Goal: Task Accomplishment & Management: Manage account settings

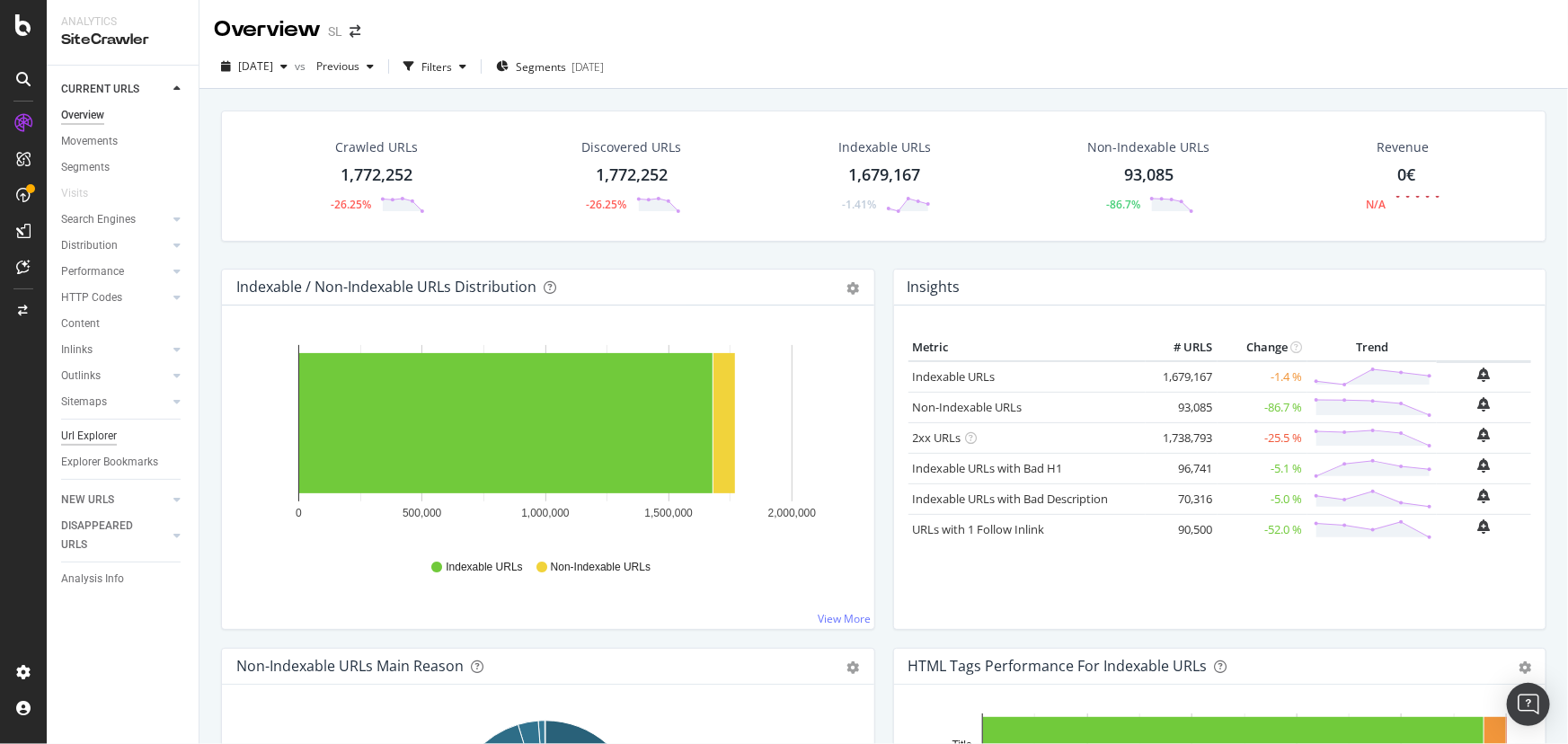
click at [75, 430] on div "Url Explorer" at bounding box center [89, 436] width 55 height 18
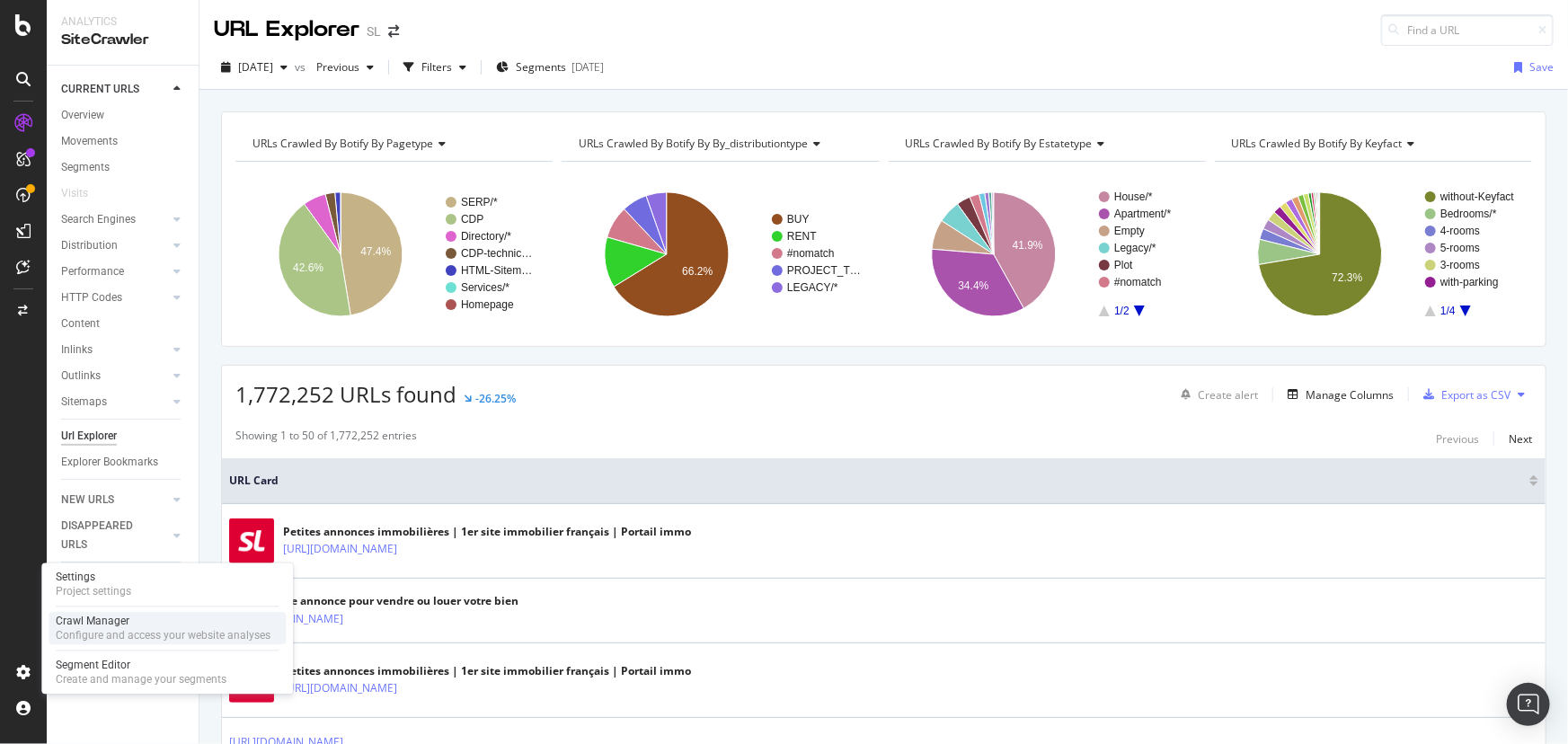
click at [179, 632] on div "Configure and access your website analyses" at bounding box center [162, 636] width 215 height 15
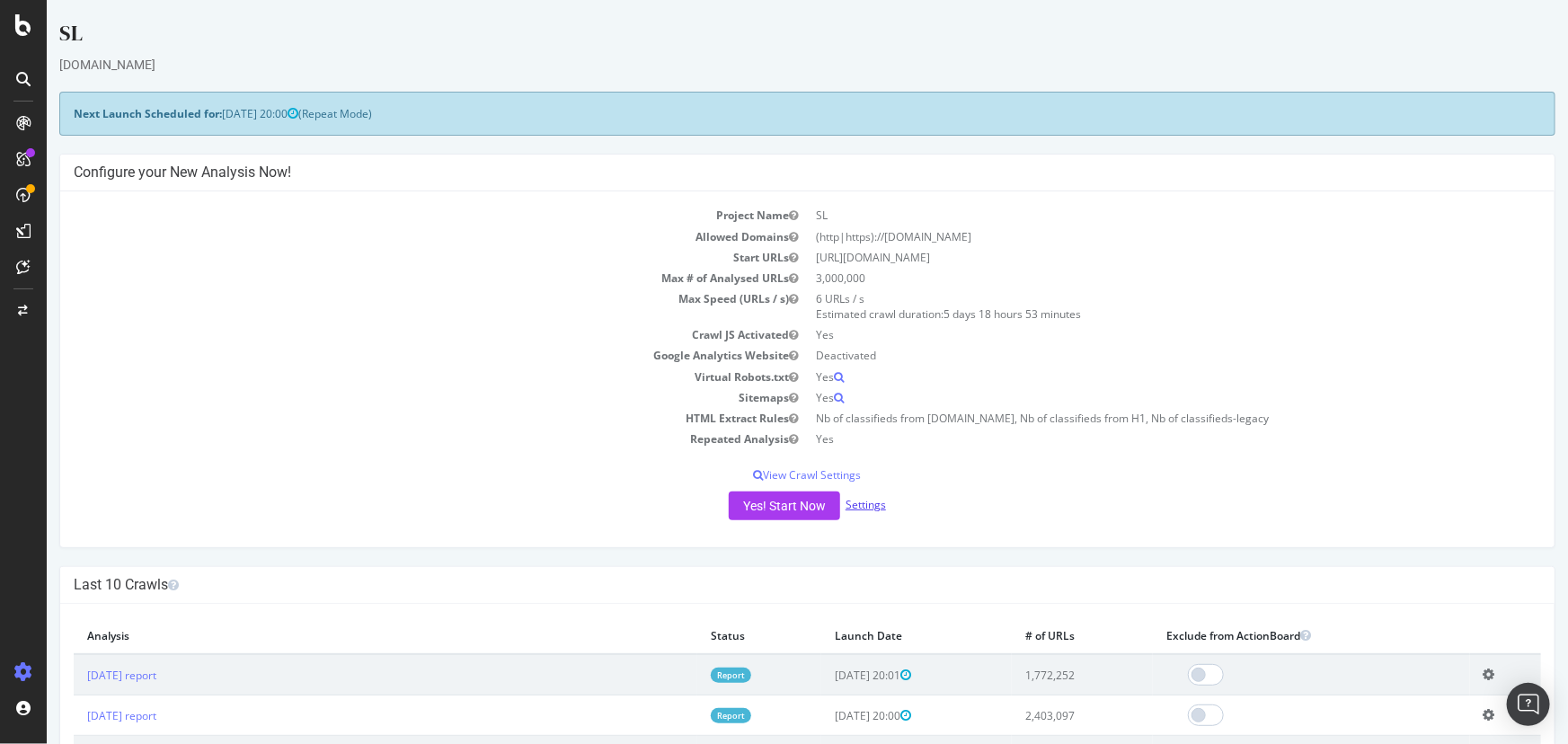
click at [862, 510] on link "Settings" at bounding box center [865, 505] width 41 height 16
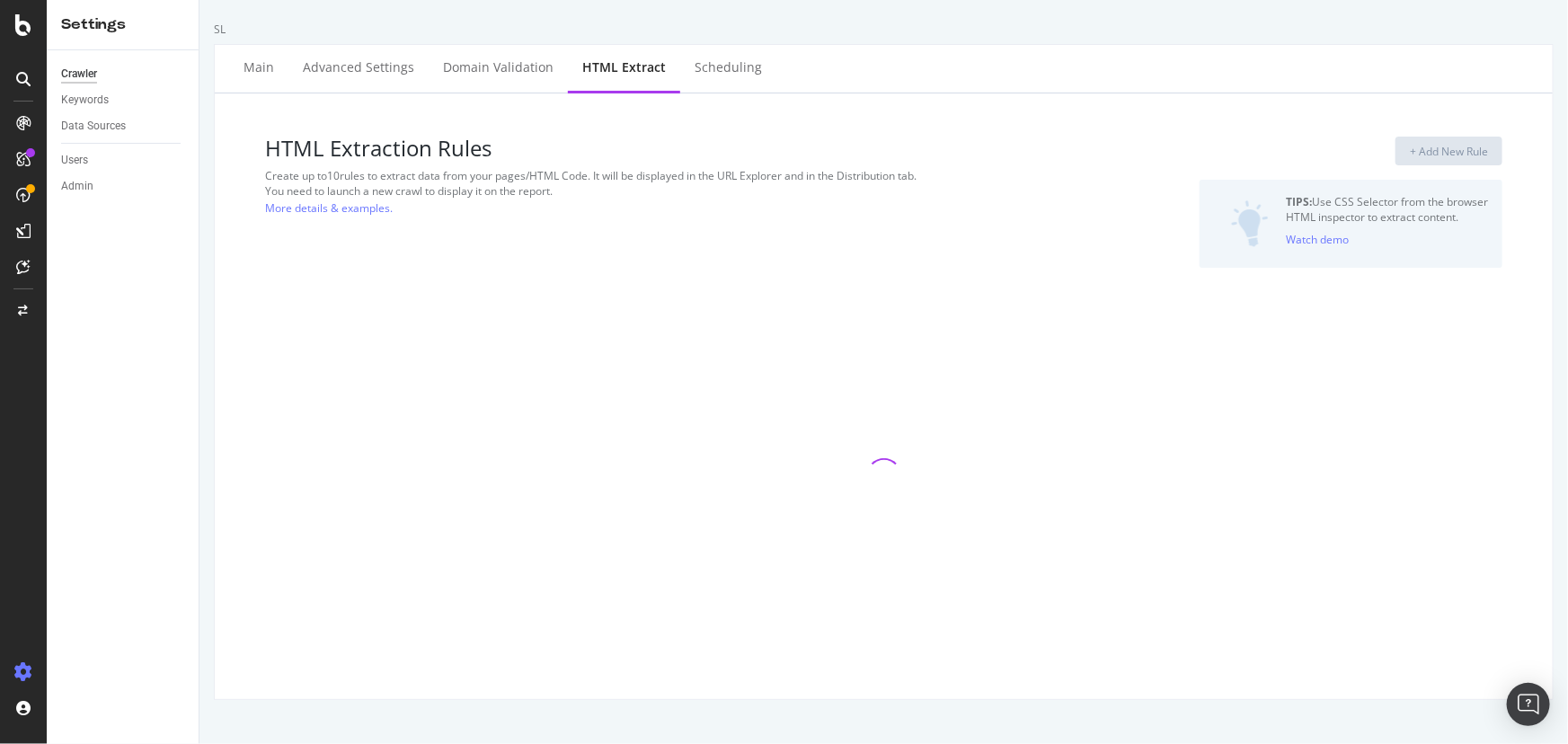
select select "i"
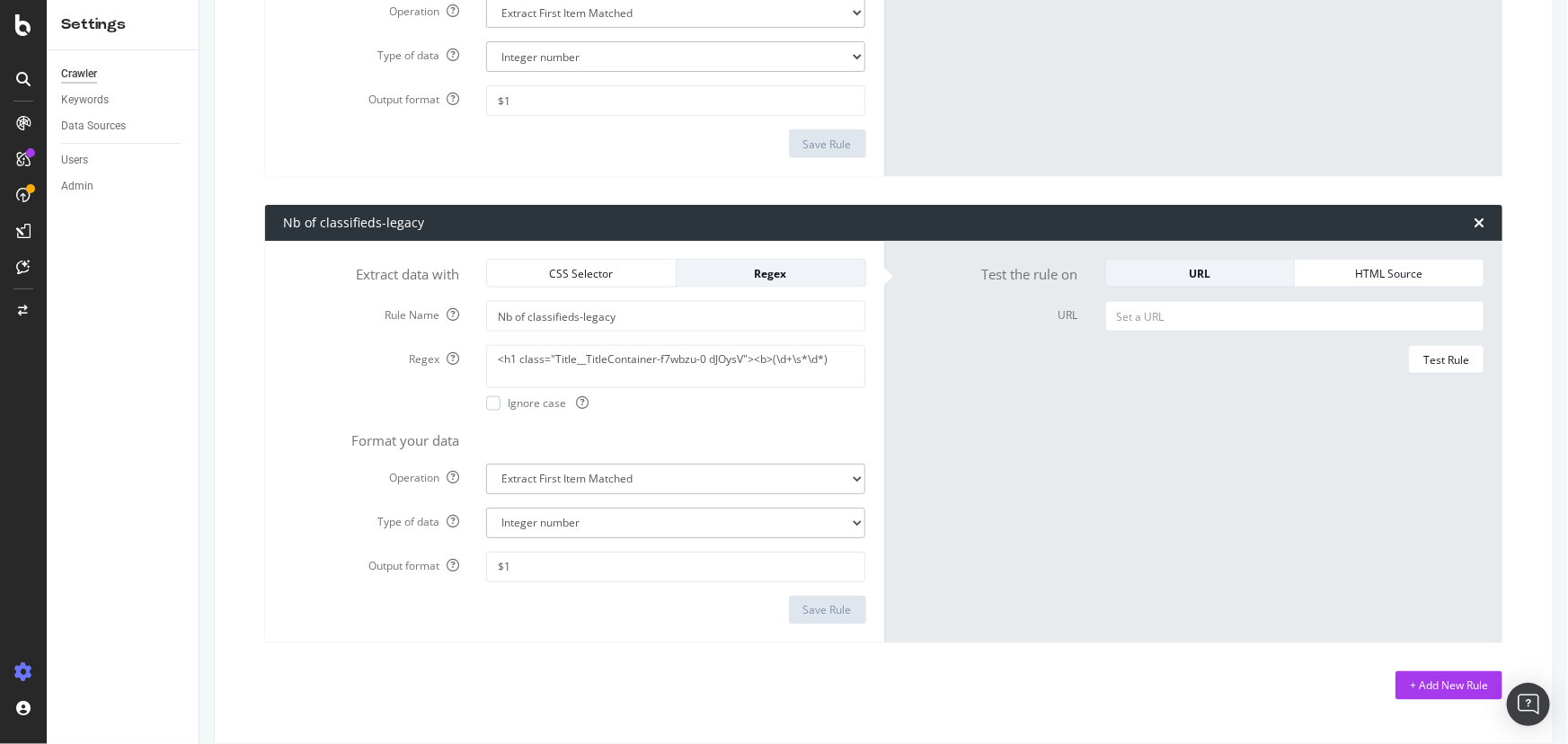
scroll to position [1044, 0]
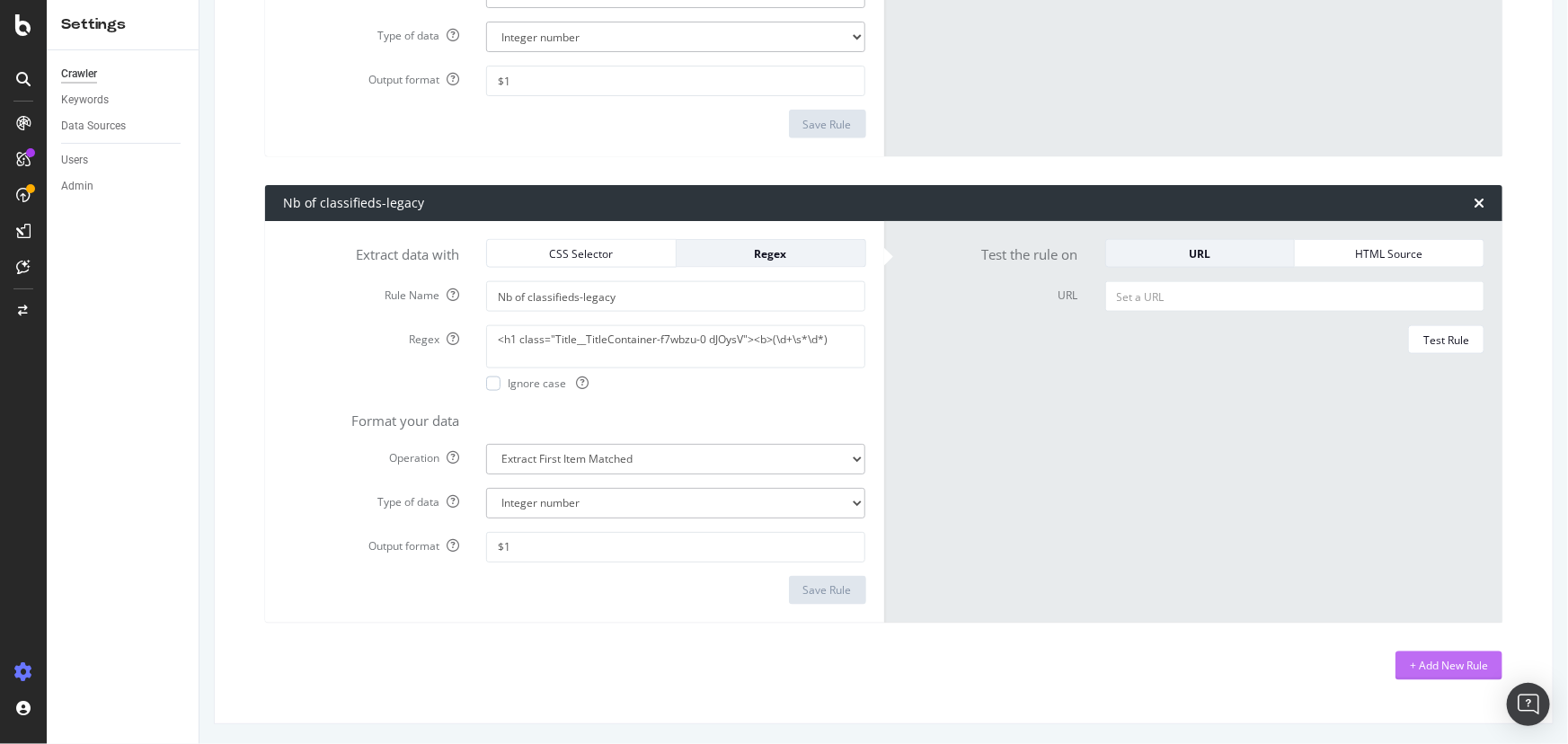
click at [1470, 670] on div "+ Add New Rule" at bounding box center [1448, 665] width 78 height 16
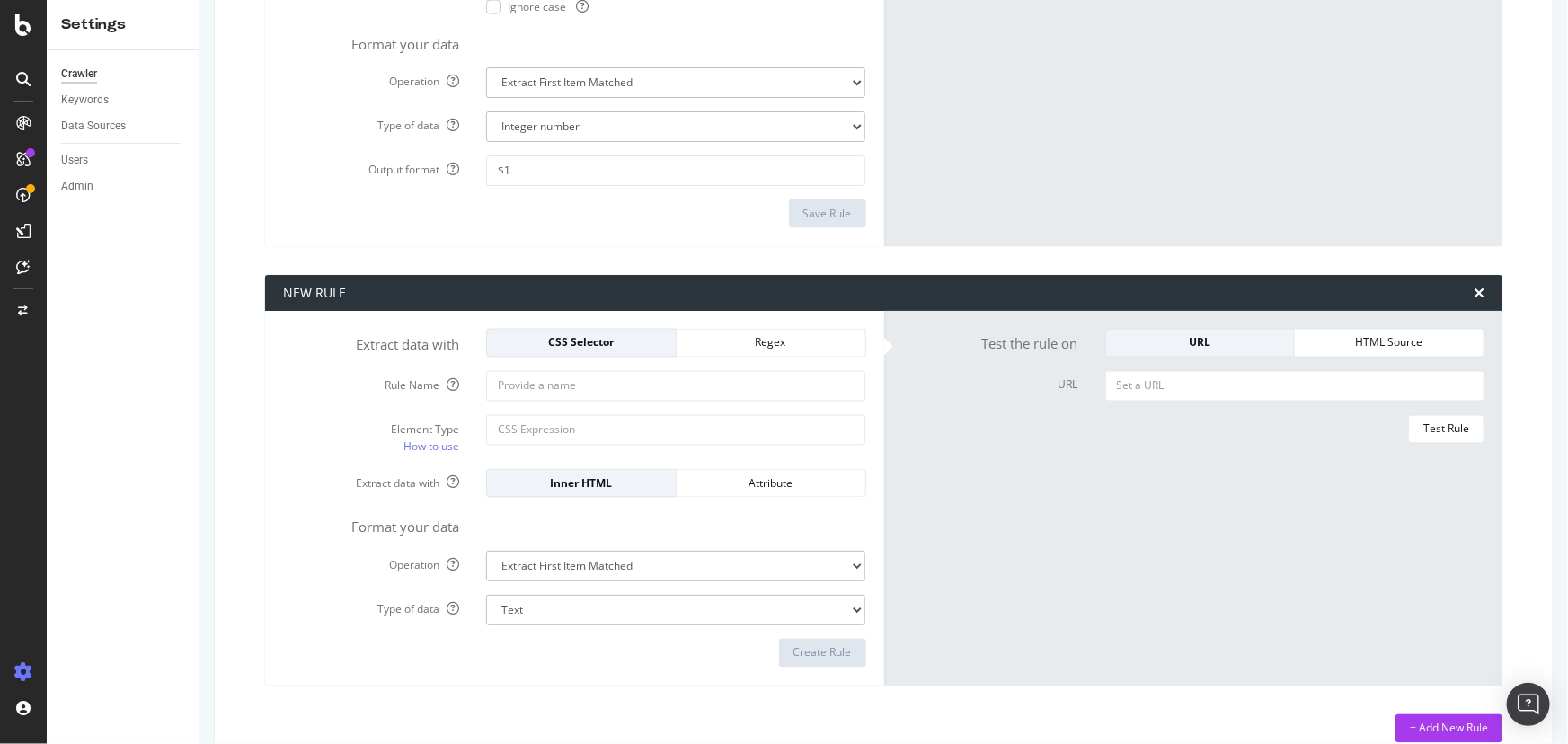
scroll to position [1446, 0]
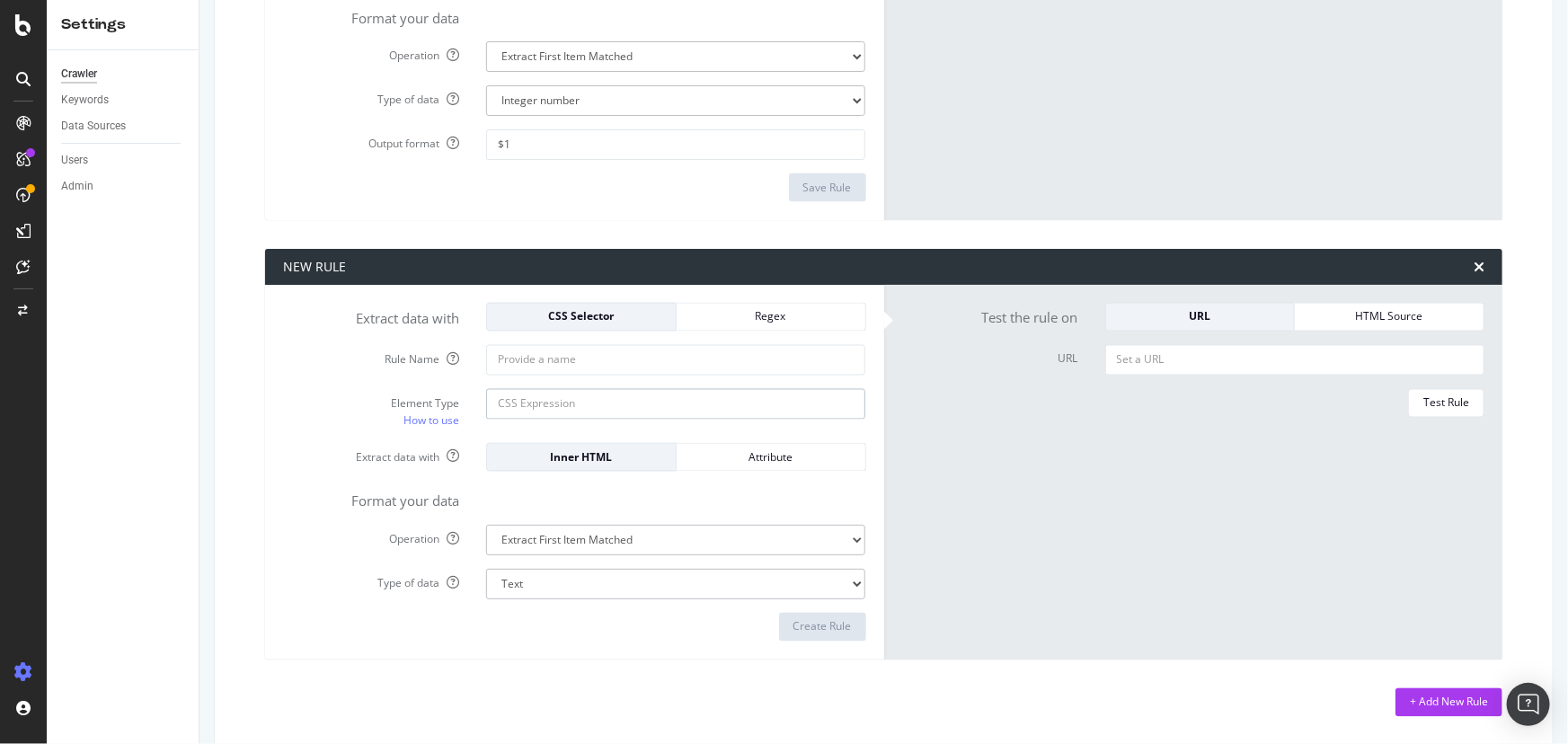
click at [686, 402] on input "Element Type How to use" at bounding box center [676, 404] width 379 height 30
paste input "#react-aria-«R1mm9dkmH1»"
type input "#react-aria-«R1mm9dkmH1»"
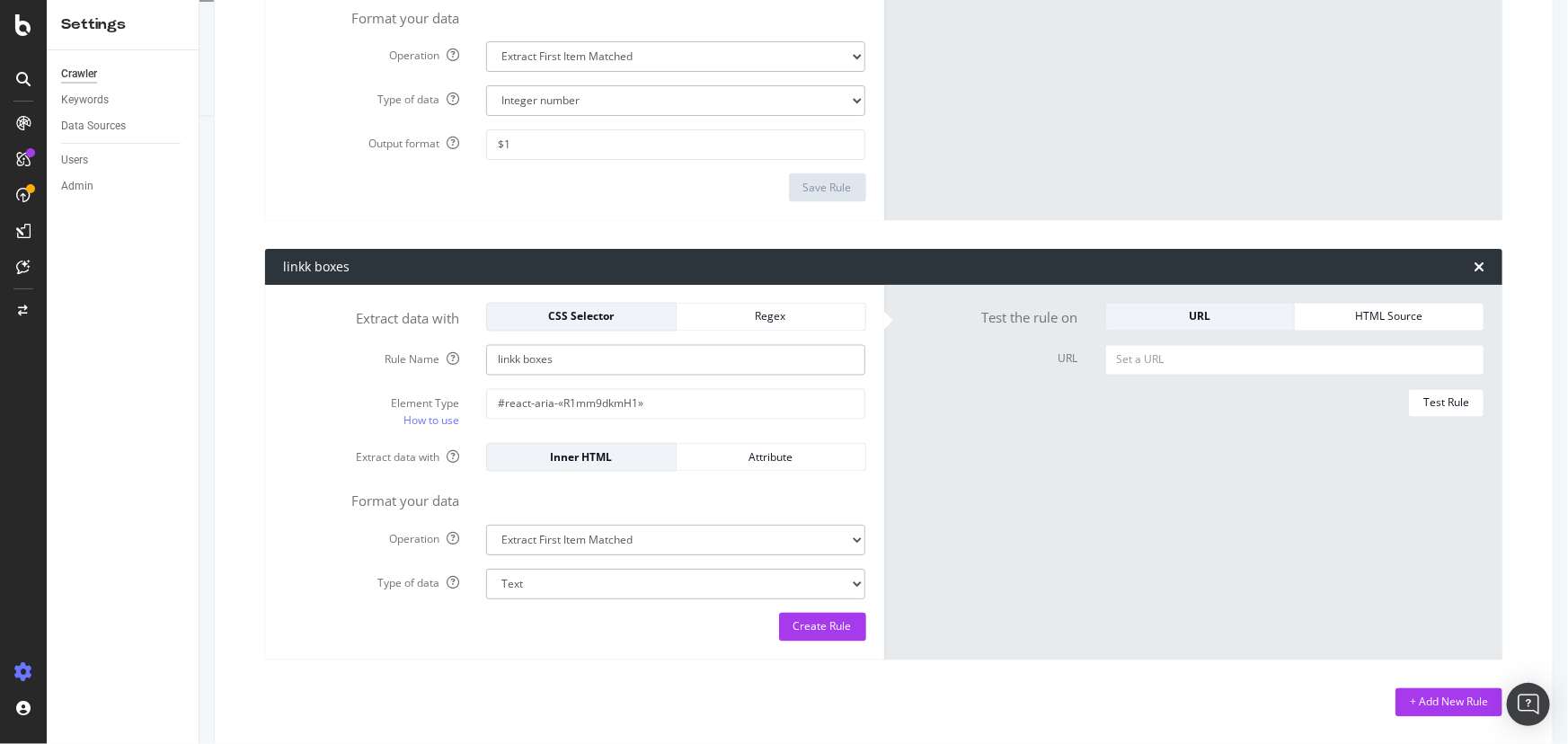
drag, startPoint x: 599, startPoint y: 357, endPoint x: 428, endPoint y: 352, distance: 171.1
click at [428, 352] on div "Rule Name linkk boxes" at bounding box center [574, 360] width 610 height 30
type input "SLB"
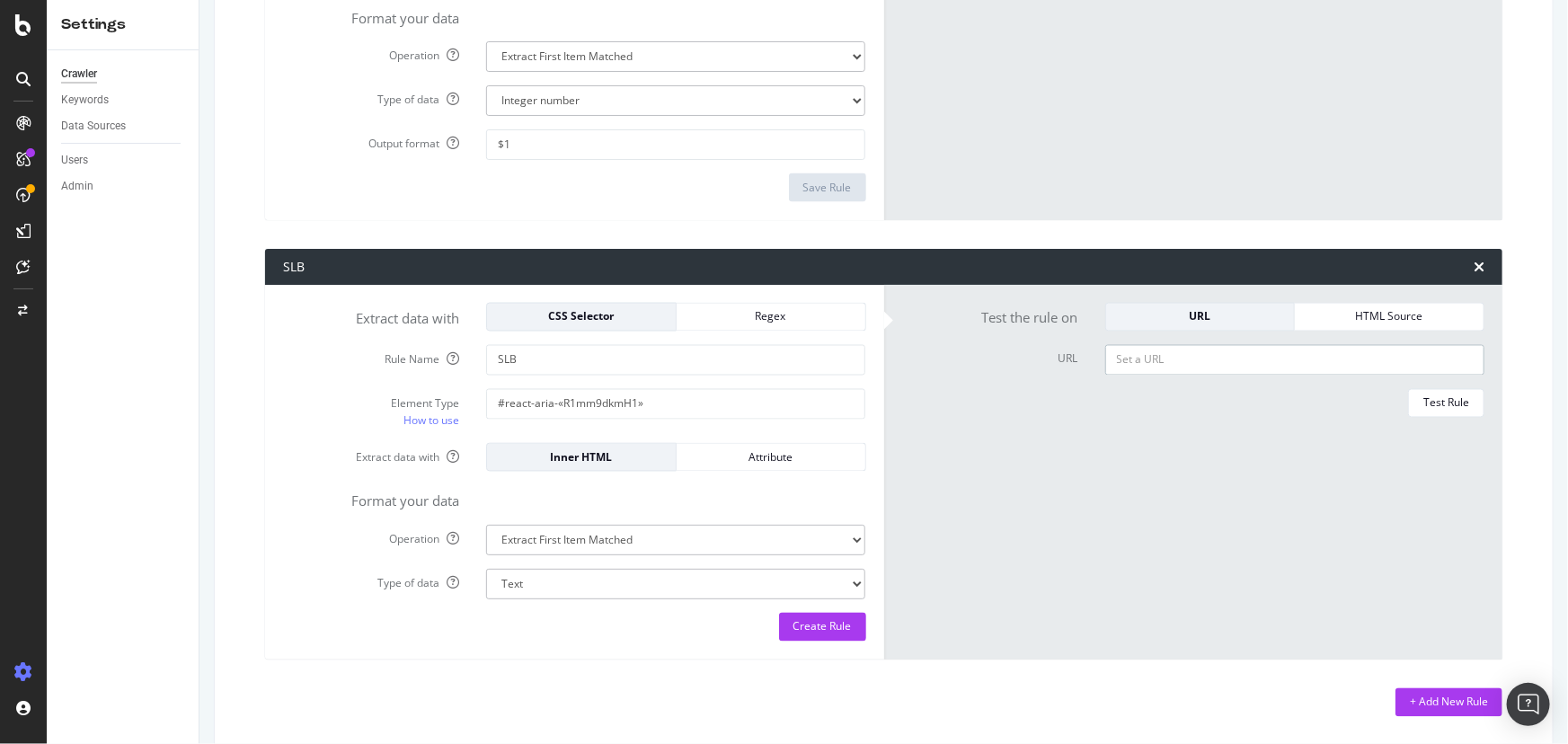
paste input "https://preview.logic-immo.com/recherche-immo/vente/immobilier/auvergne-rhone-a…"
type input "https://preview.logic-immo.com/recherche-immo/vente/immobilier/auvergne-rhone-a…"
click at [1429, 398] on div "Test Rule" at bounding box center [1445, 403] width 46 height 16
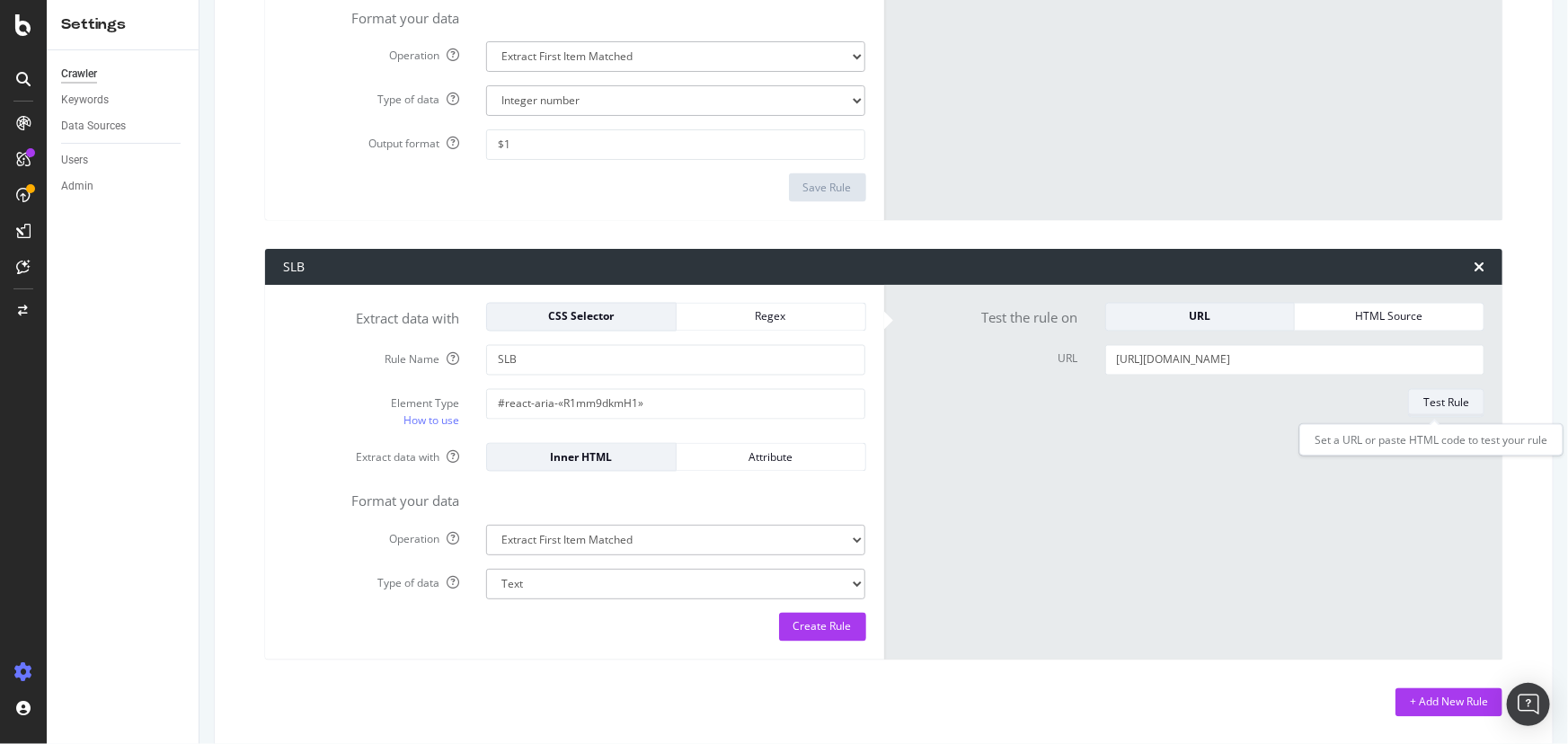
scroll to position [0, 0]
click at [1420, 412] on textarea "Rechercher un bien spécifiqueRechercher un bien spécifique Les départements en …" at bounding box center [1295, 410] width 379 height 43
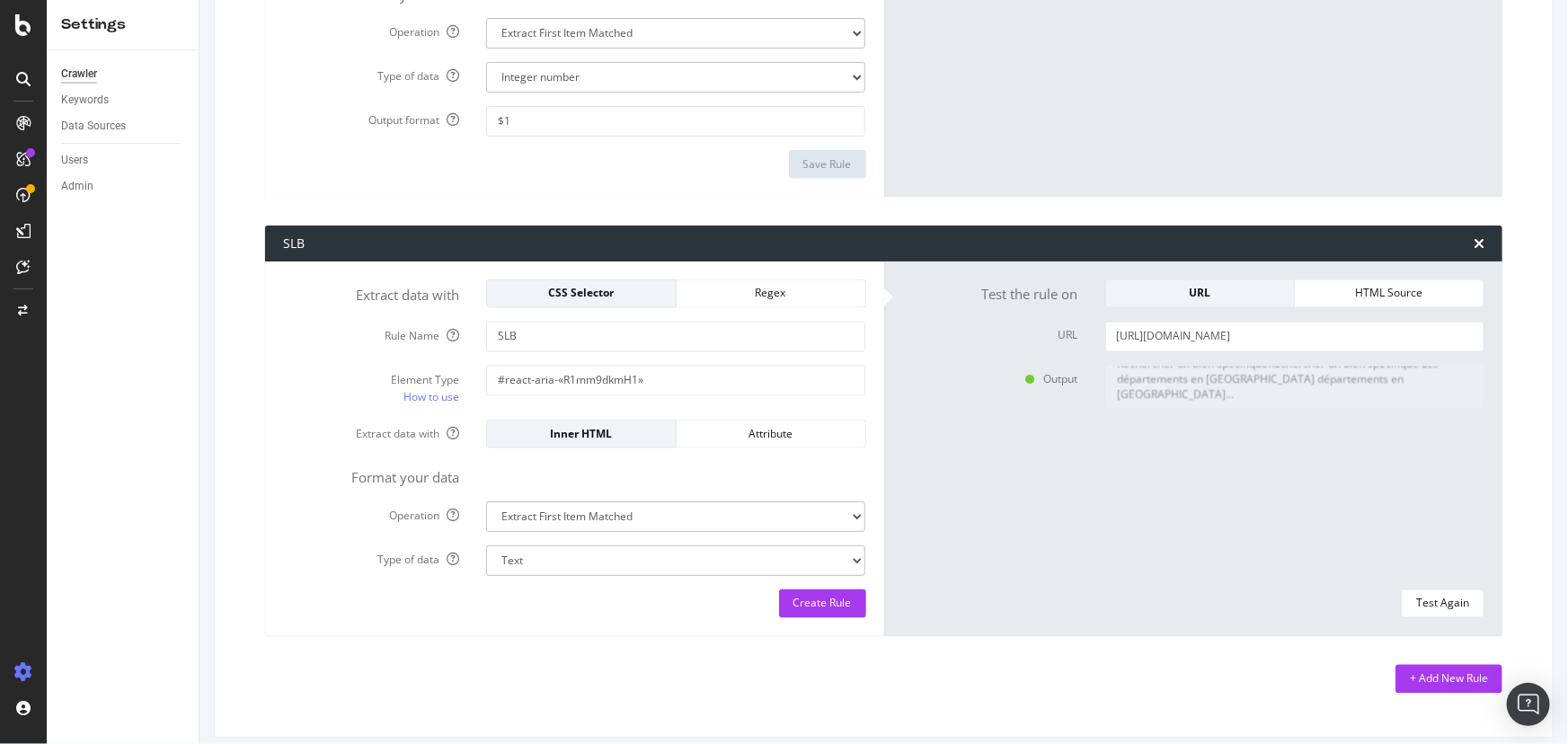
scroll to position [1482, 0]
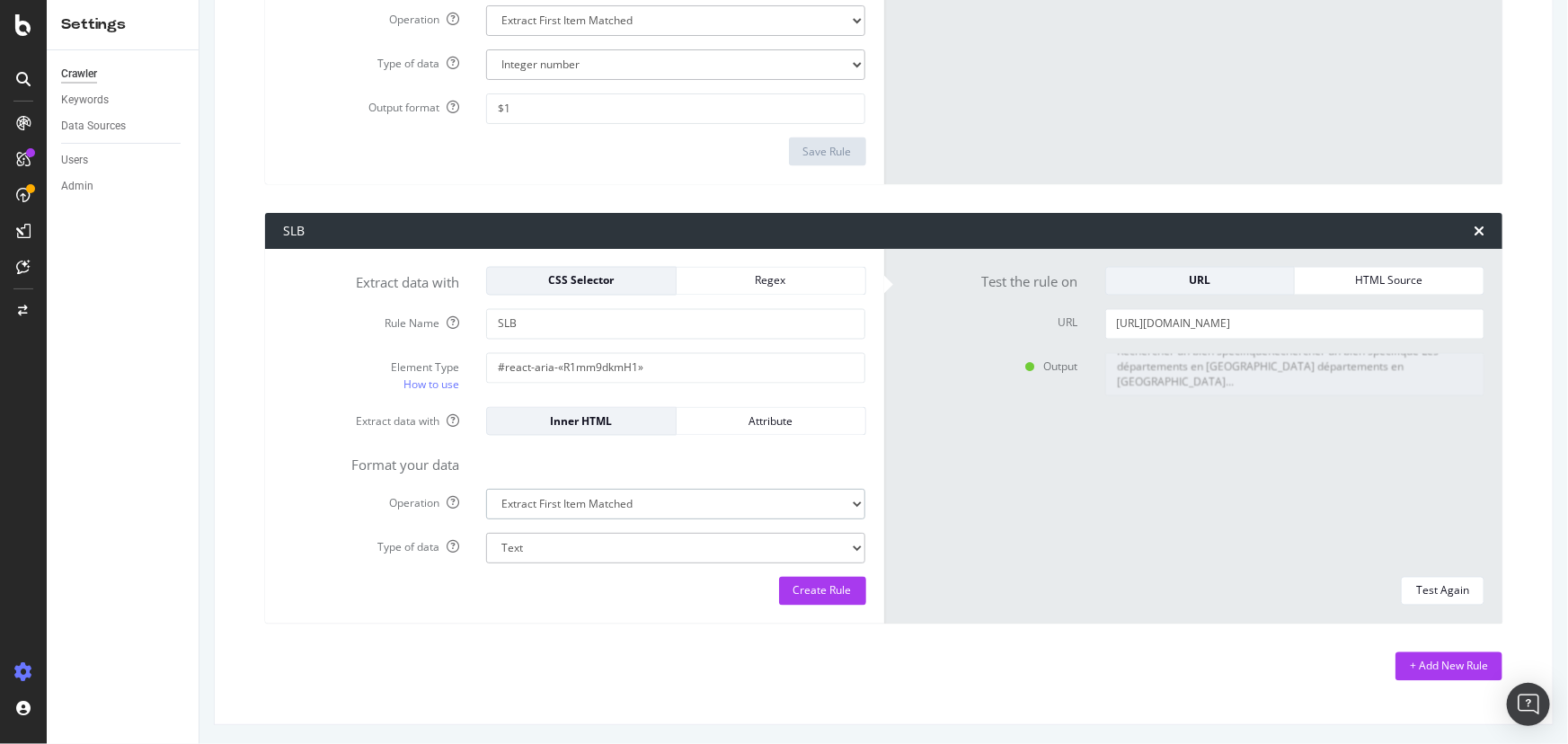
click at [802, 584] on div "Create Rule" at bounding box center [823, 590] width 58 height 16
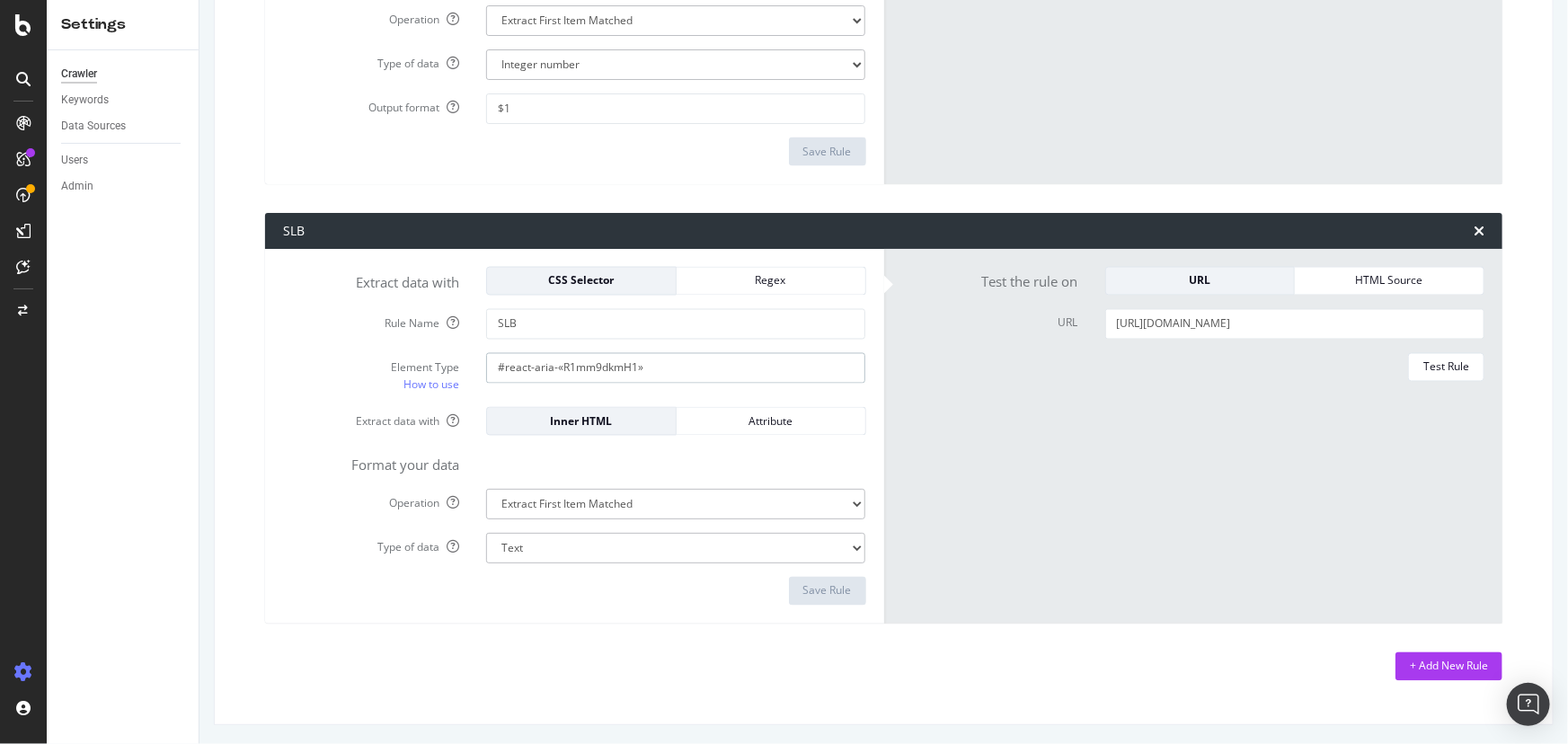
click at [736, 361] on input "#react-aria-«R1mm9dkmH1»" at bounding box center [676, 368] width 379 height 30
click at [623, 369] on input "#react-aria-«R1mm9dkmH1»" at bounding box center [676, 368] width 379 height 30
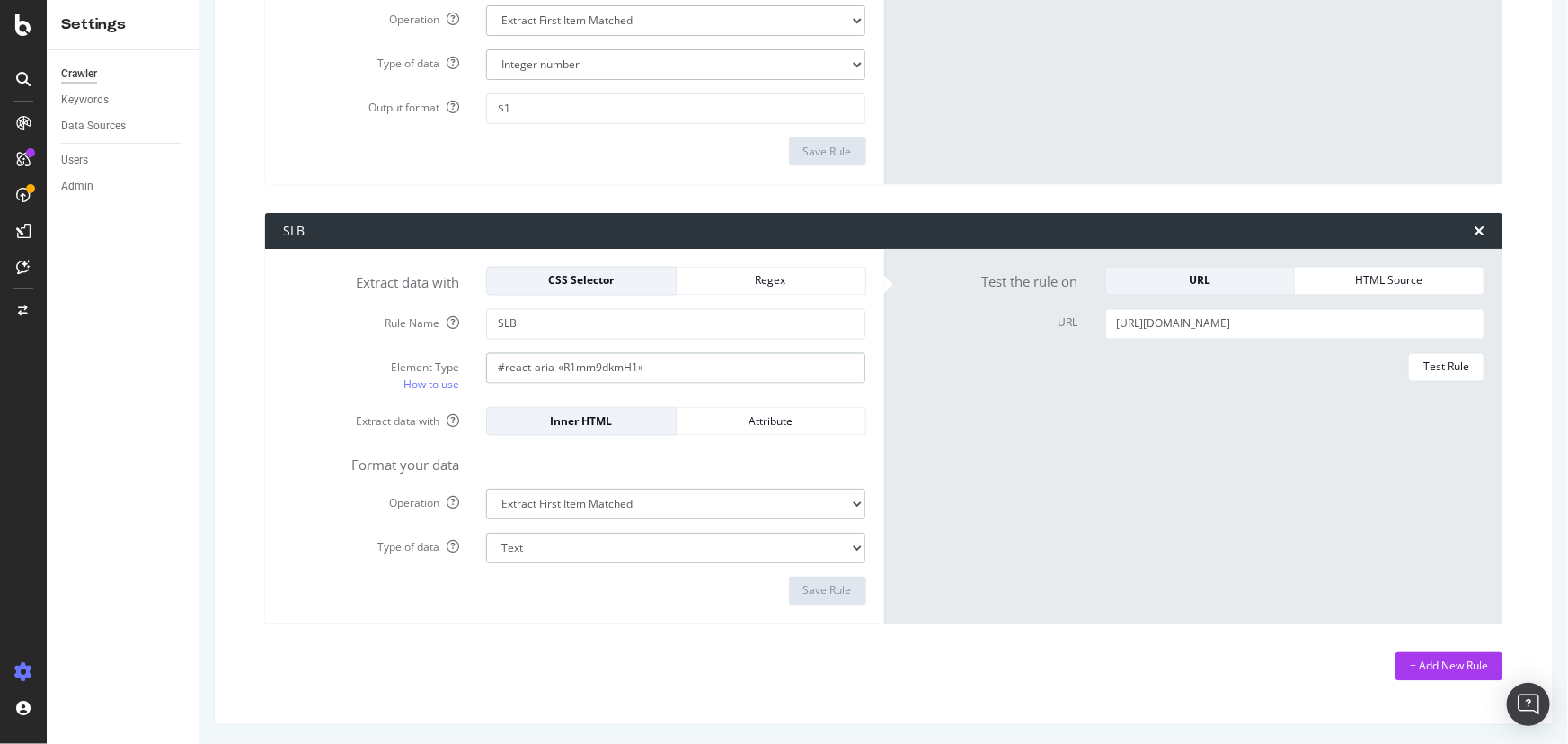
click at [623, 369] on input "#react-aria-«R1mm9dkmH1»" at bounding box center [676, 368] width 379 height 30
click at [675, 375] on input "#react-aria-«R1mm9dkmH1»" at bounding box center [676, 368] width 379 height 30
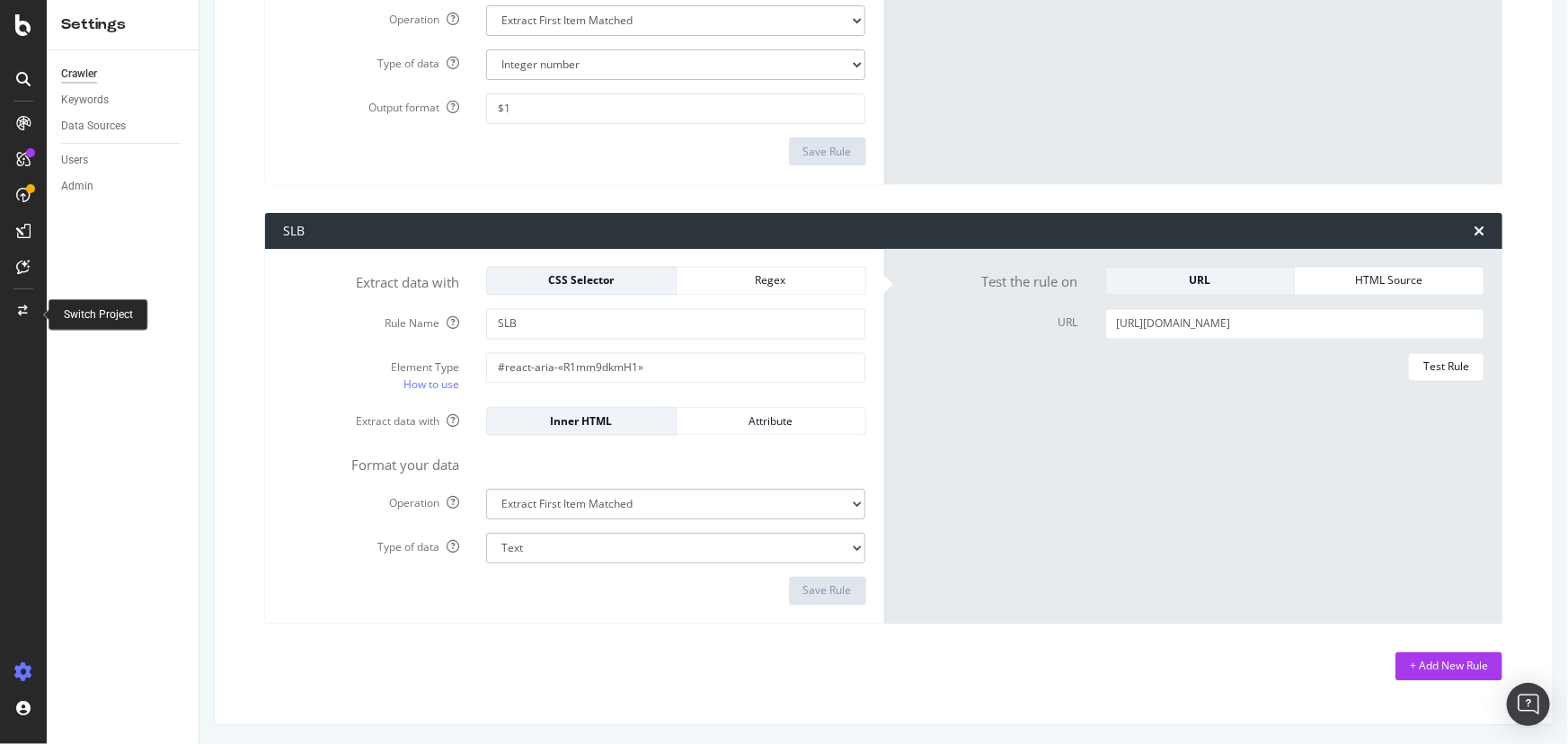
click at [19, 312] on icon at bounding box center [23, 310] width 10 height 11
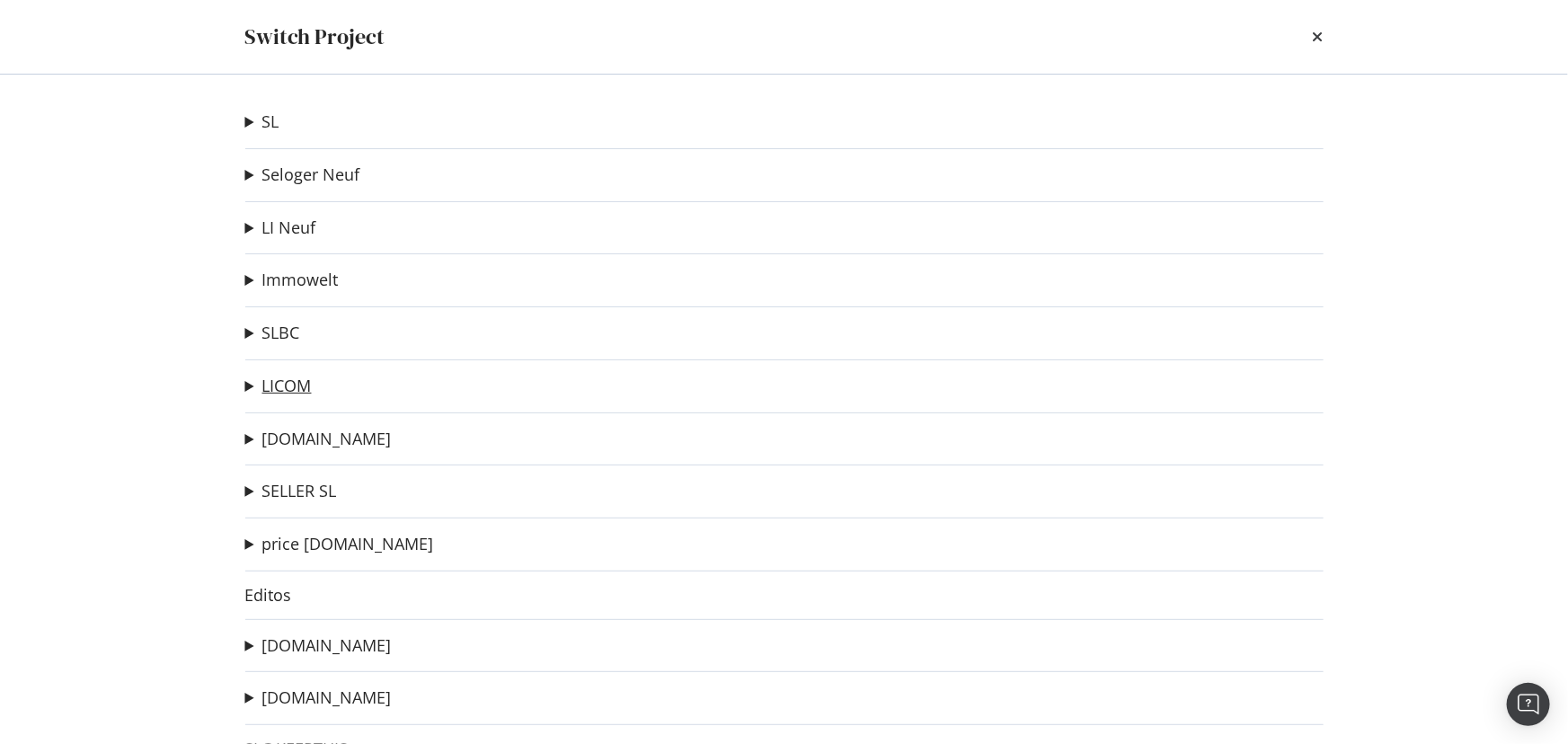
click at [269, 382] on link "LICOM" at bounding box center [287, 385] width 50 height 18
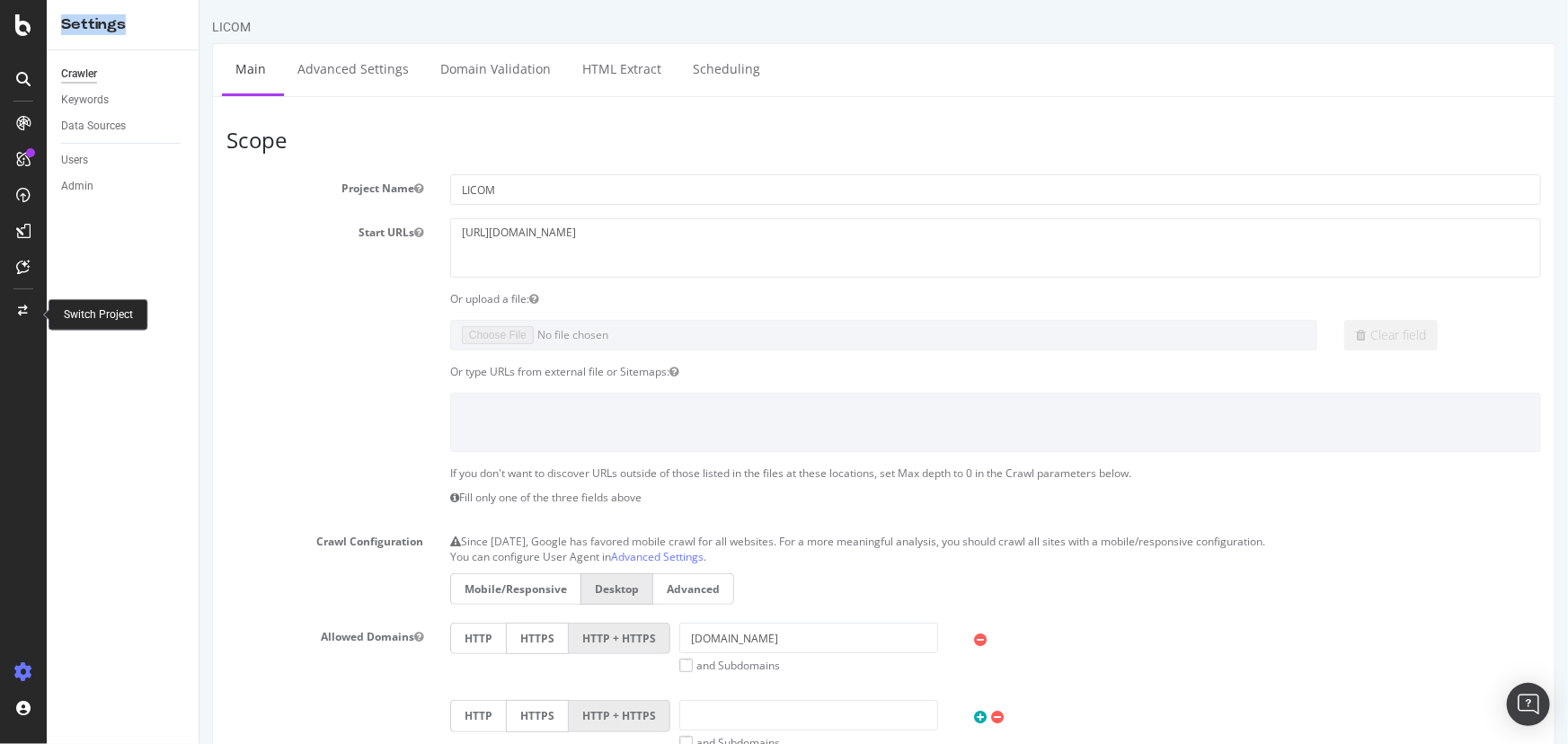
click at [30, 313] on div at bounding box center [23, 311] width 43 height 29
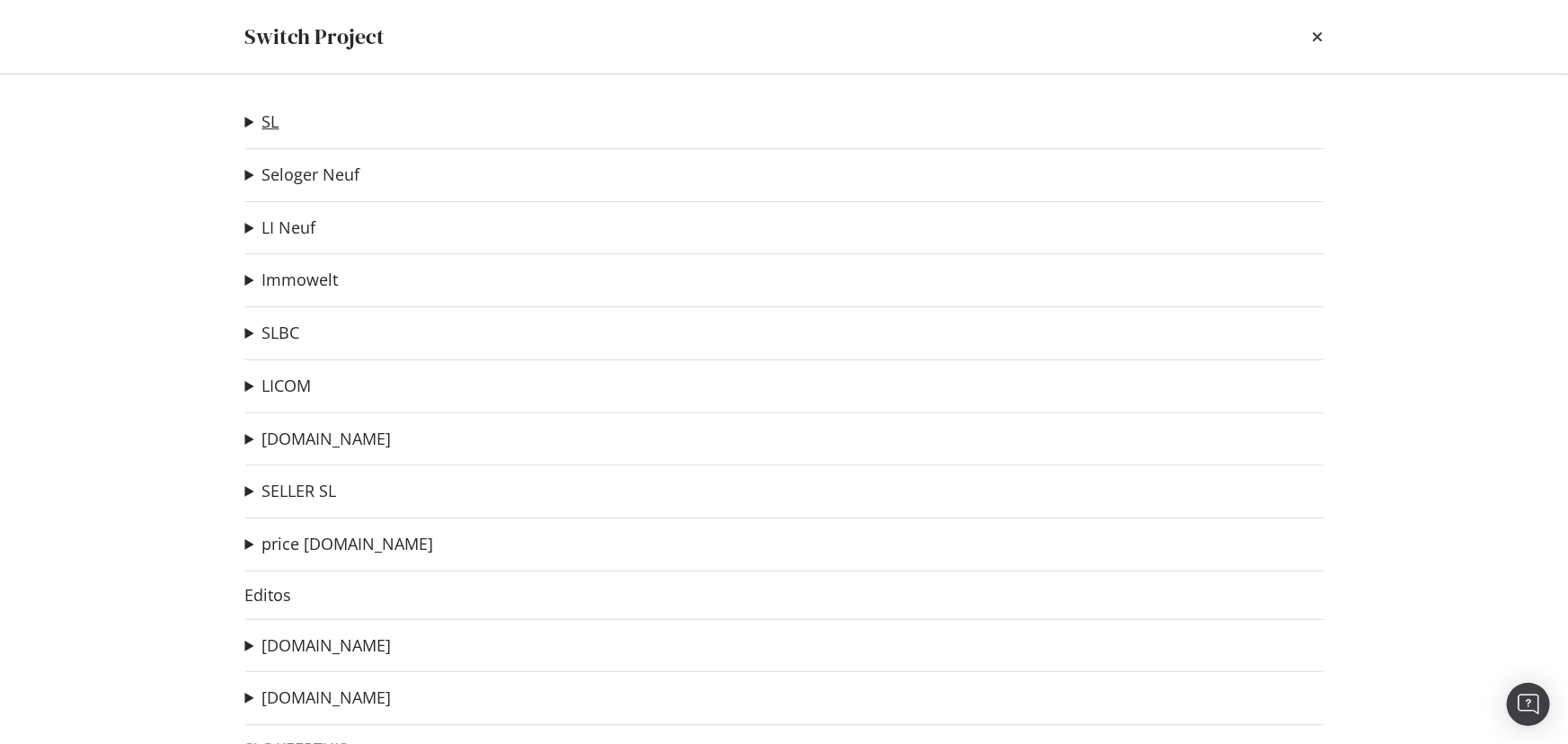
click at [265, 125] on link "SL" at bounding box center [271, 121] width 18 height 18
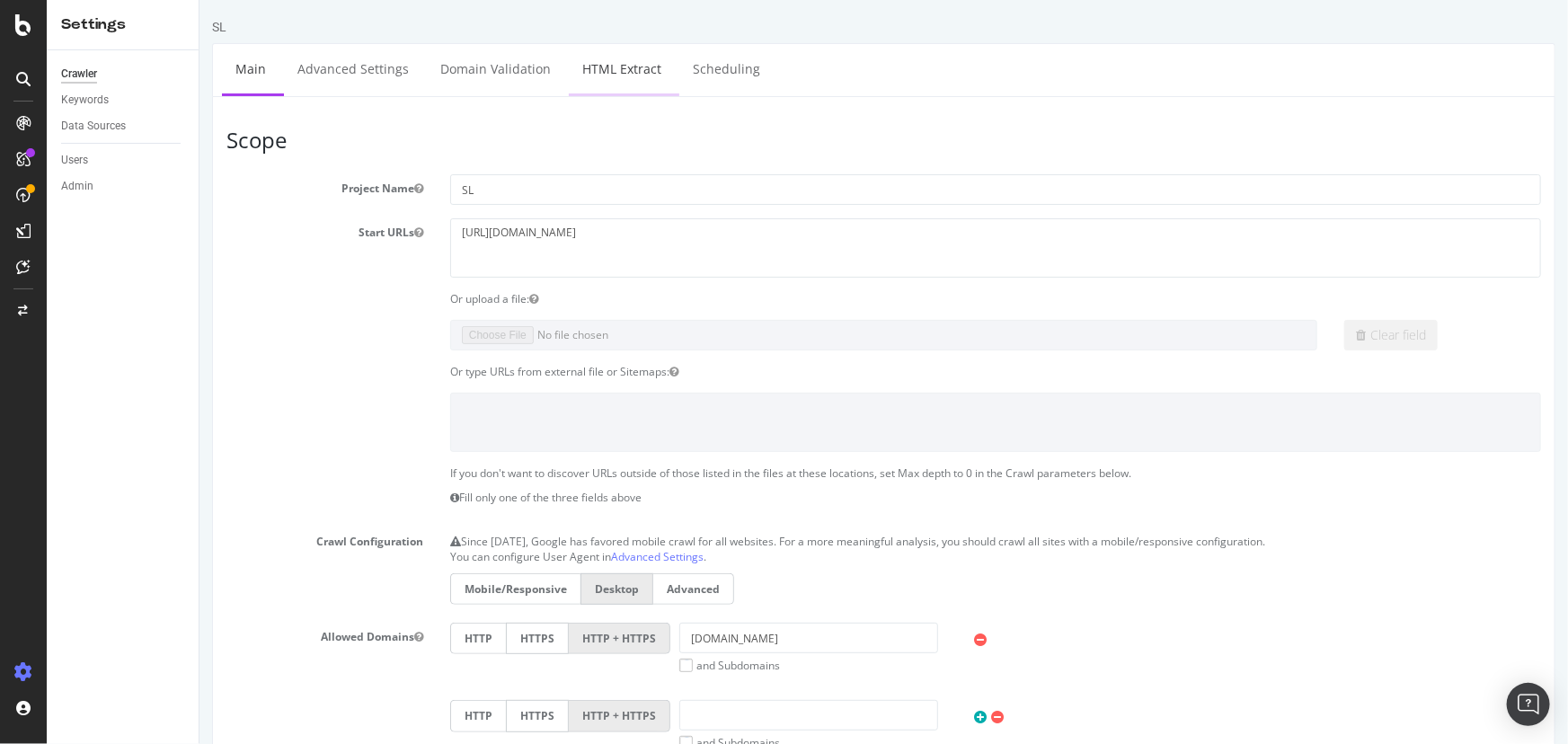
click at [592, 80] on link "HTML Extract" at bounding box center [621, 68] width 106 height 50
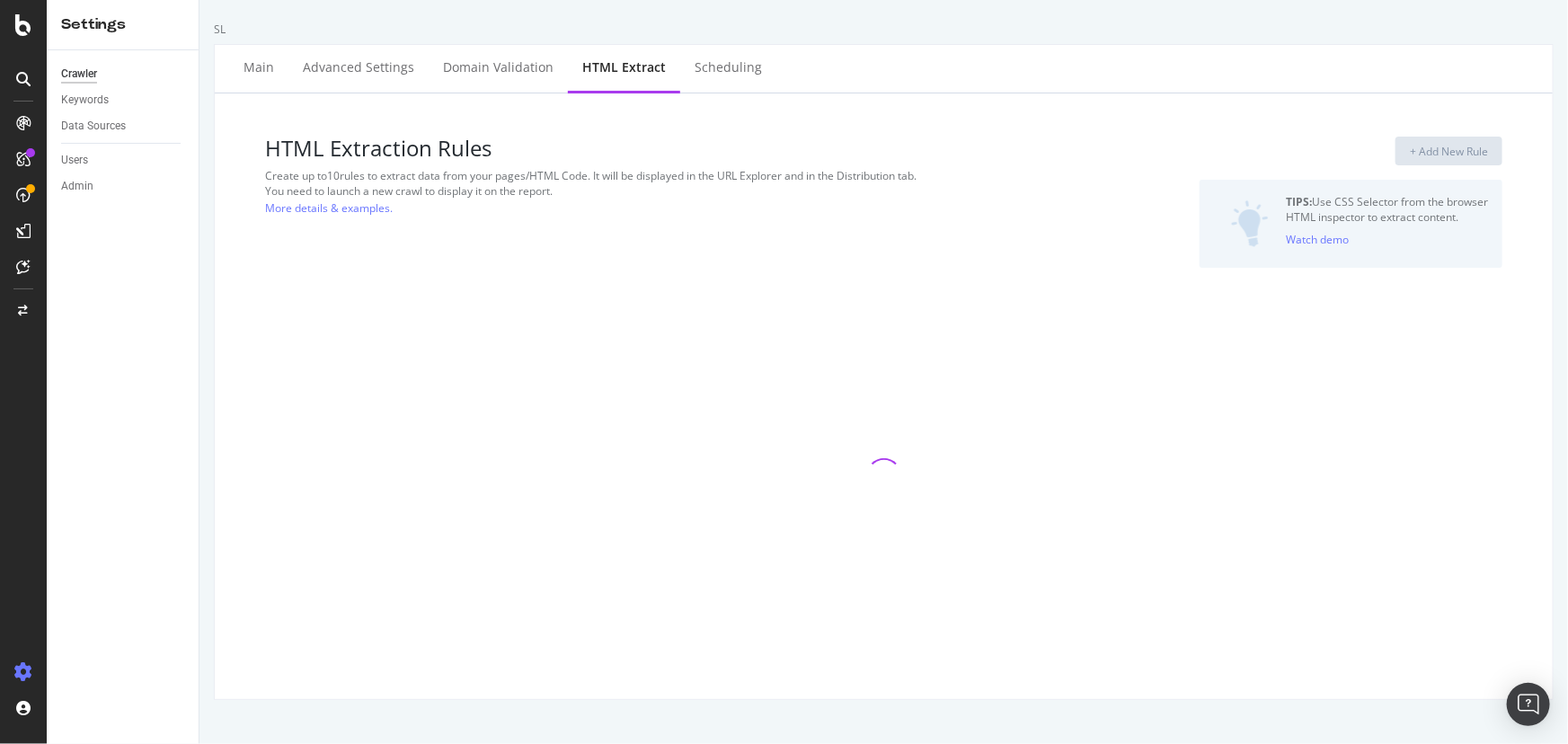
select select "i"
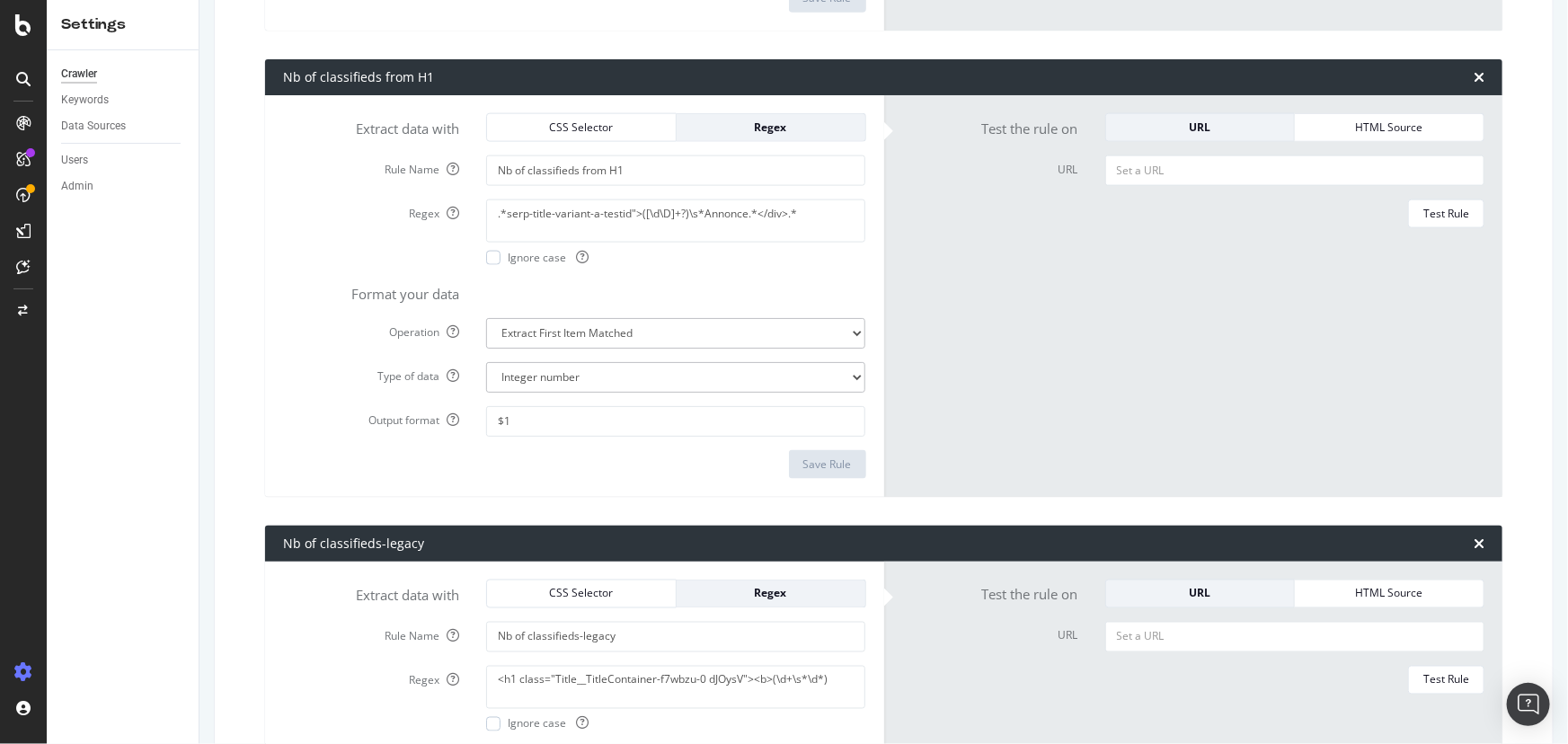
scroll to position [1482, 0]
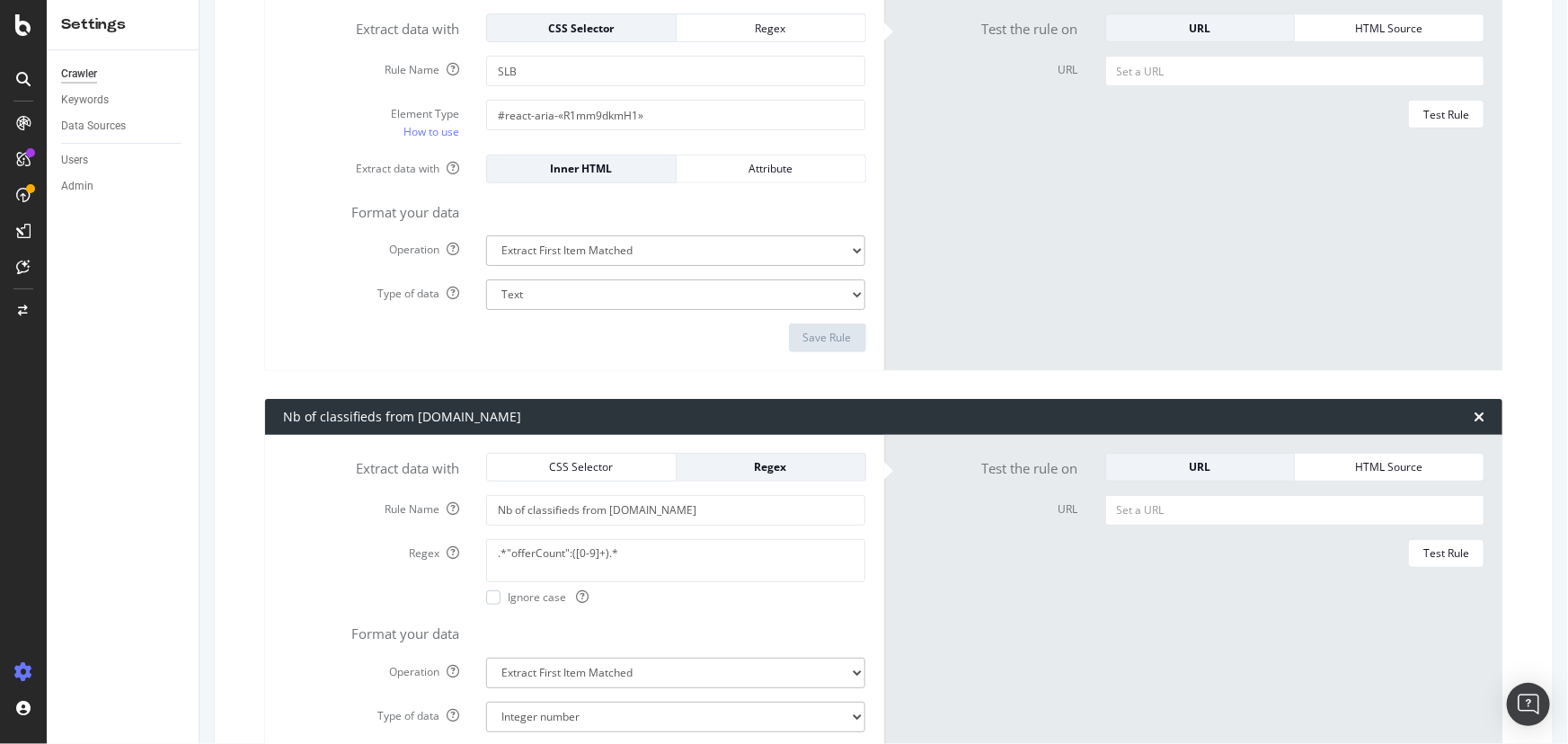
scroll to position [94, 0]
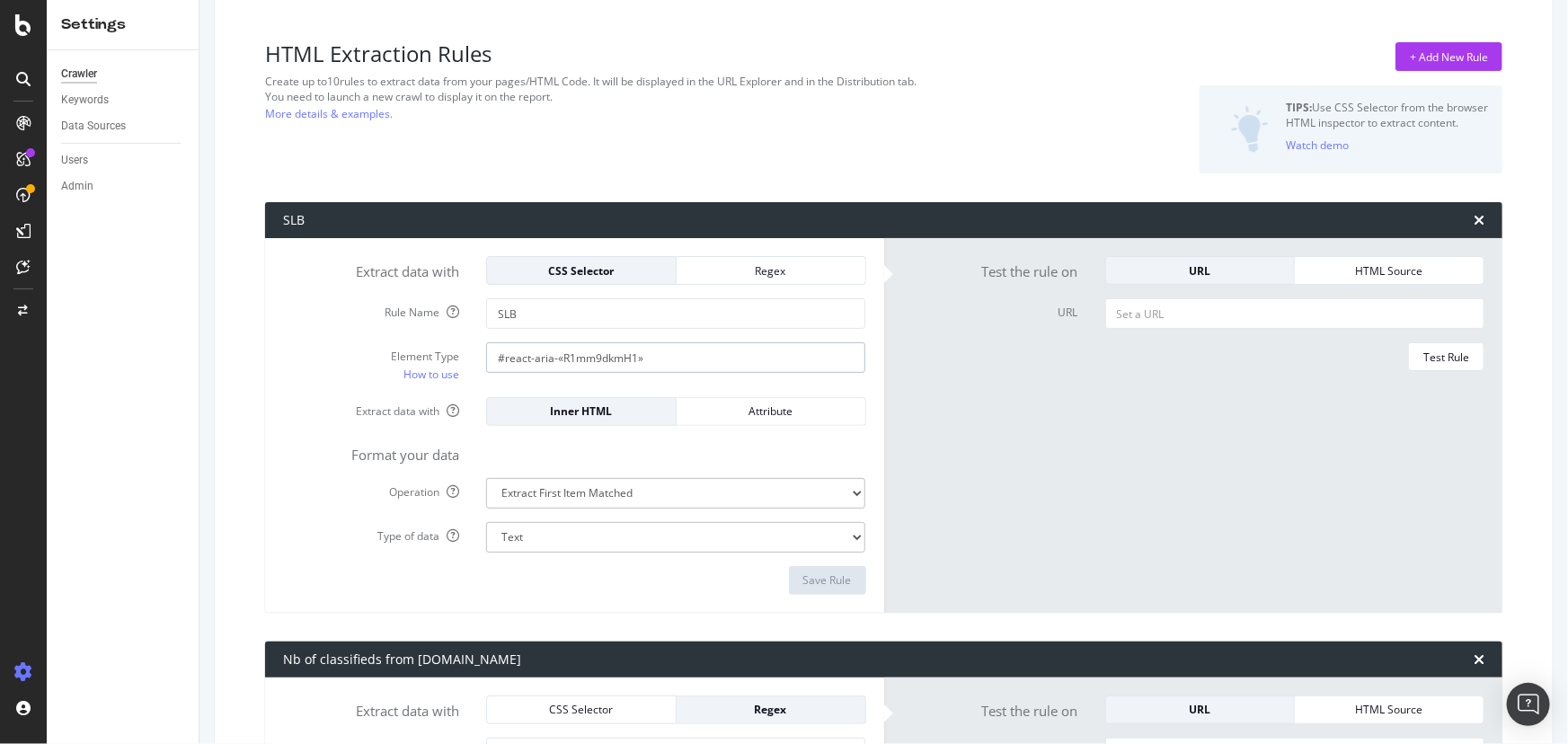
click at [625, 360] on input "#react-aria-«R1mm9dkmH1»" at bounding box center [676, 357] width 379 height 30
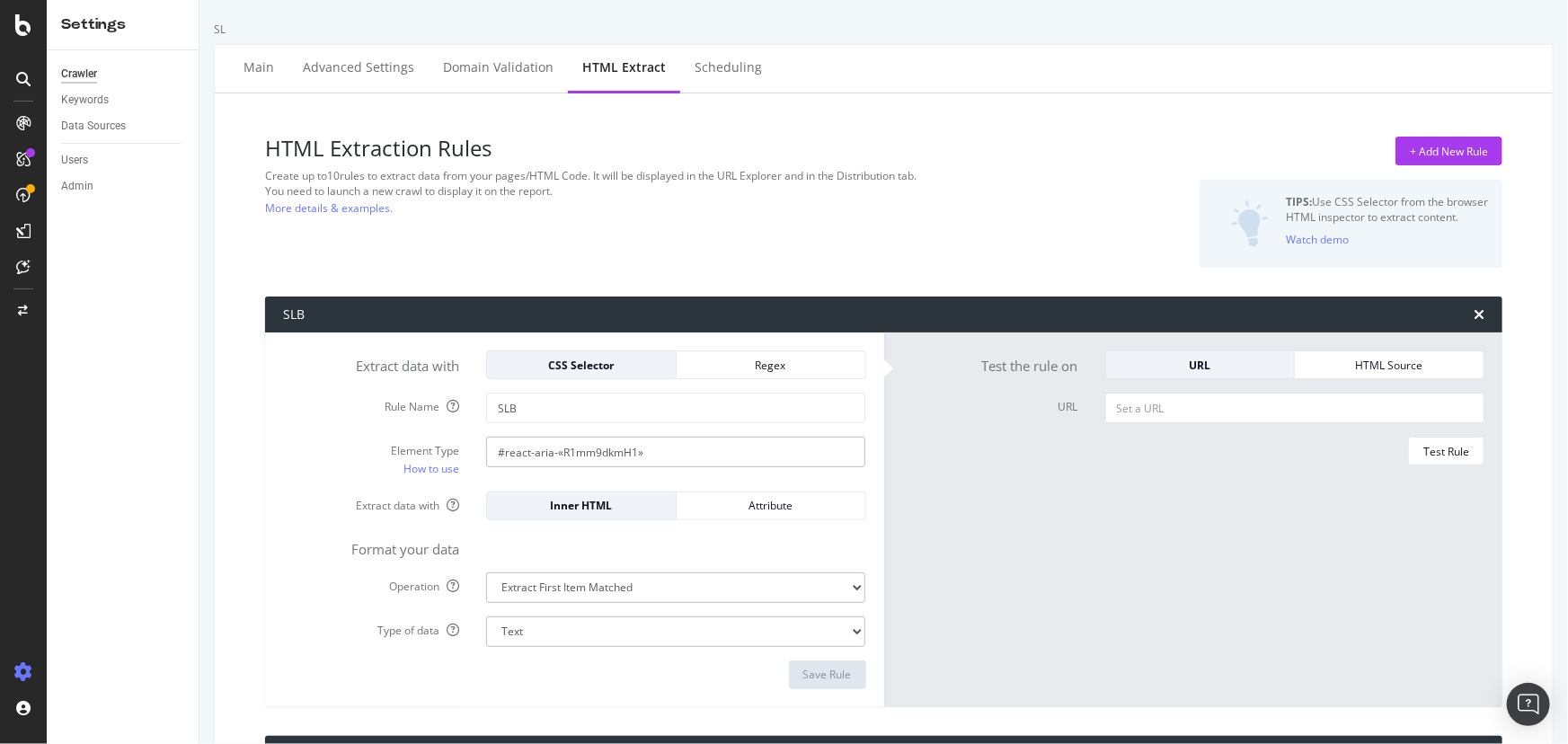
scroll to position [0, 0]
click at [18, 312] on icon at bounding box center [23, 310] width 10 height 11
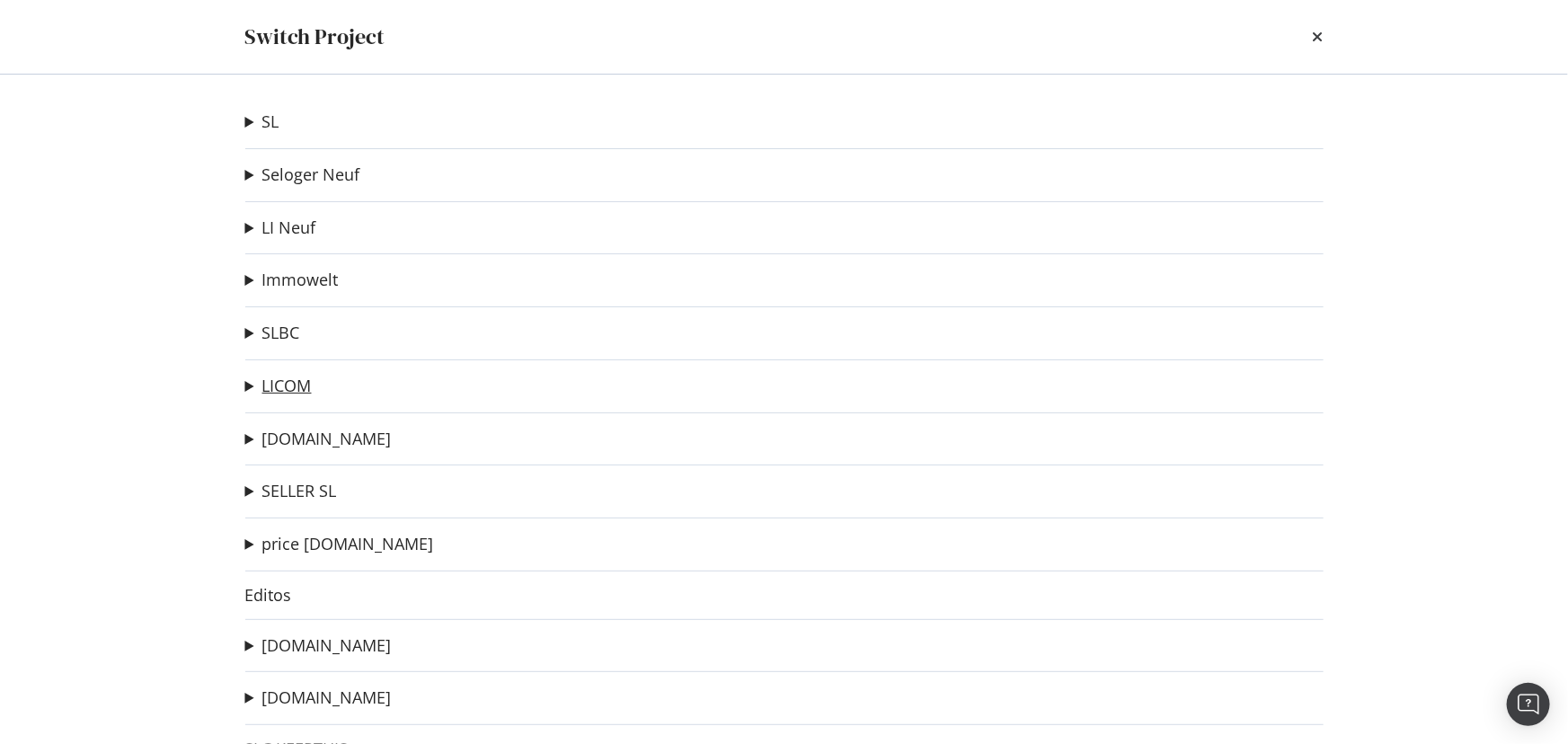
click at [298, 386] on link "LICOM" at bounding box center [287, 385] width 50 height 18
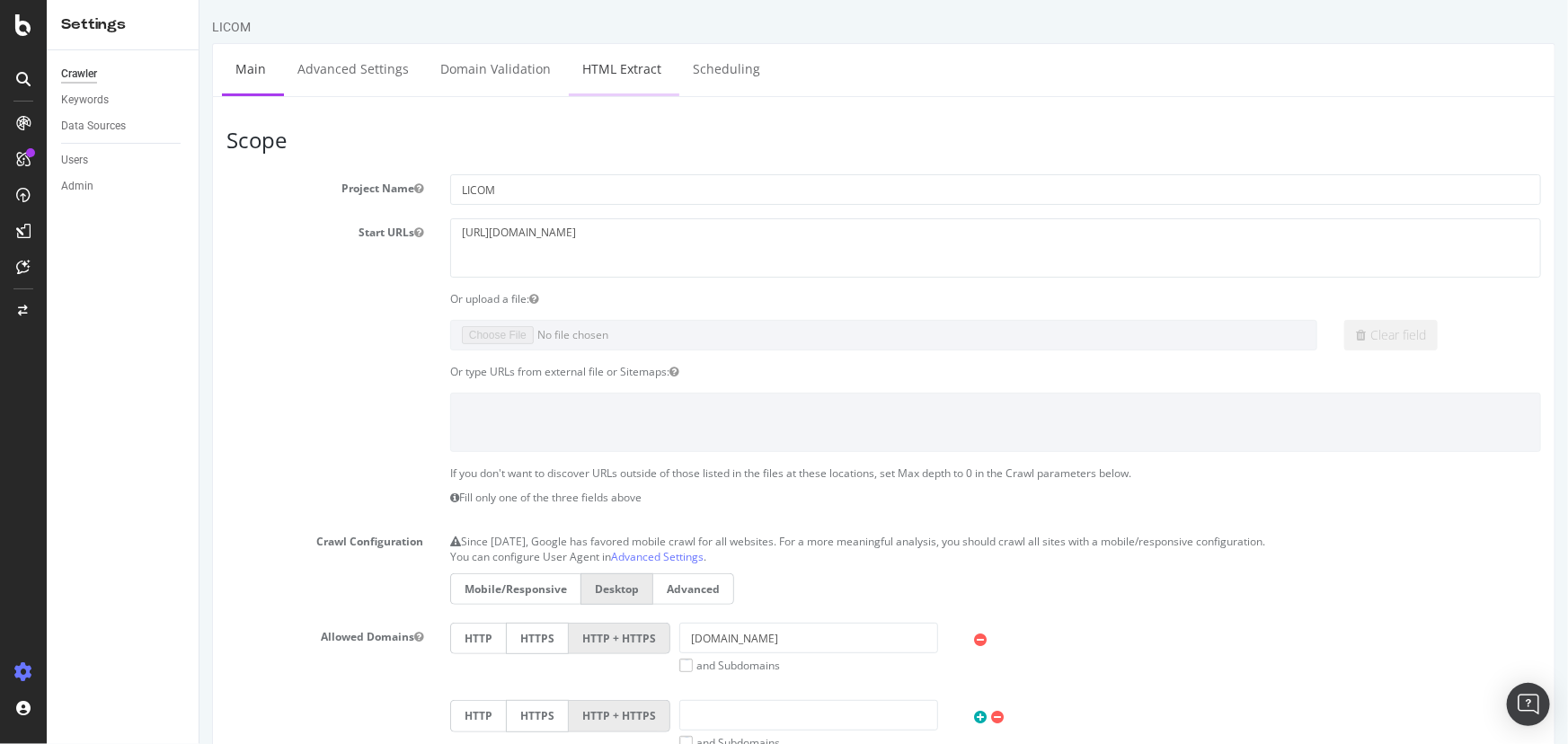
click at [621, 71] on link "HTML Extract" at bounding box center [621, 68] width 106 height 50
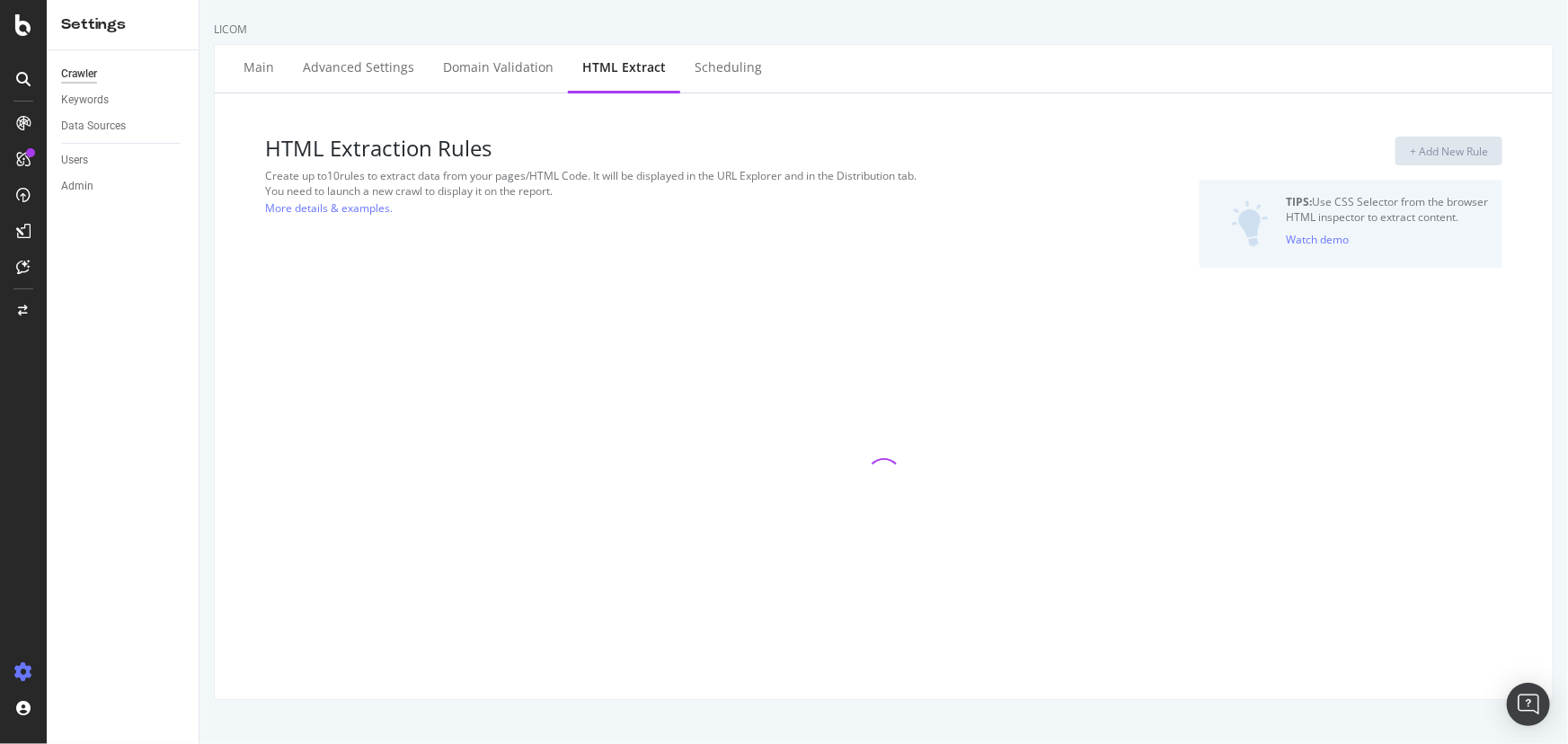
select select "i"
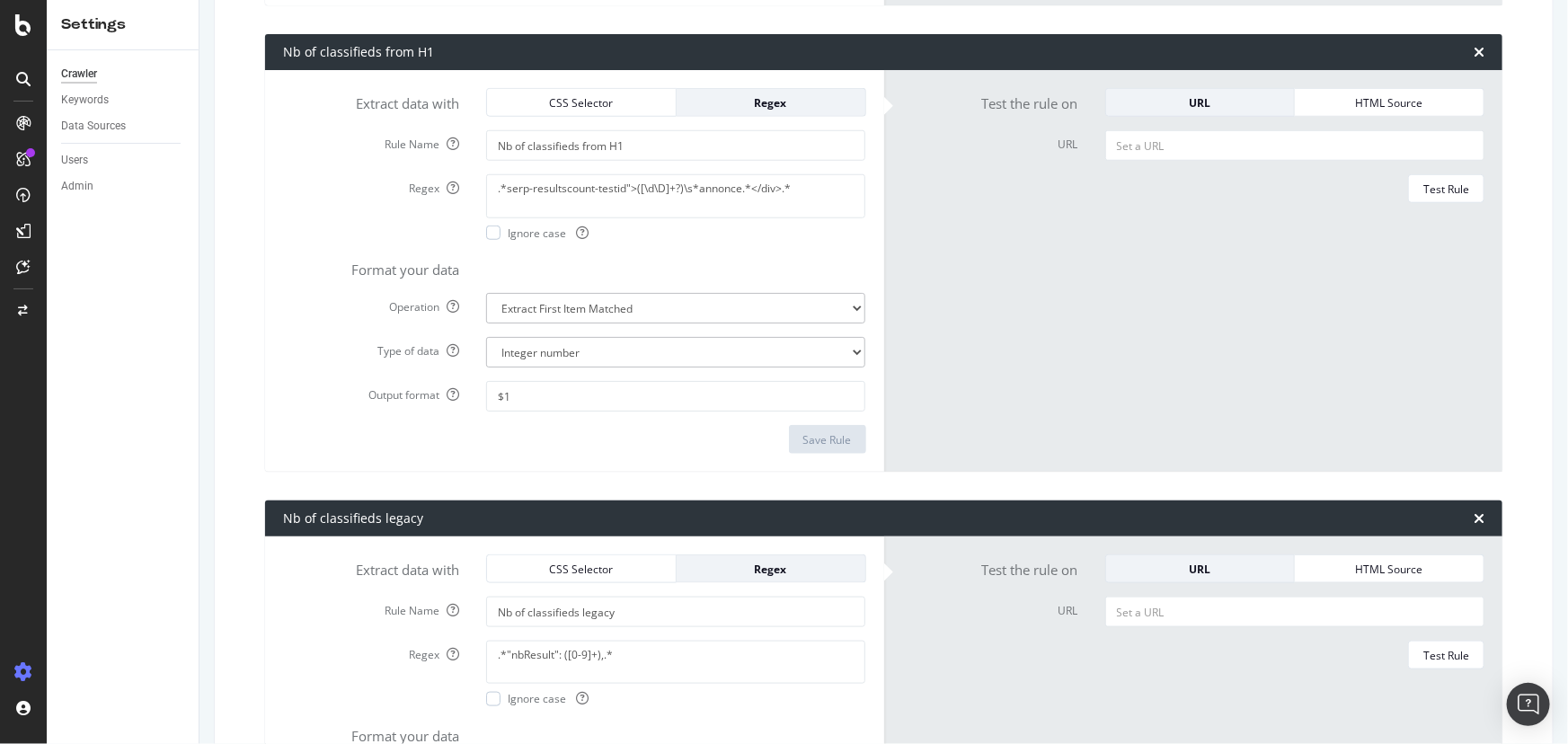
scroll to position [1044, 0]
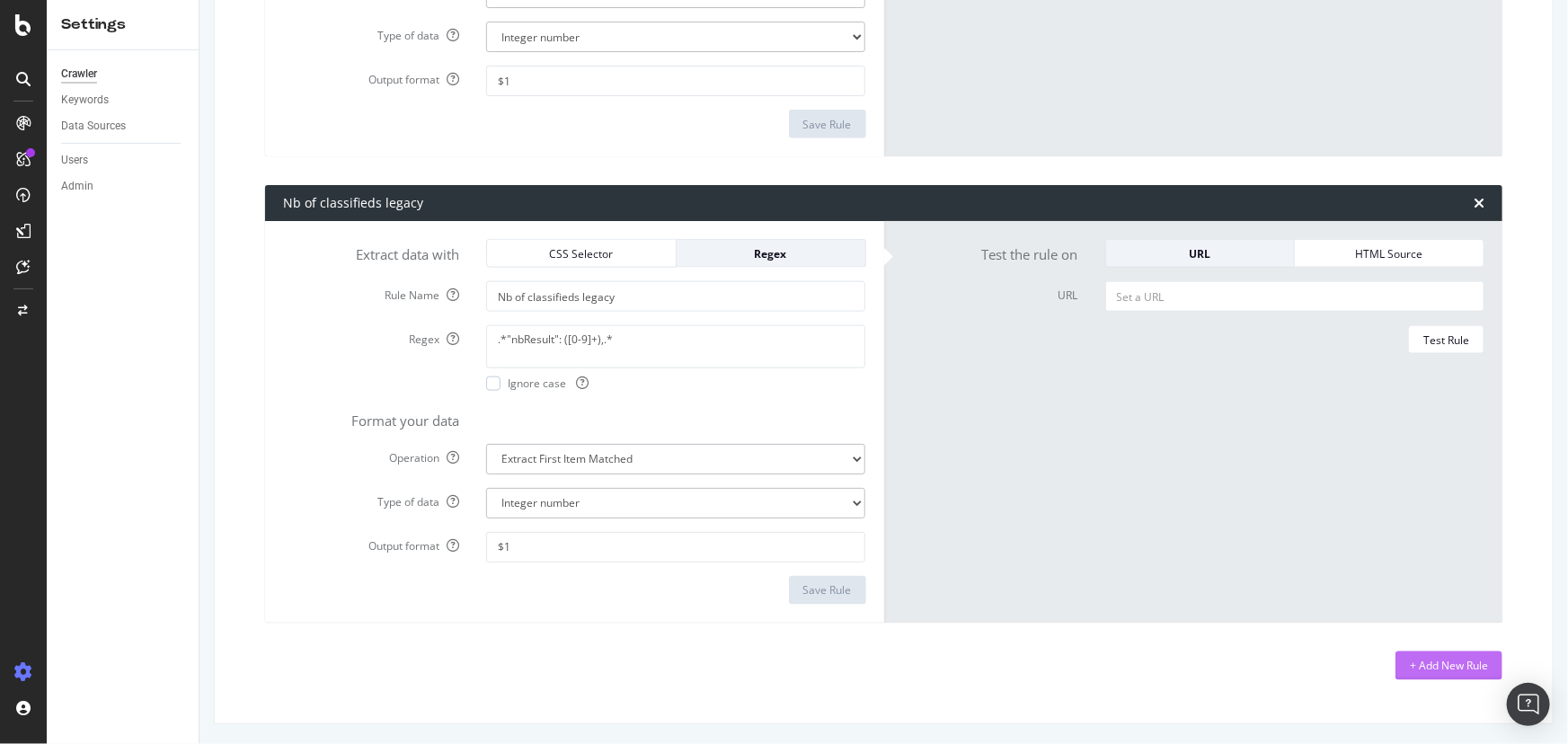
click at [1415, 660] on div "+ Add New Rule" at bounding box center [1448, 665] width 78 height 16
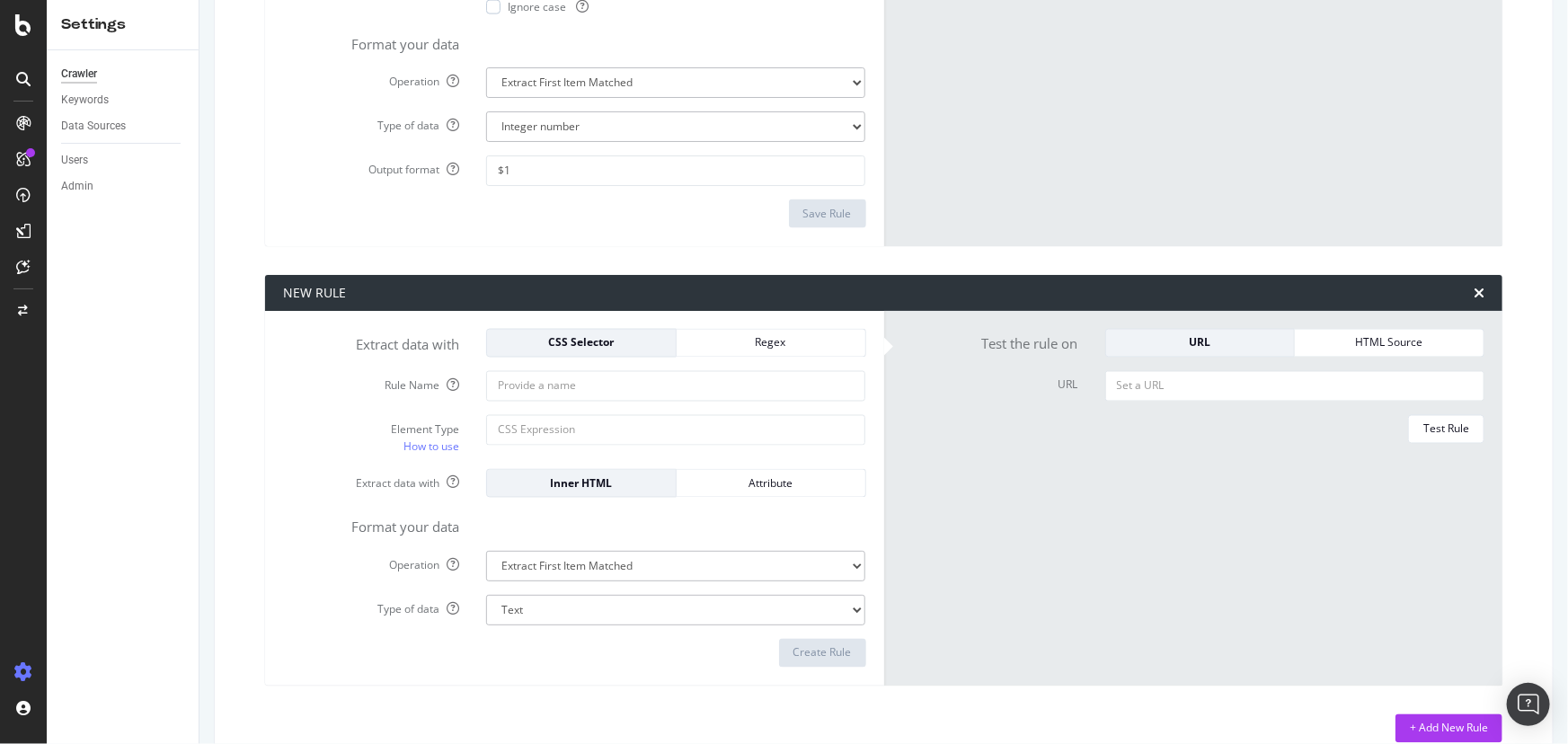
scroll to position [1446, 0]
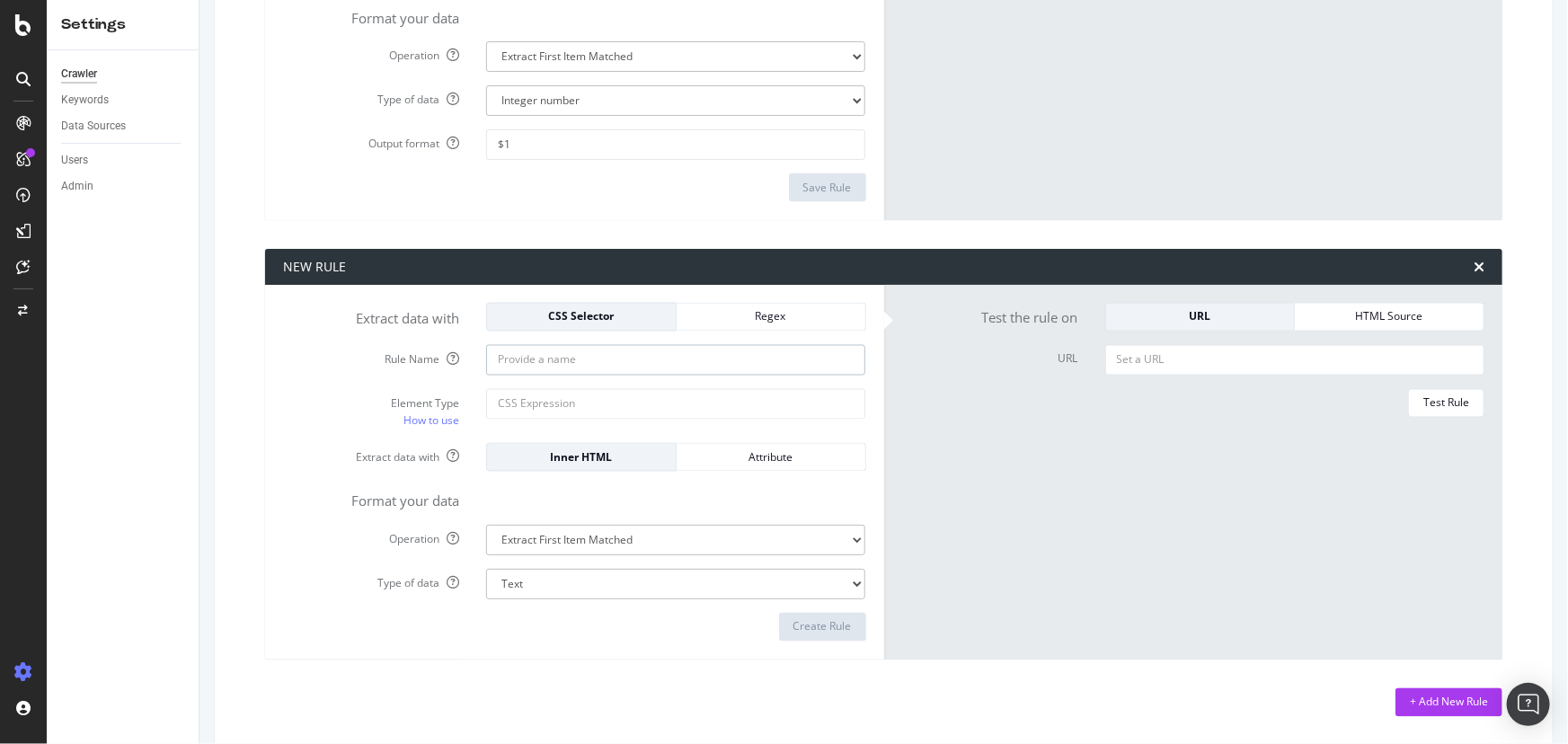
paste input "#react-aria-«R1mm9dkmH1»"
type input "#react-aria-«R1mm9dkmH1»"
click at [592, 396] on input "Element Type How to use" at bounding box center [676, 404] width 379 height 30
paste input "#react-aria-«R1mm9dkmH1»"
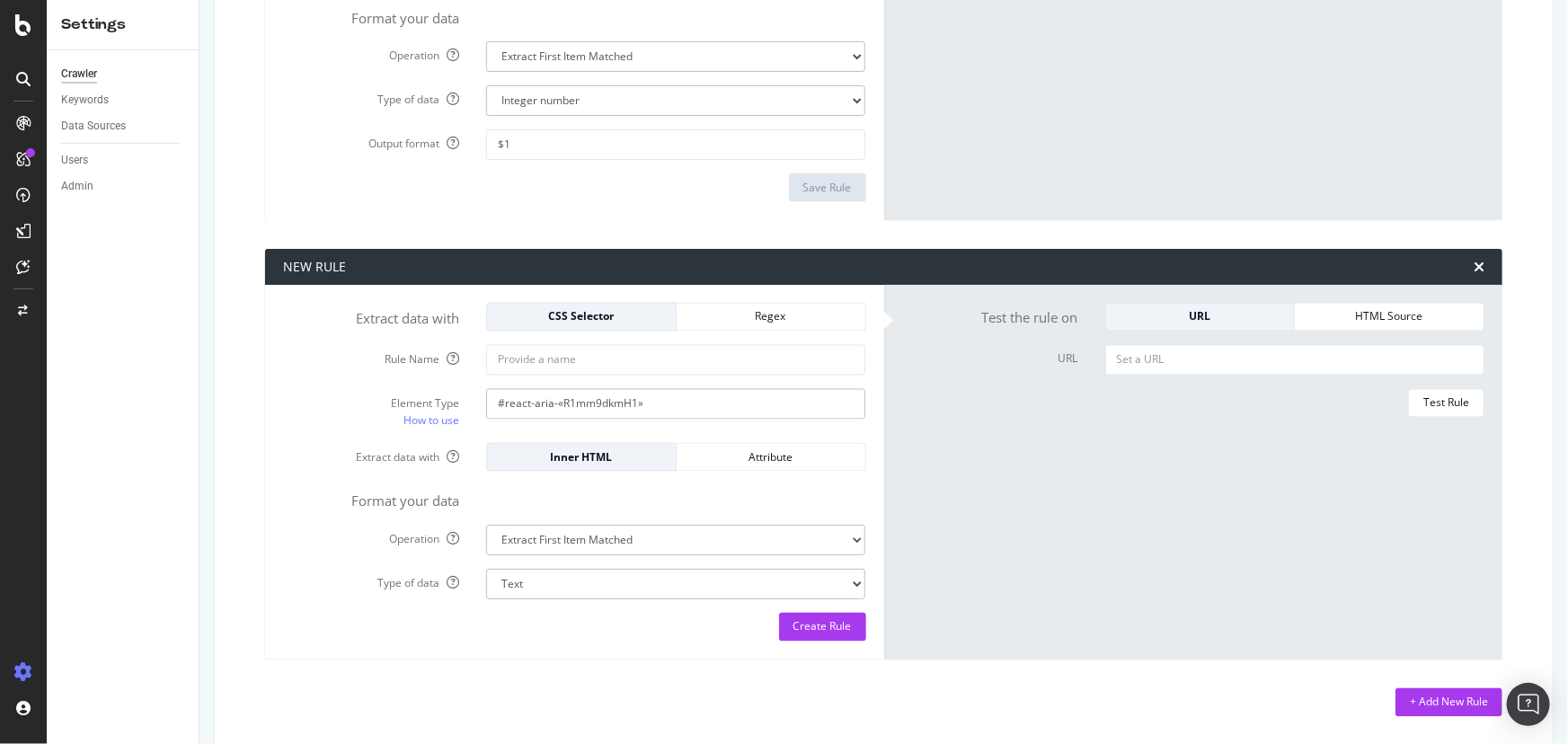
type input "#react-aria-«R1mm9dkmH1»"
type input "SLB"
click at [987, 488] on form "Test the rule on URL HTML Source URL Test Rule" at bounding box center [1193, 472] width 583 height 338
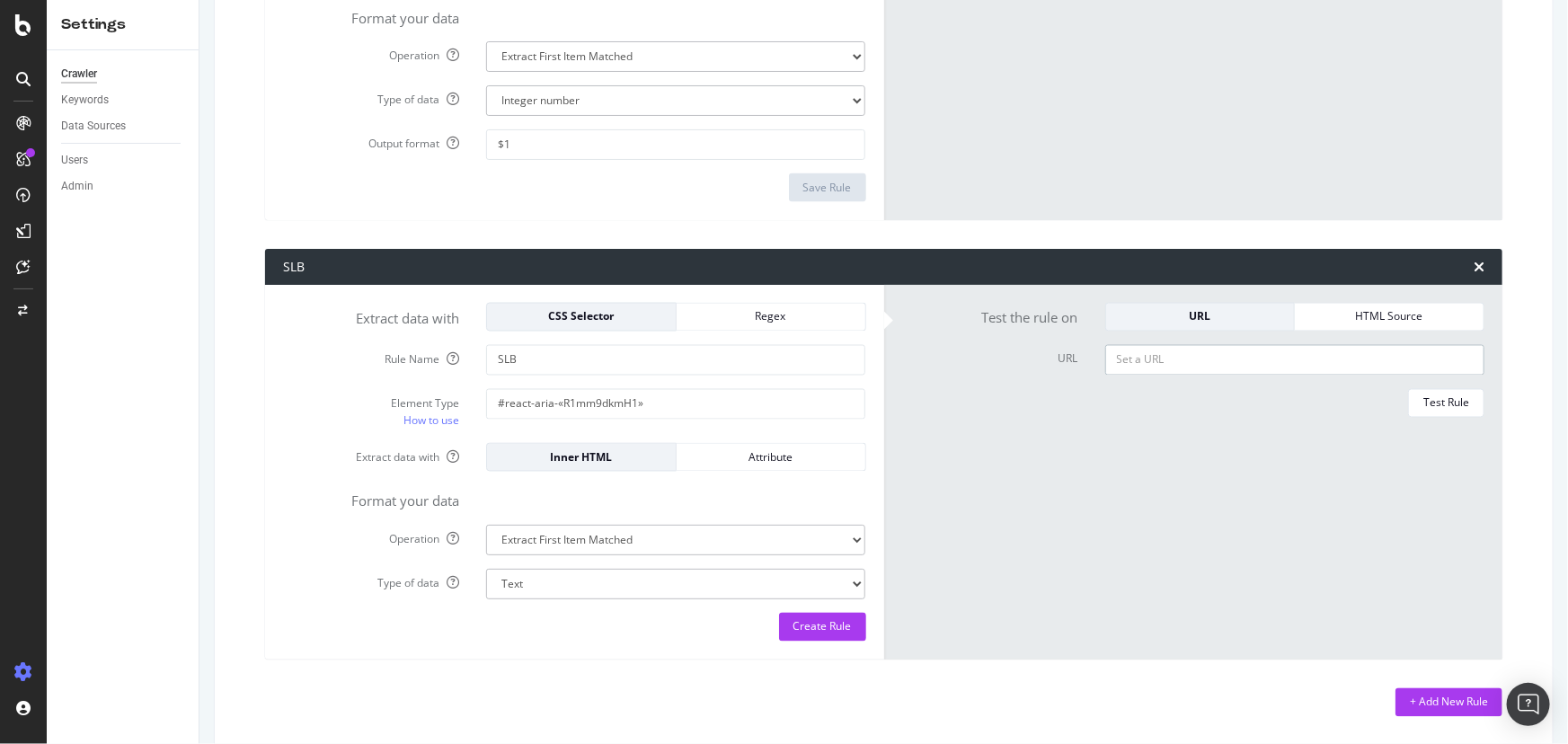
paste input "https://www.logic-immo.com/recherche-immo/vente/immobilier/ile-de-france/paris-…"
type input "https://www.logic-immo.com/recherche-immo/vente/immobilier/ile-de-france/paris-…"
click at [1423, 398] on div "Test Rule" at bounding box center [1445, 403] width 46 height 16
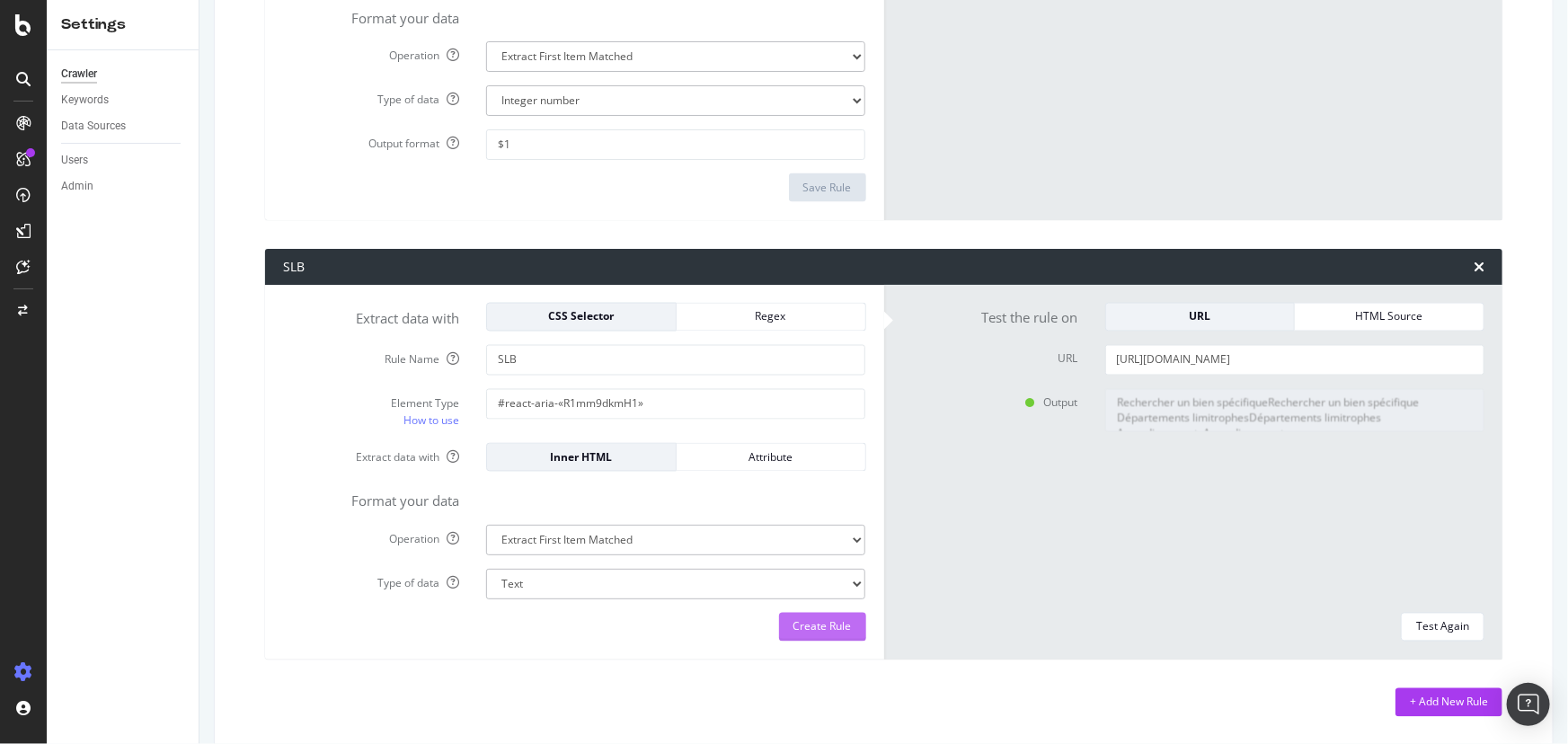
click at [810, 624] on div "Create Rule" at bounding box center [823, 626] width 58 height 16
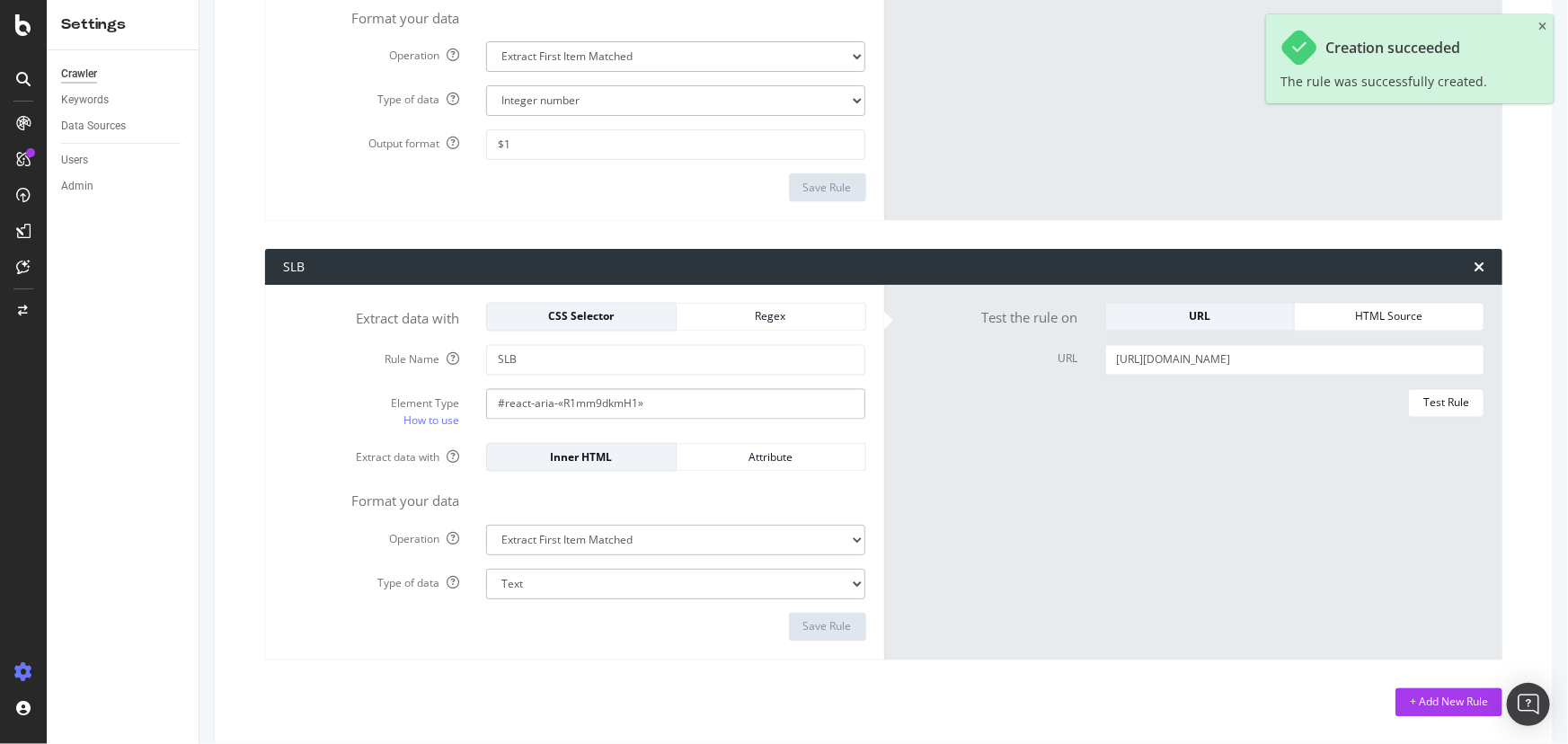
click at [557, 406] on input "#react-aria-«R1mm9dkmH1»" at bounding box center [676, 404] width 379 height 30
click at [18, 312] on icon at bounding box center [23, 310] width 10 height 11
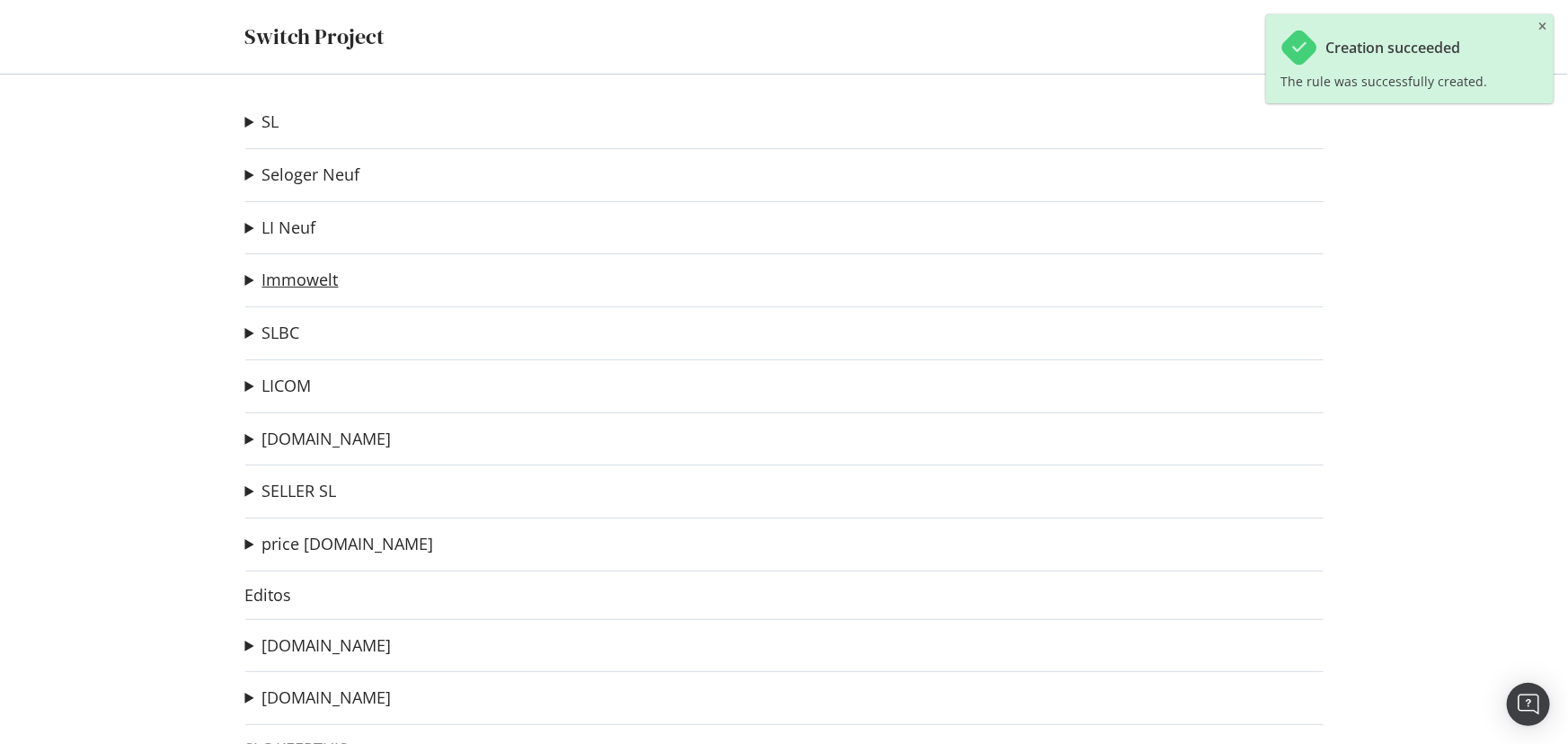
click at [276, 282] on link "Immowelt" at bounding box center [301, 279] width 77 height 18
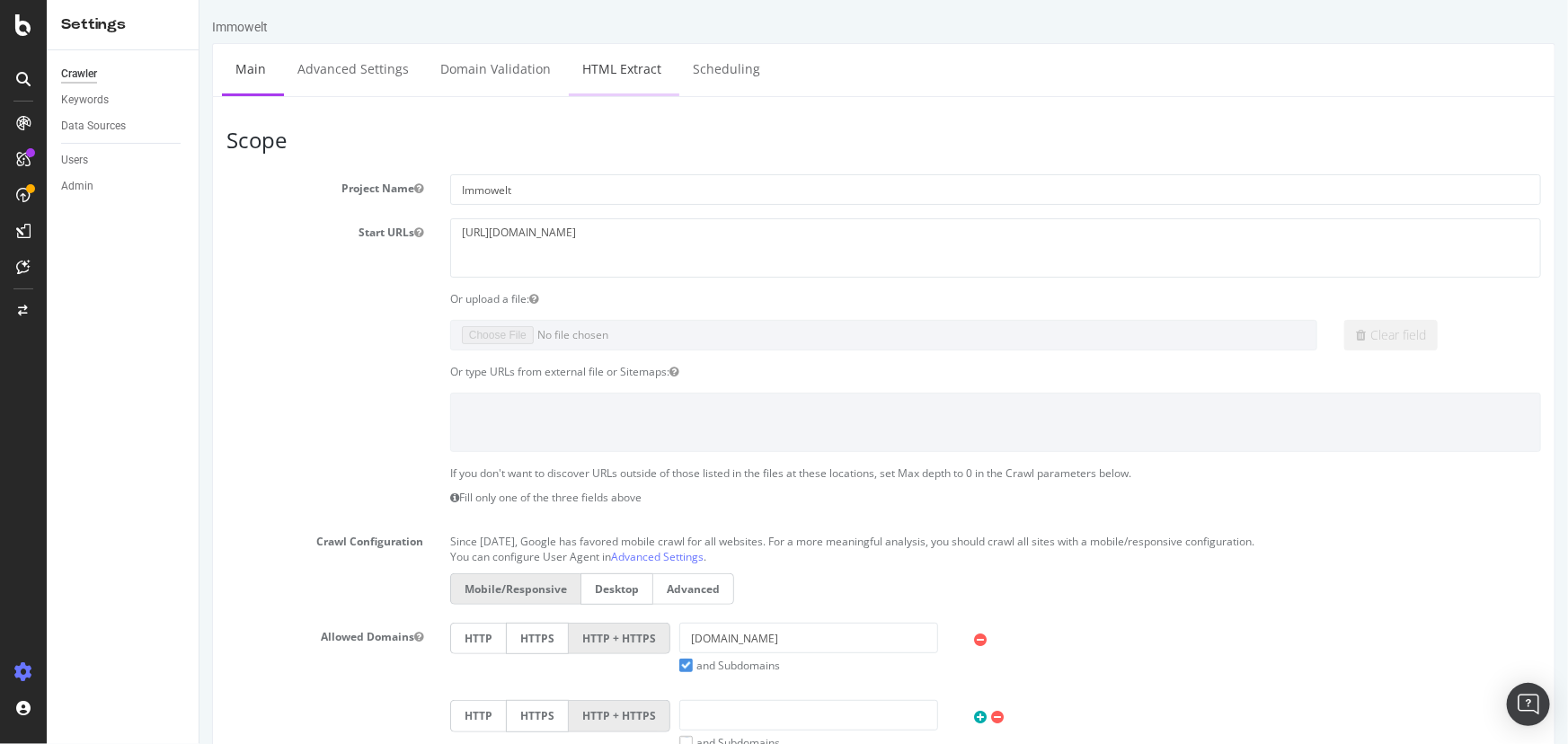
click at [623, 75] on link "HTML Extract" at bounding box center [621, 68] width 106 height 50
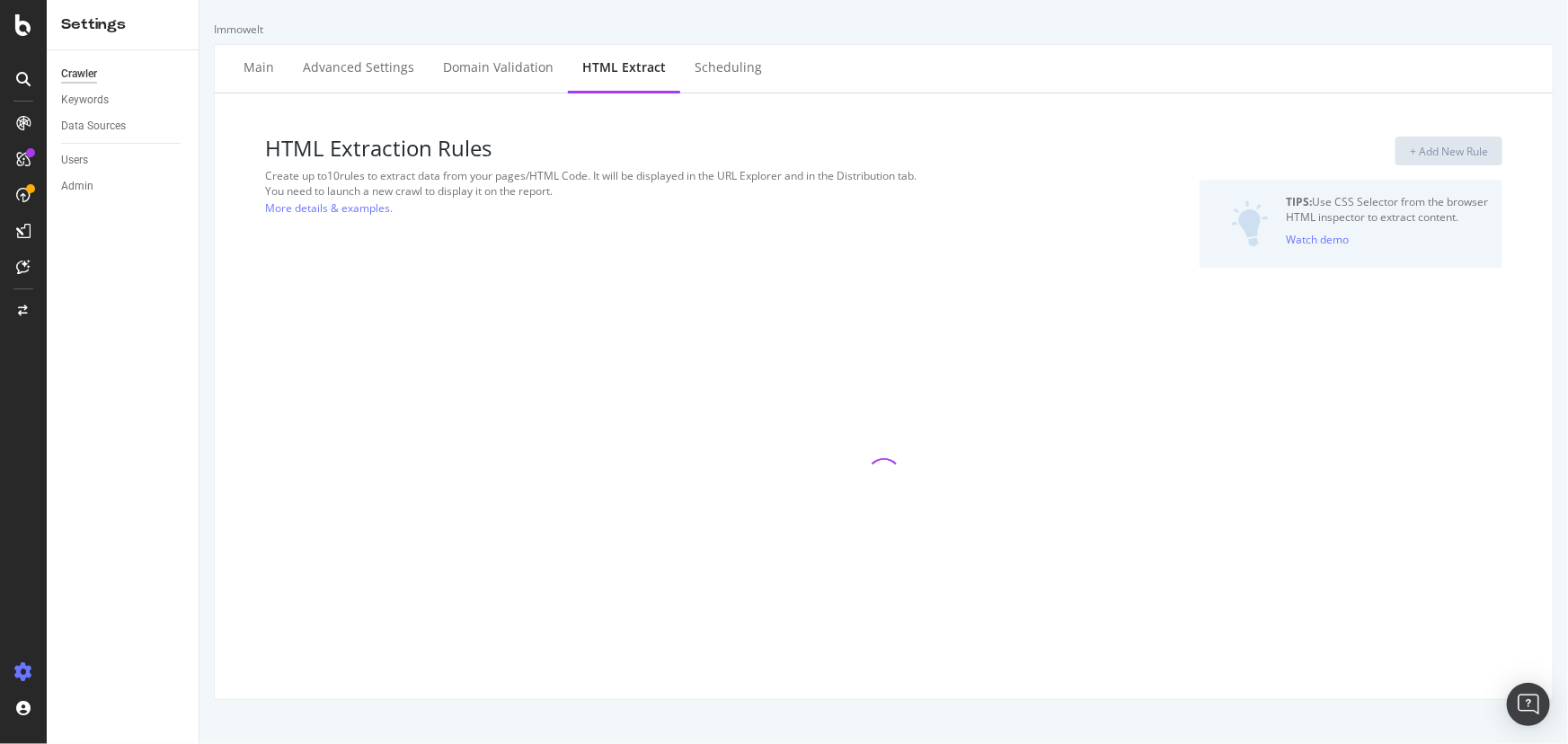
select select "exist"
select select "i"
select select "exist"
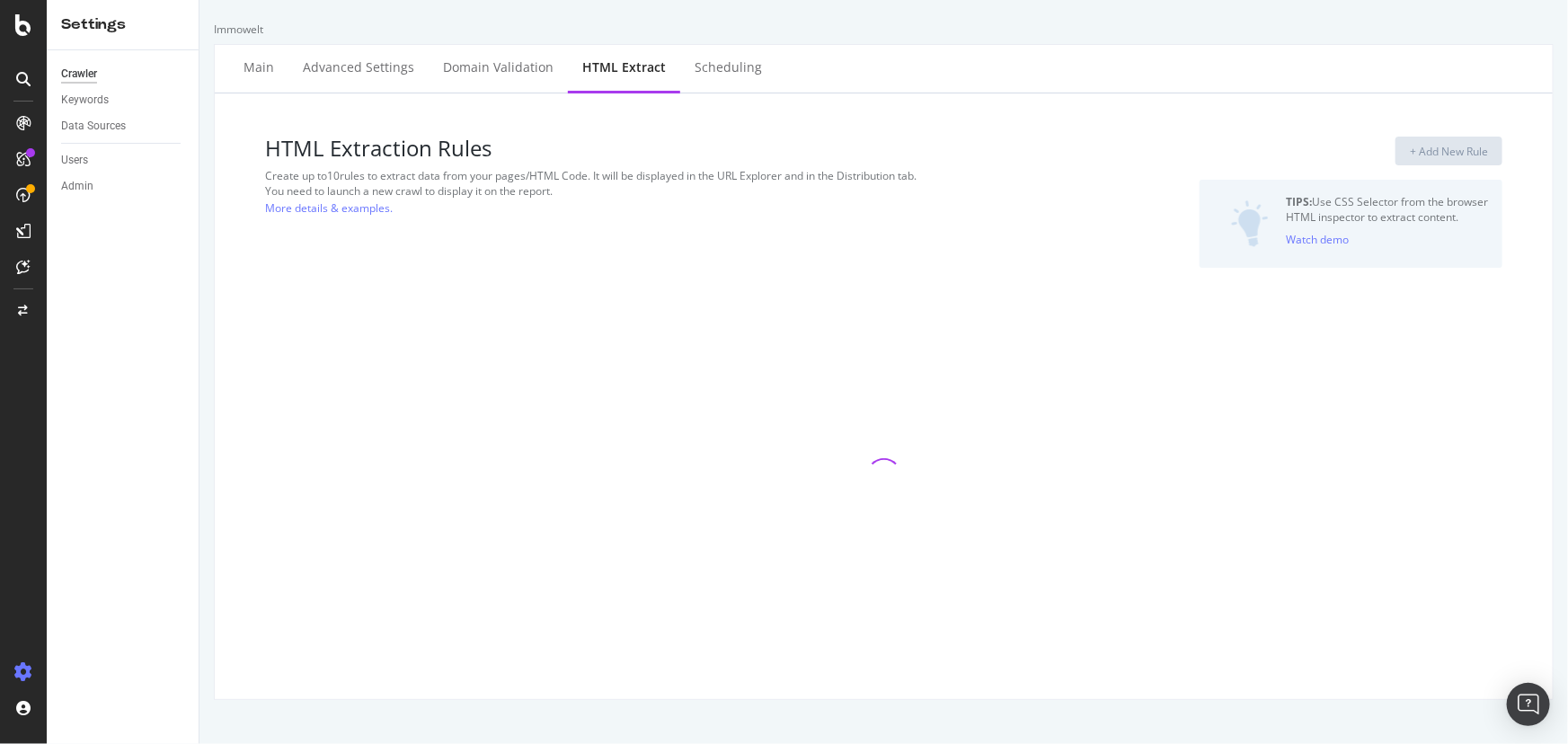
select select "exist"
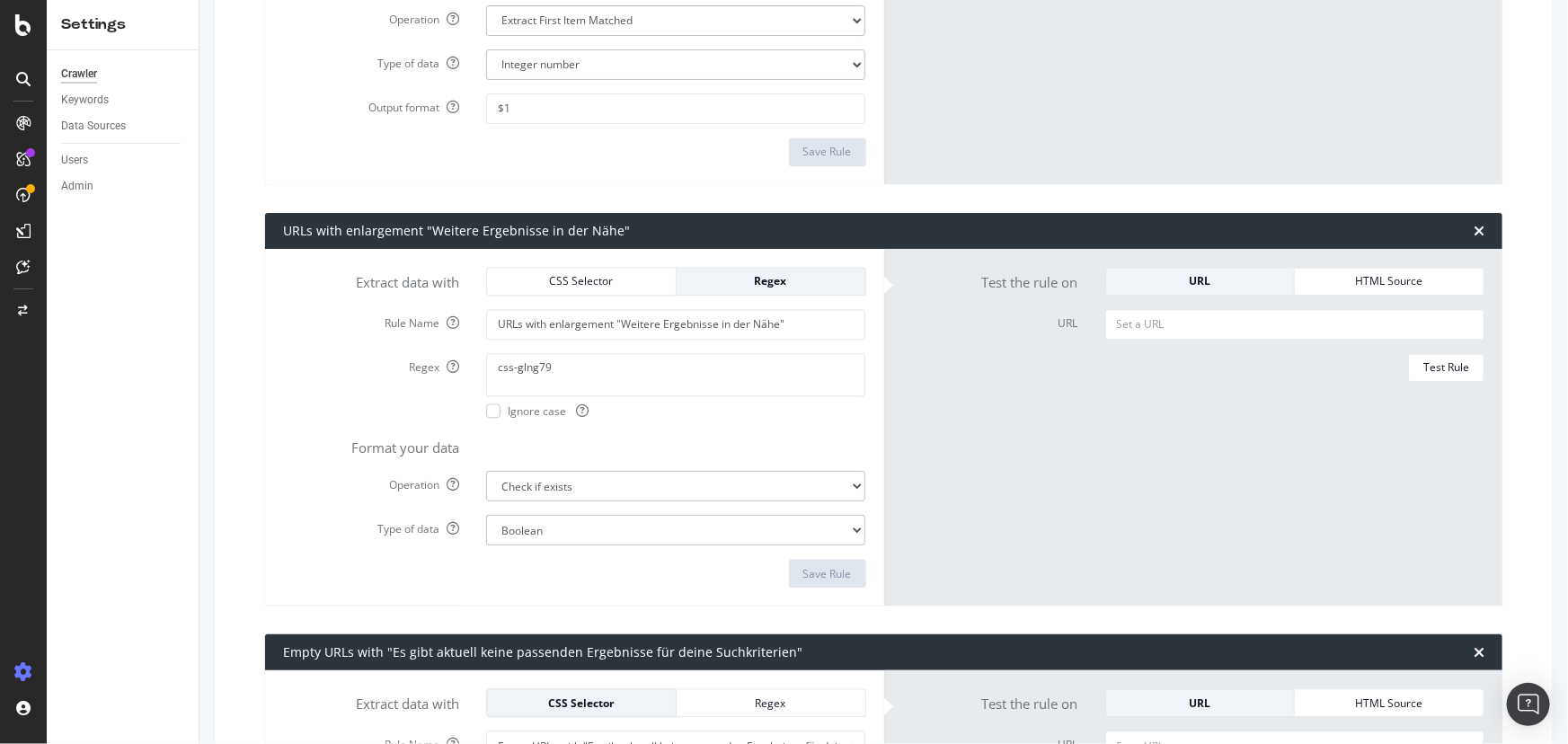
scroll to position [2286, 0]
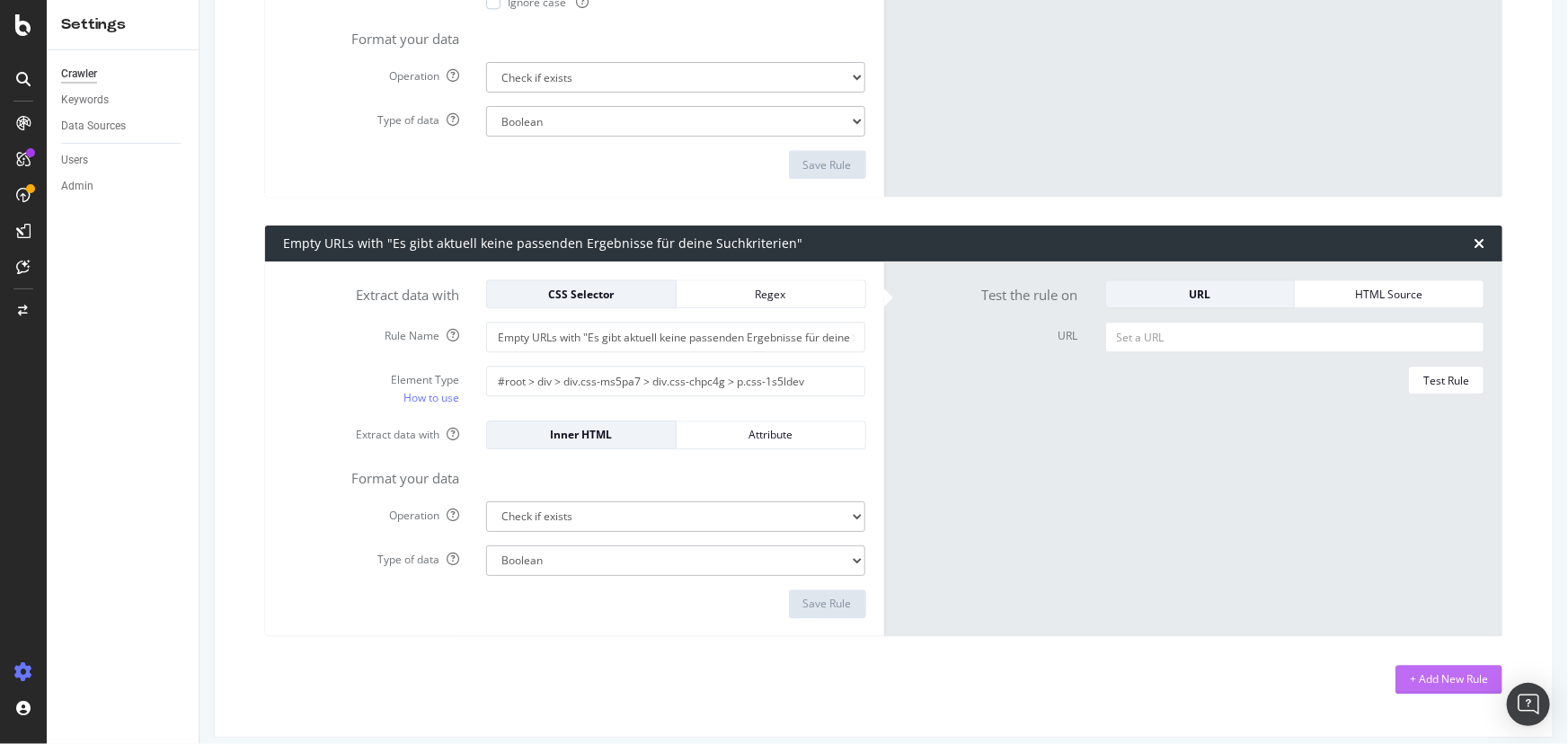
click at [1415, 665] on div "+ Add New Rule" at bounding box center [1448, 679] width 78 height 27
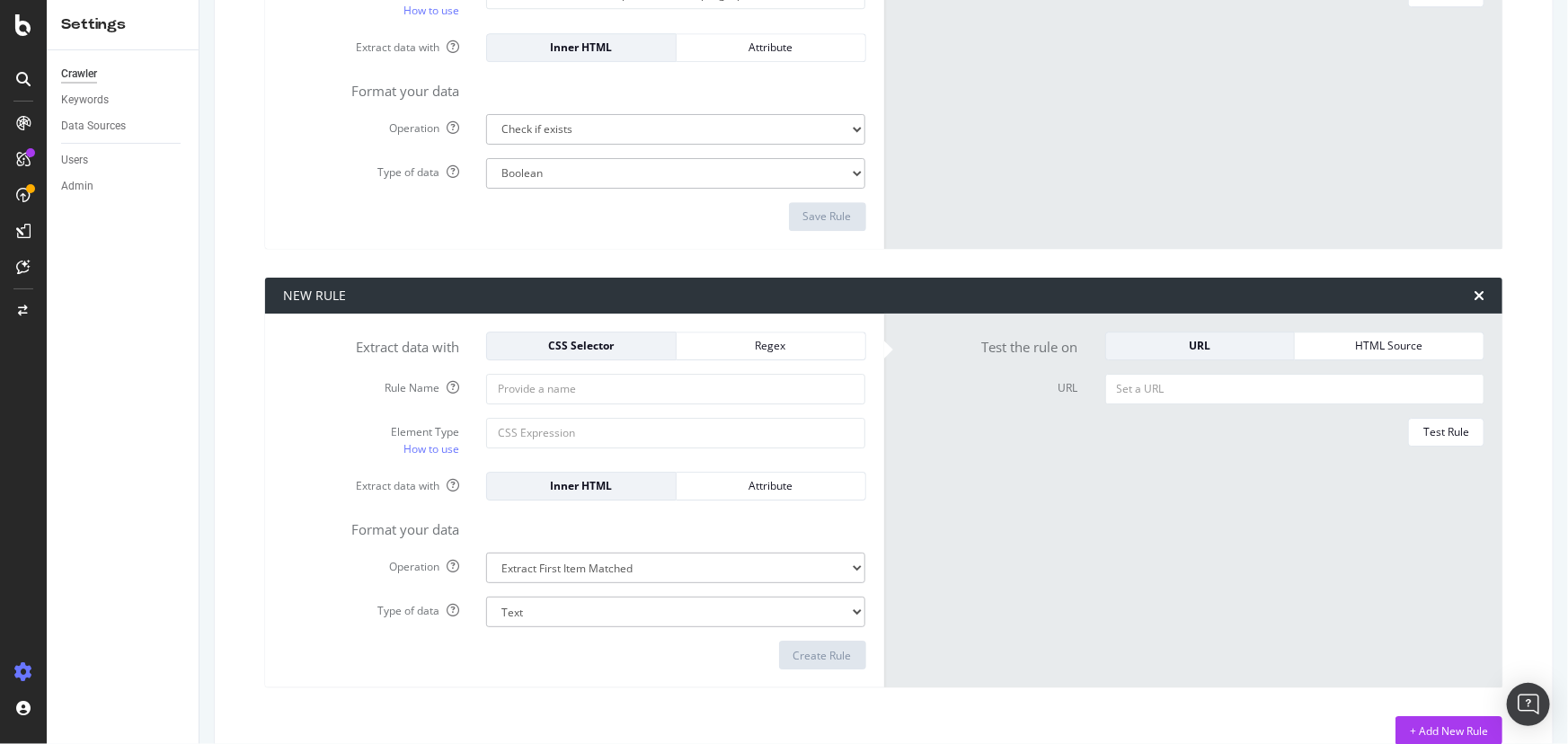
scroll to position [2702, 0]
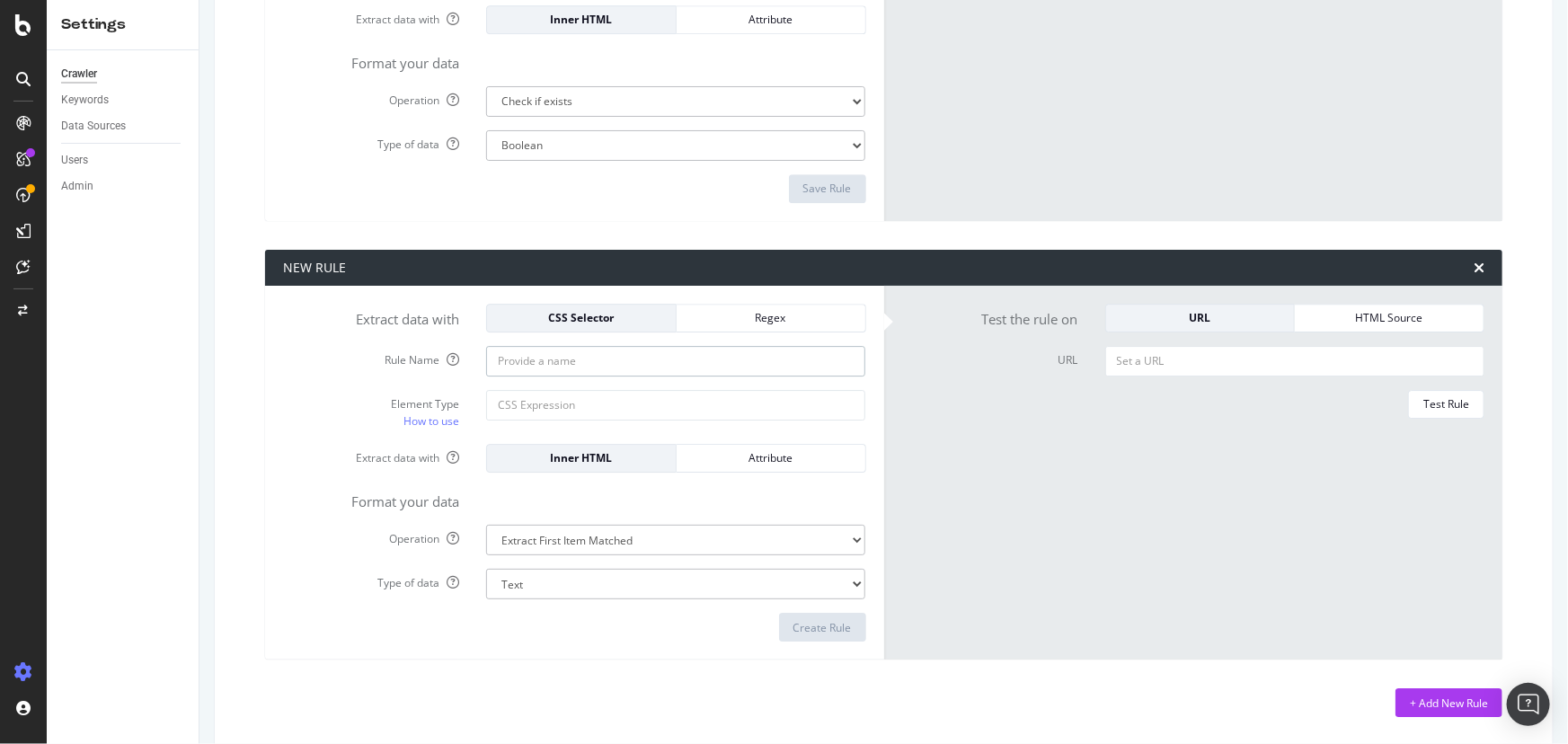
type input "SLB"
paste input "#react-aria-«R1mm9dkmH1»"
type input "#react-aria-«R1mm9dkmH1»"
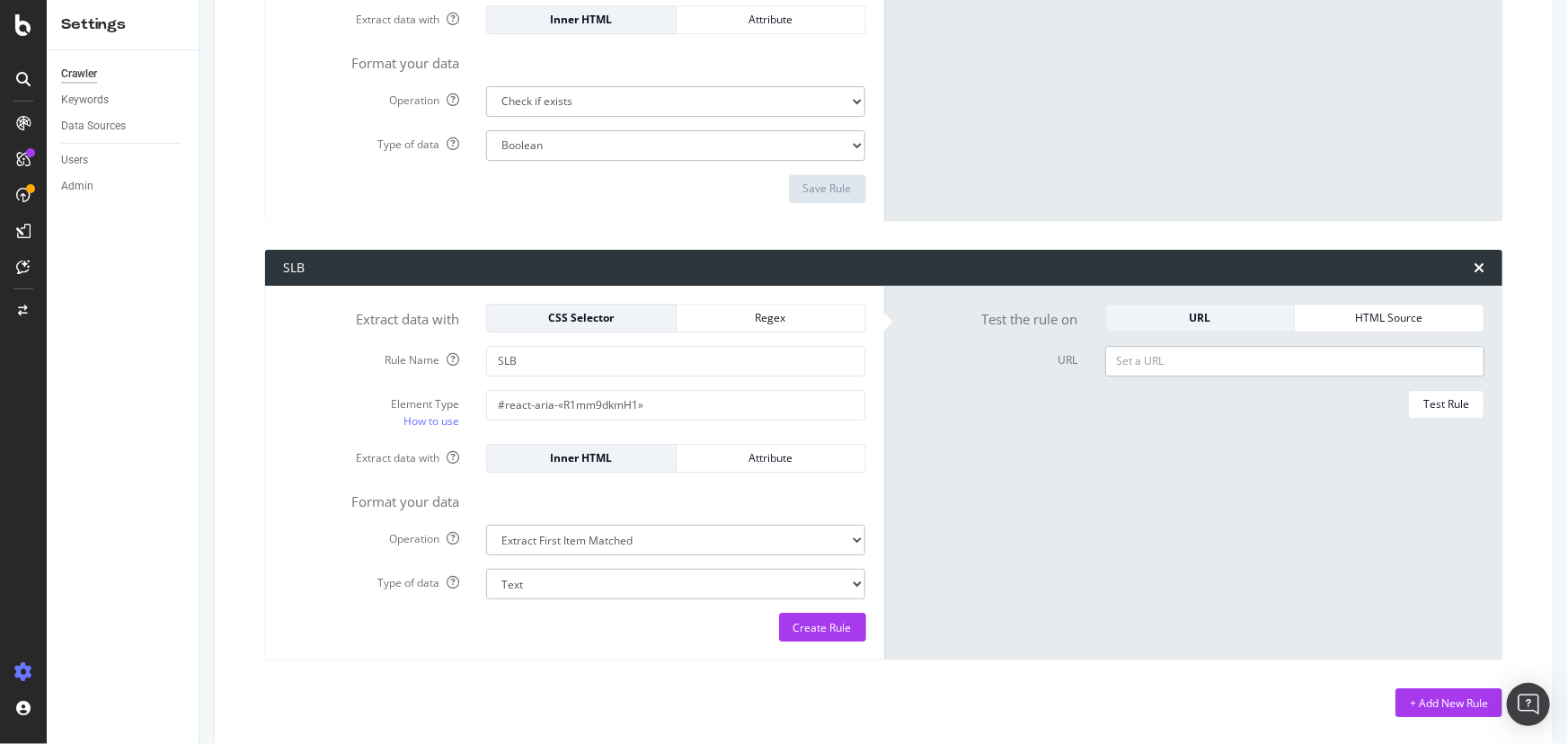
paste input "https://www.immowelt.de/suche/mieten/wohnung/bayern/nurnberg-90402/ad08de7633"
click at [1430, 405] on div "Test Rule" at bounding box center [1445, 404] width 46 height 16
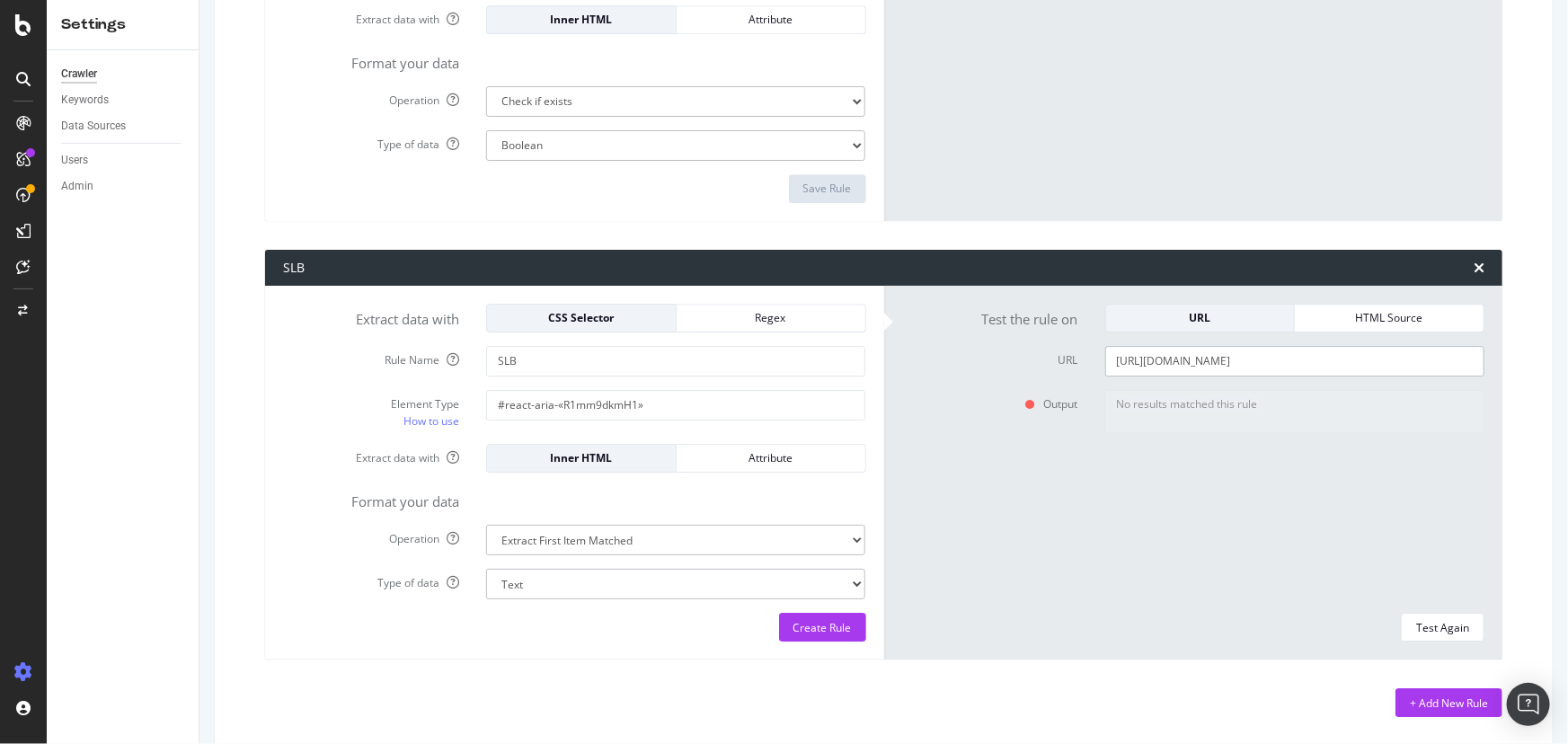
paste input "#react-aria-«R1im9dkmH1»"
type input "https://www.immowelt.de/suche/mieten/wohnung/bayern/nurnberg-90402/ad08de7633"
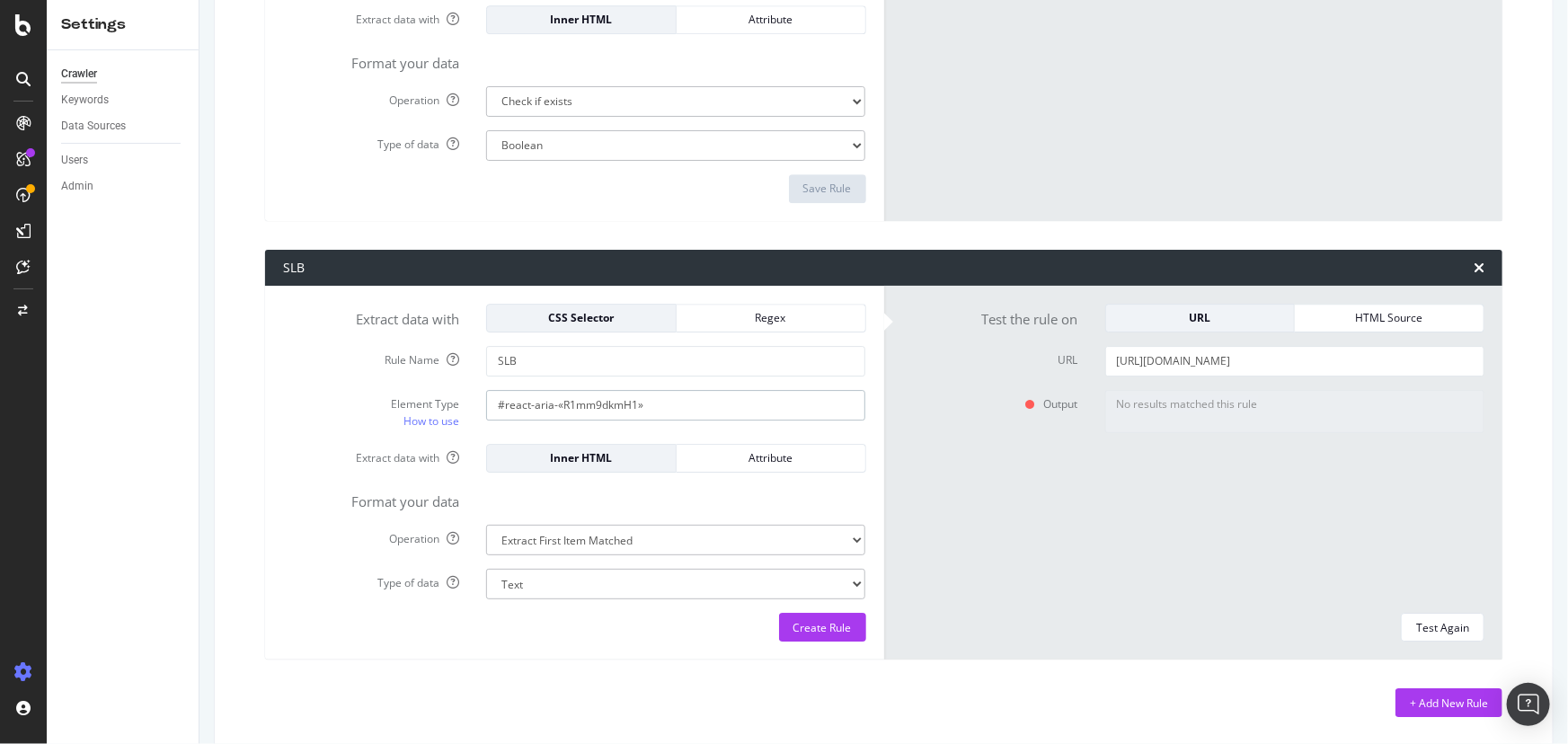
paste input "i"
type input "#react-aria-«R1im9dkmH1»"
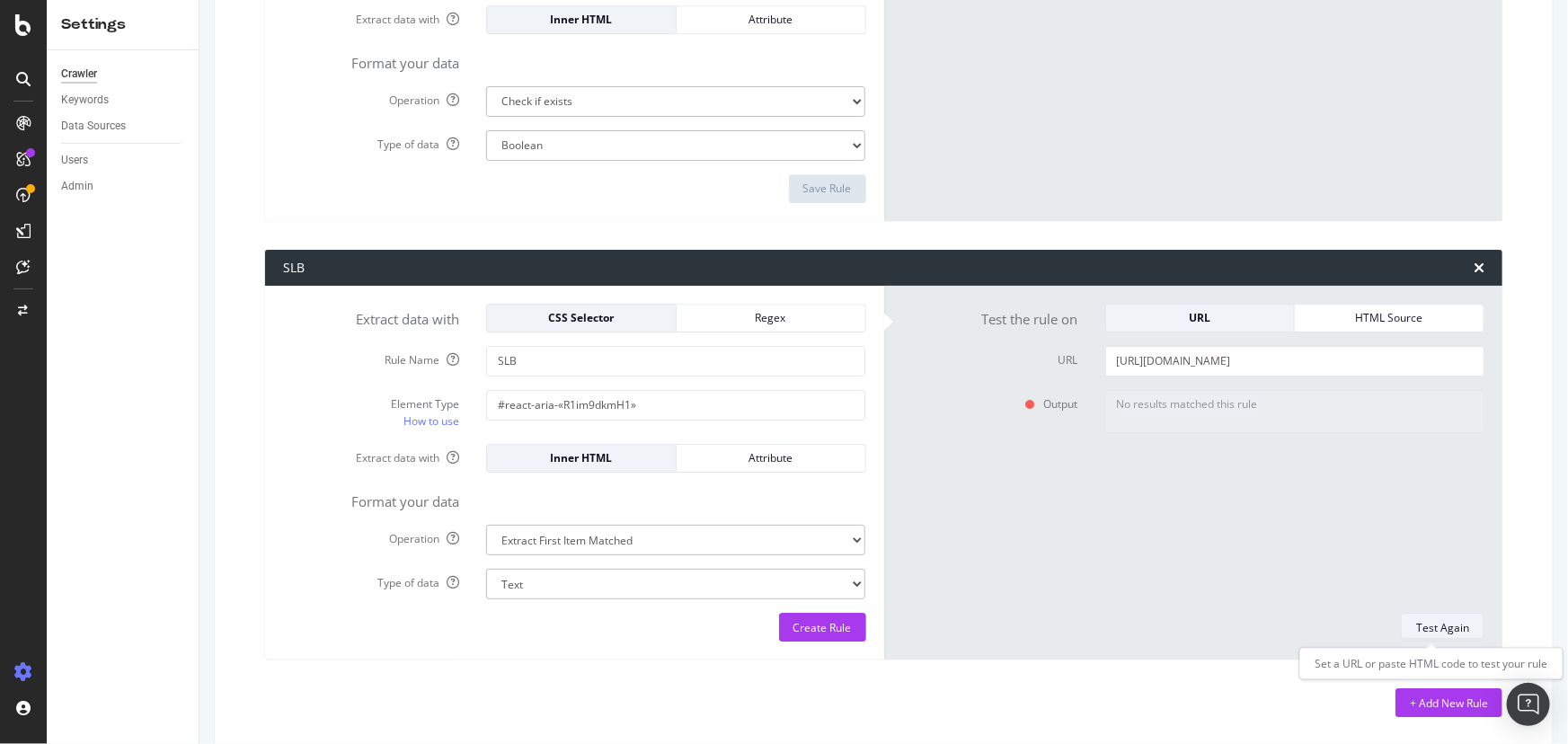
click at [1443, 620] on div "Test Again" at bounding box center [1443, 627] width 53 height 16
type textarea "Weitere Immobilien findest du hierWeitere Immobilien findest du hier Städte in …"
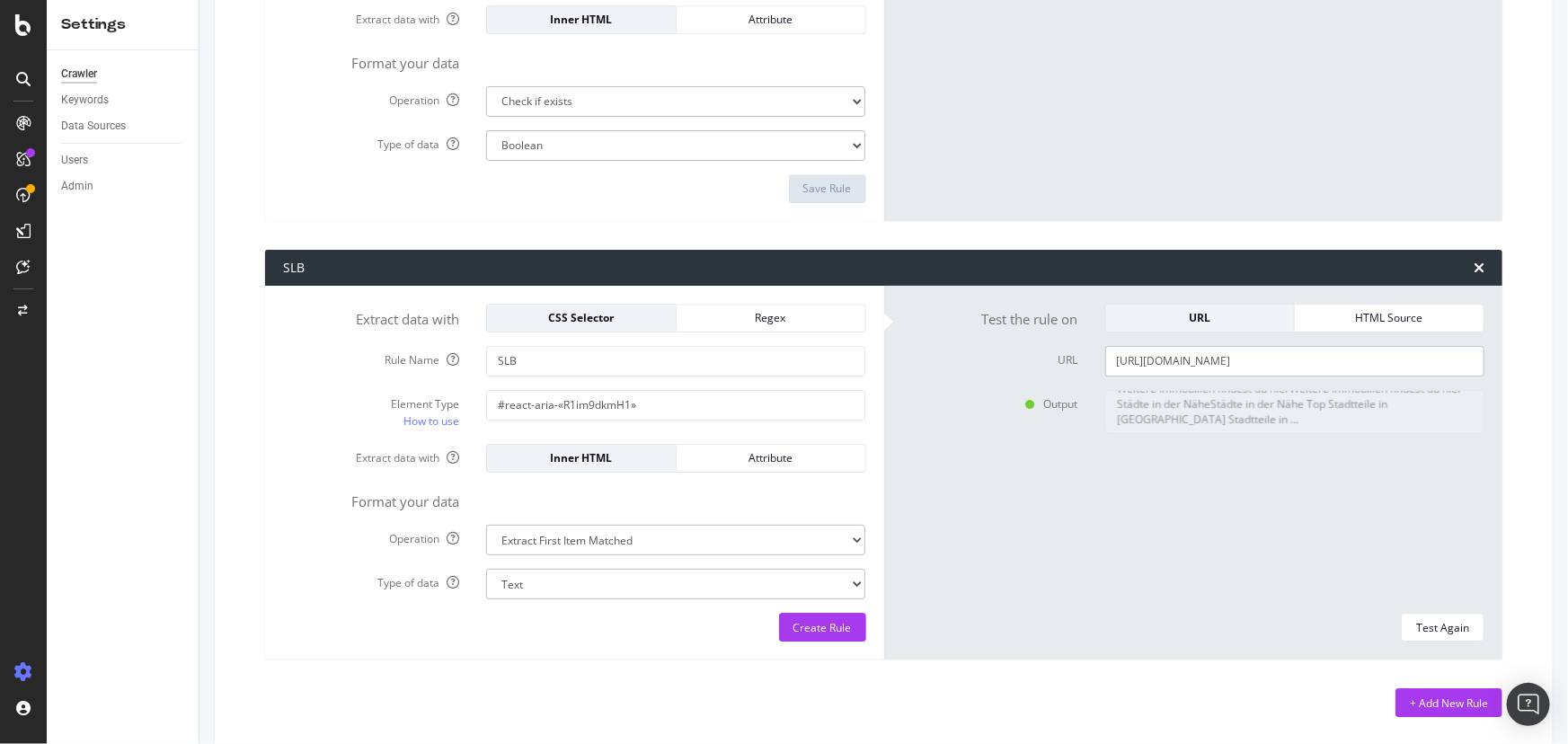
paste input "terrassenwohnung/"
type input "https://www.immowelt.de/suche/mieten/wohnung/terrassenwohnung/bayern/nurnberg-9…"
click at [1437, 624] on div "Test Again" at bounding box center [1443, 627] width 53 height 16
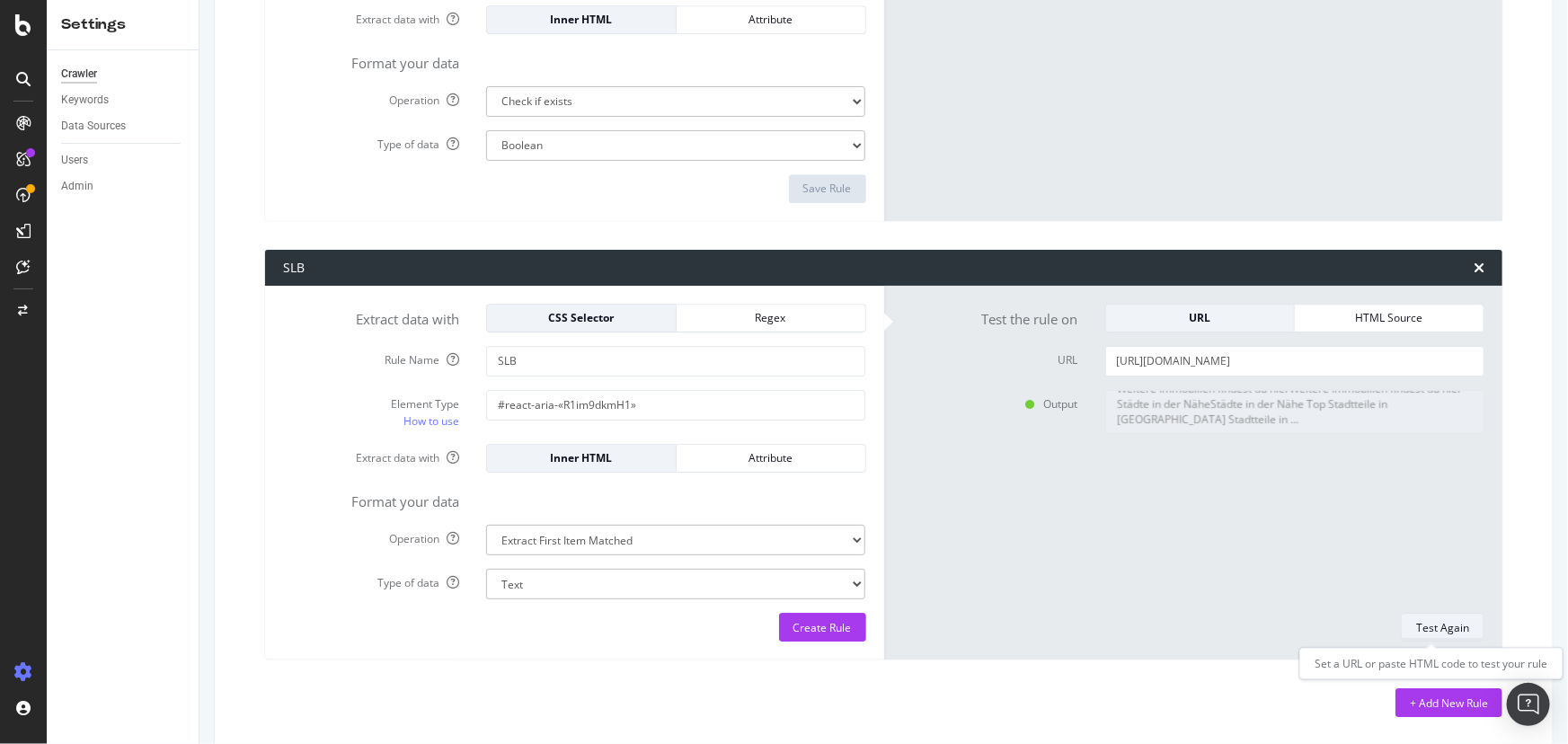
scroll to position [0, 0]
drag, startPoint x: 850, startPoint y: 627, endPoint x: 832, endPoint y: 620, distance: 19.3
click at [850, 627] on button "Create Rule" at bounding box center [823, 627] width 88 height 29
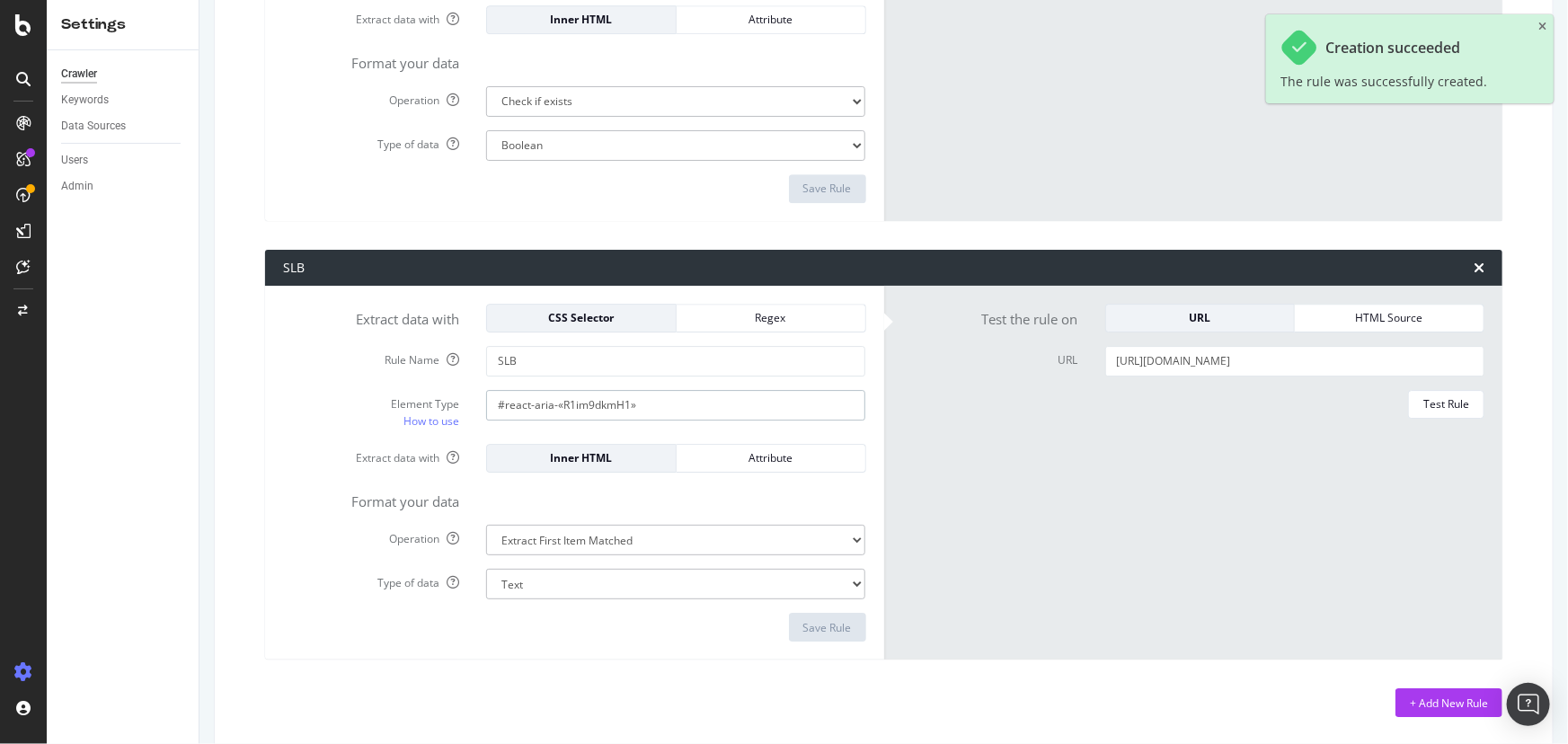
click at [18, 311] on icon at bounding box center [23, 310] width 10 height 11
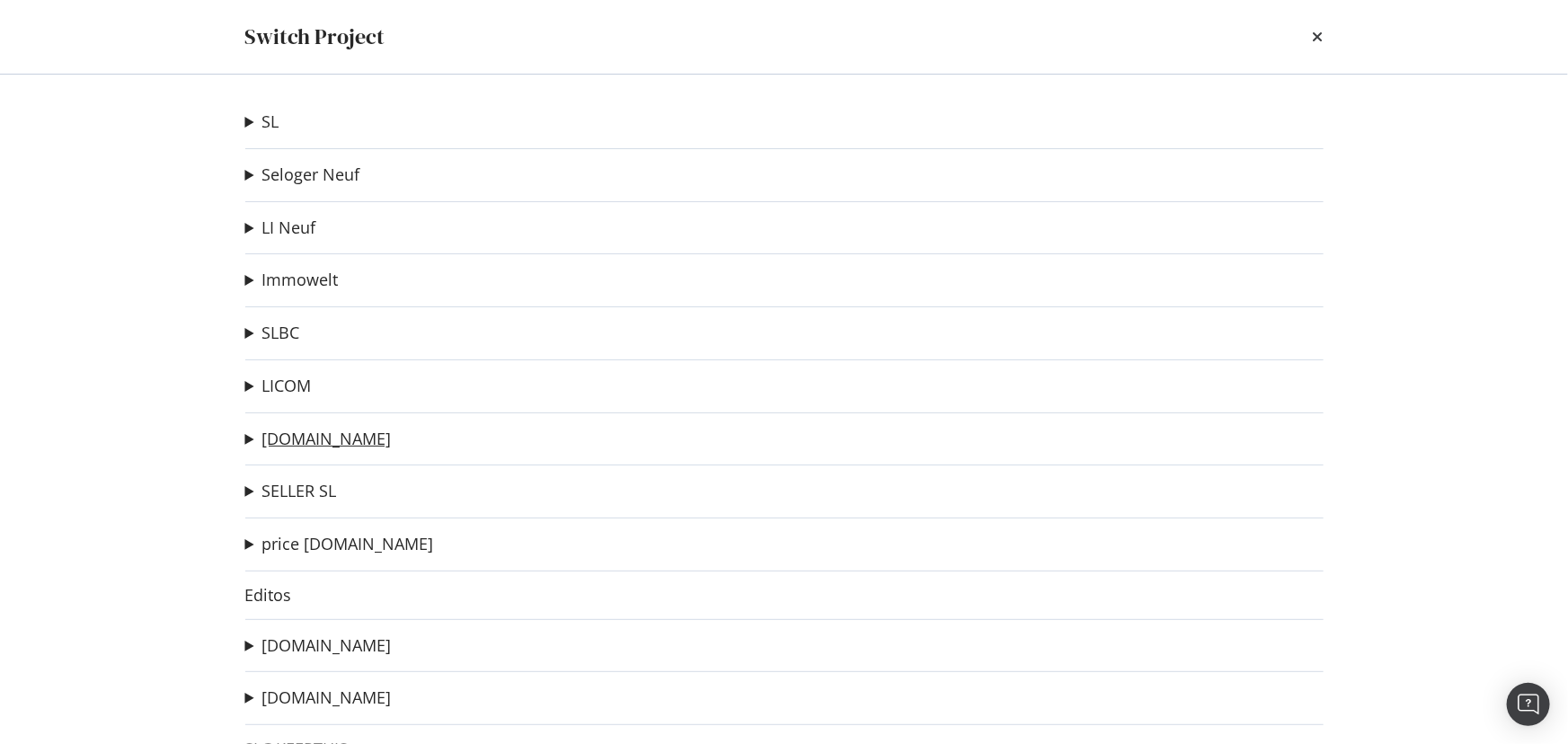
click at [324, 436] on link "immonet.de" at bounding box center [327, 439] width 129 height 18
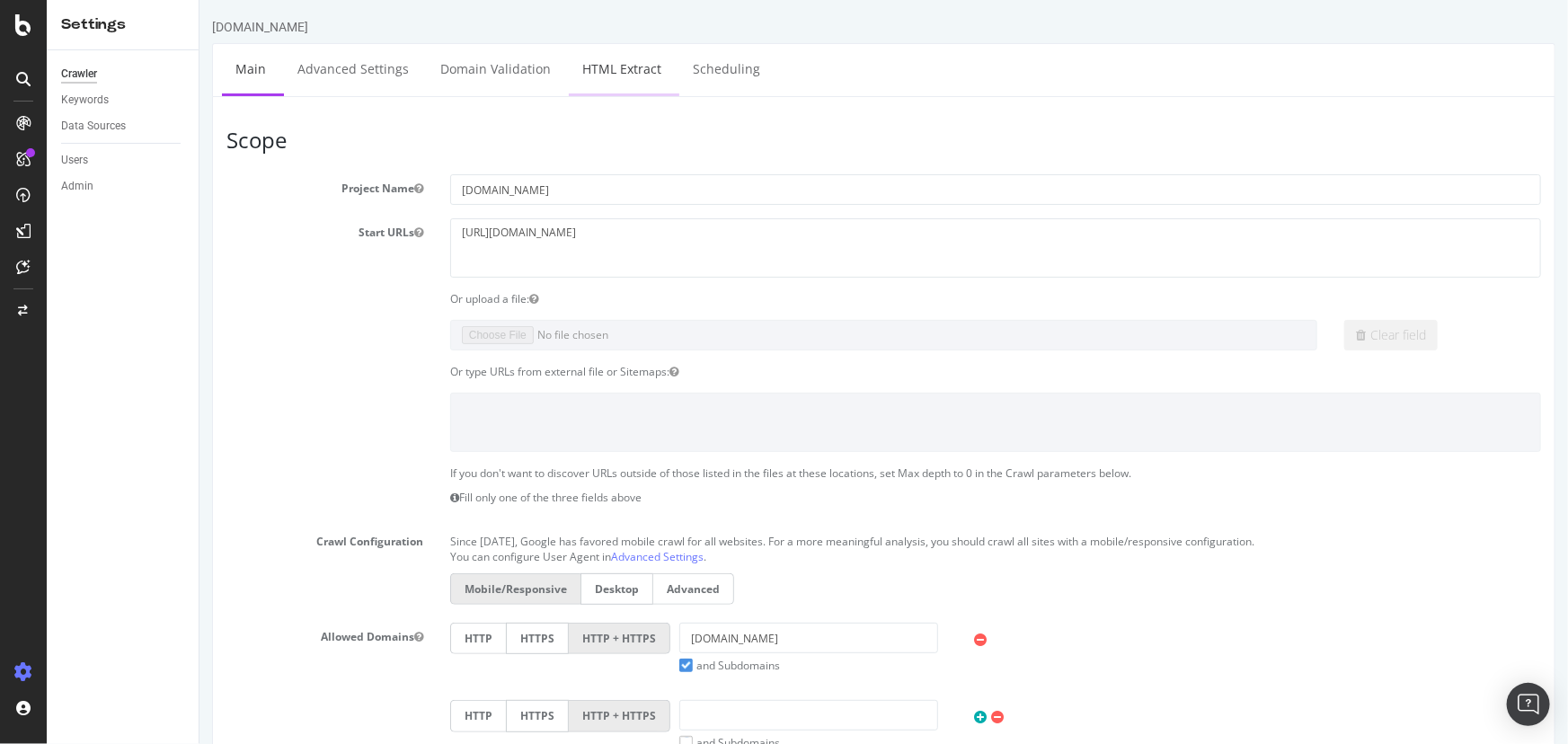
click at [596, 67] on link "HTML Extract" at bounding box center [621, 68] width 106 height 50
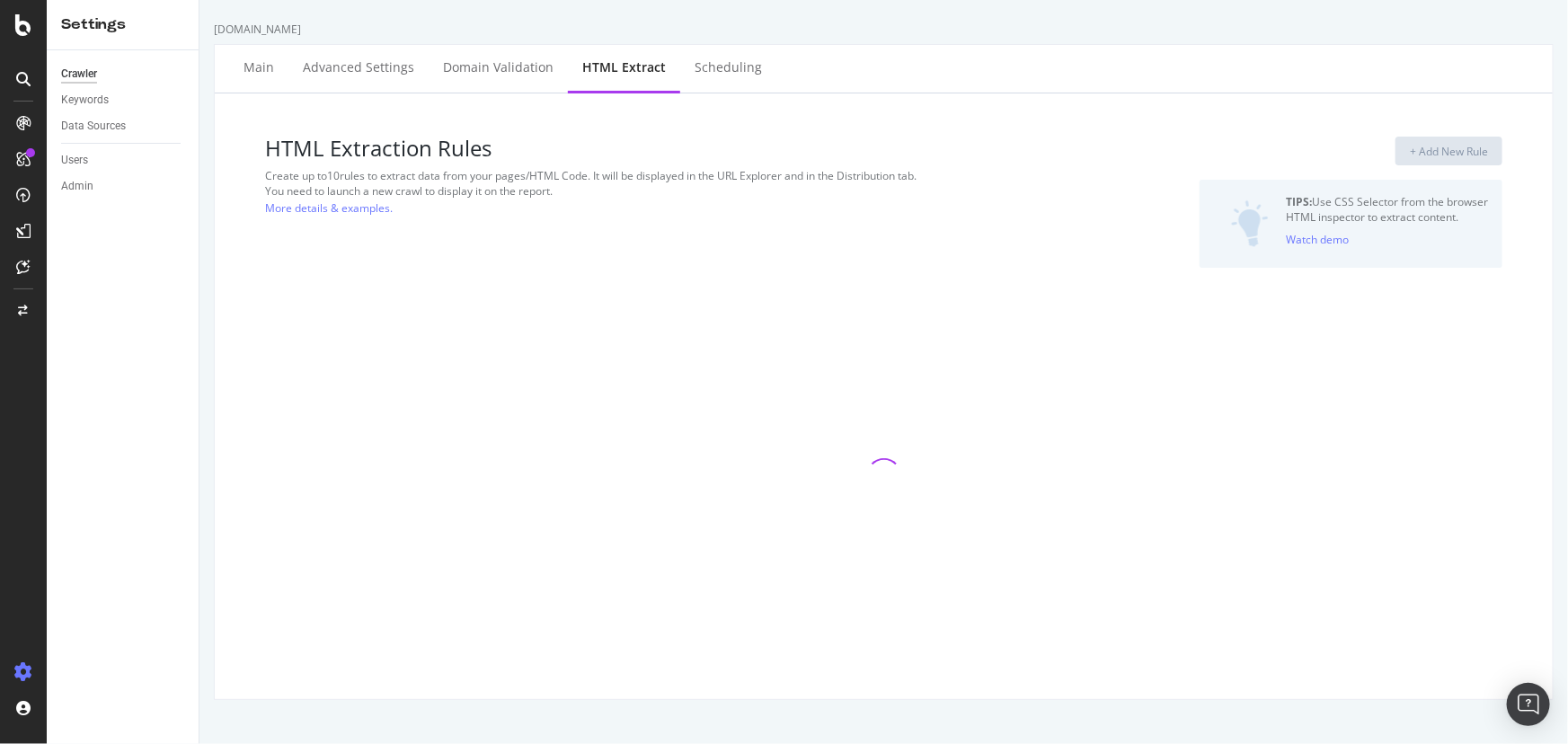
select select "i"
select select "exist"
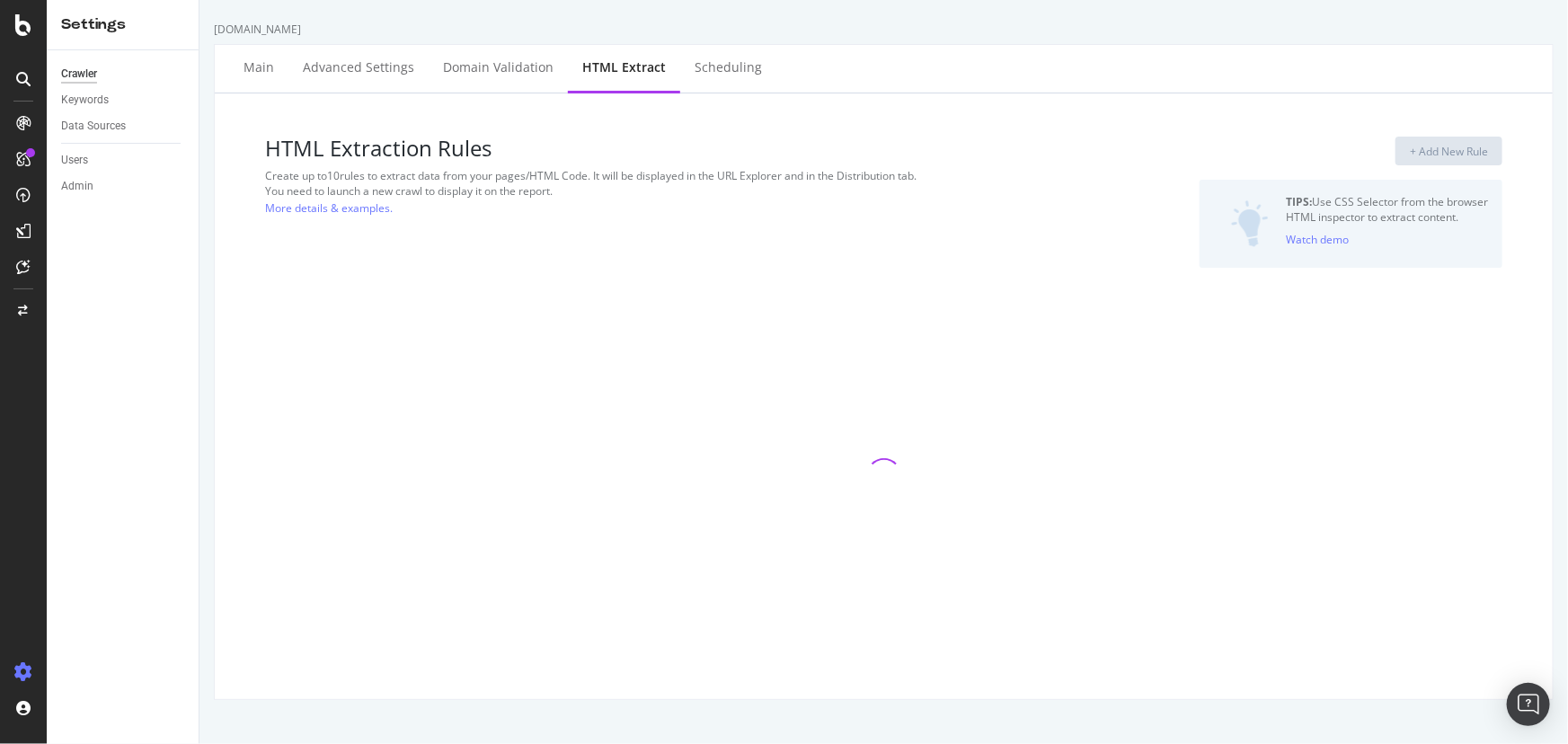
select select "i"
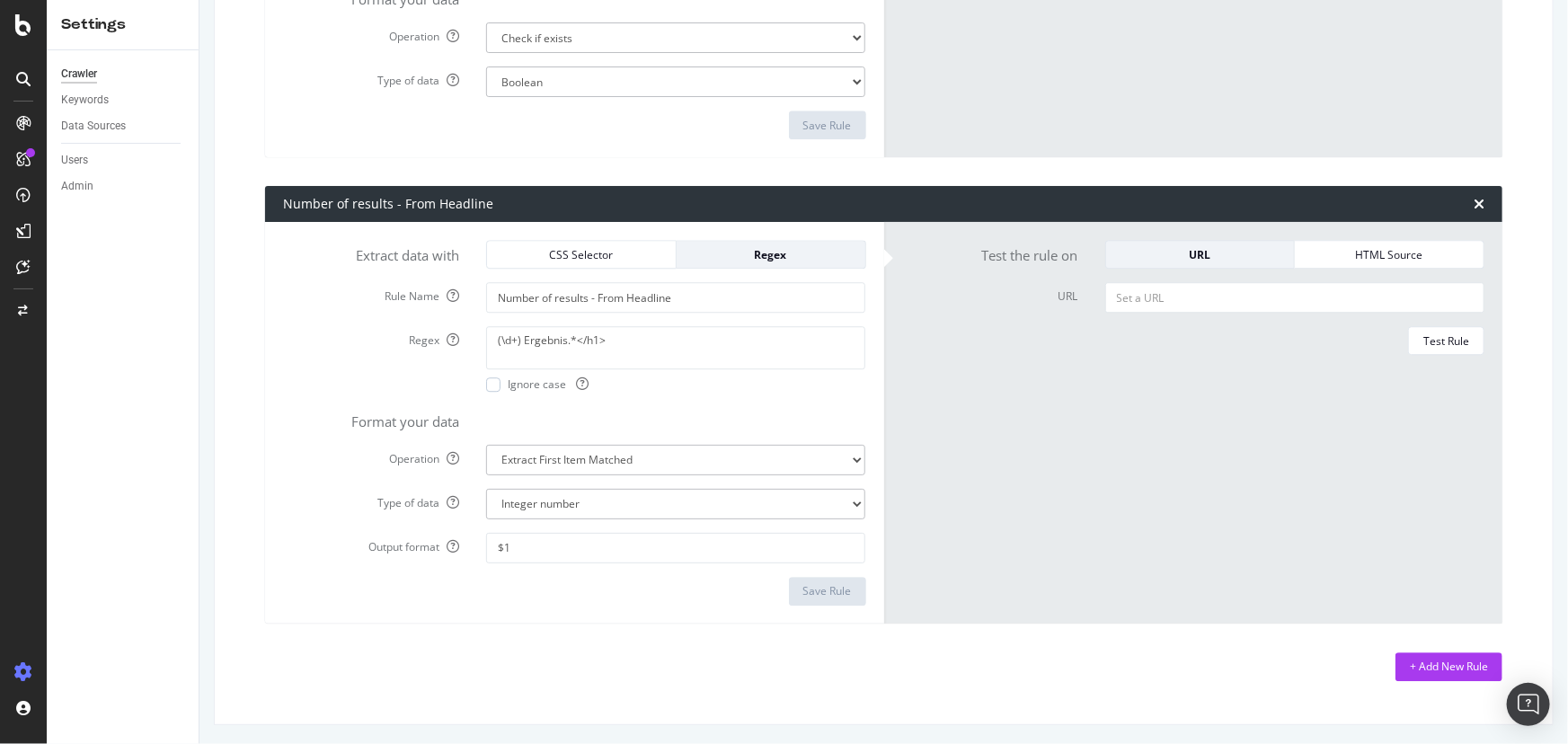
scroll to position [2300, 0]
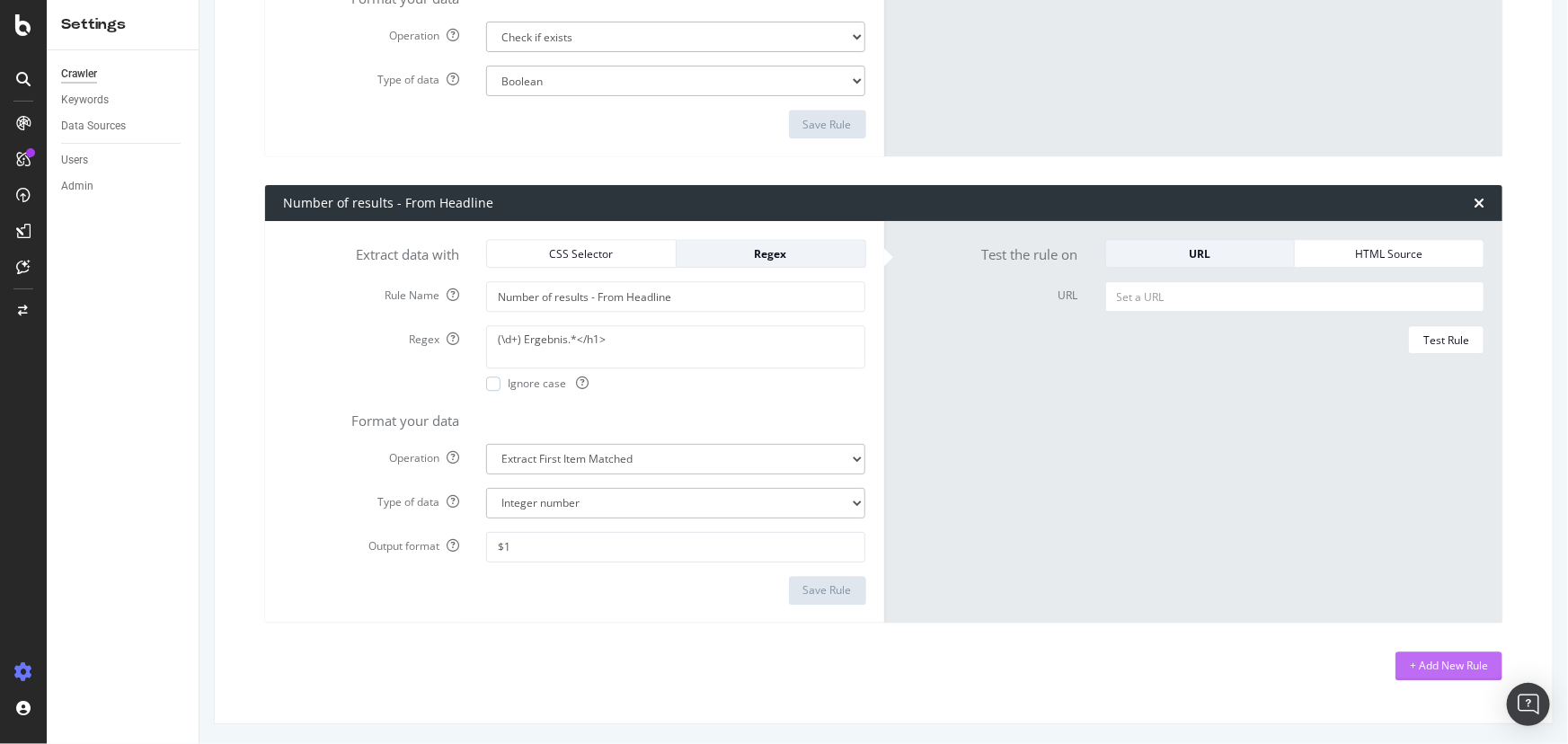
click at [1420, 671] on div "+ Add New Rule" at bounding box center [1448, 665] width 78 height 16
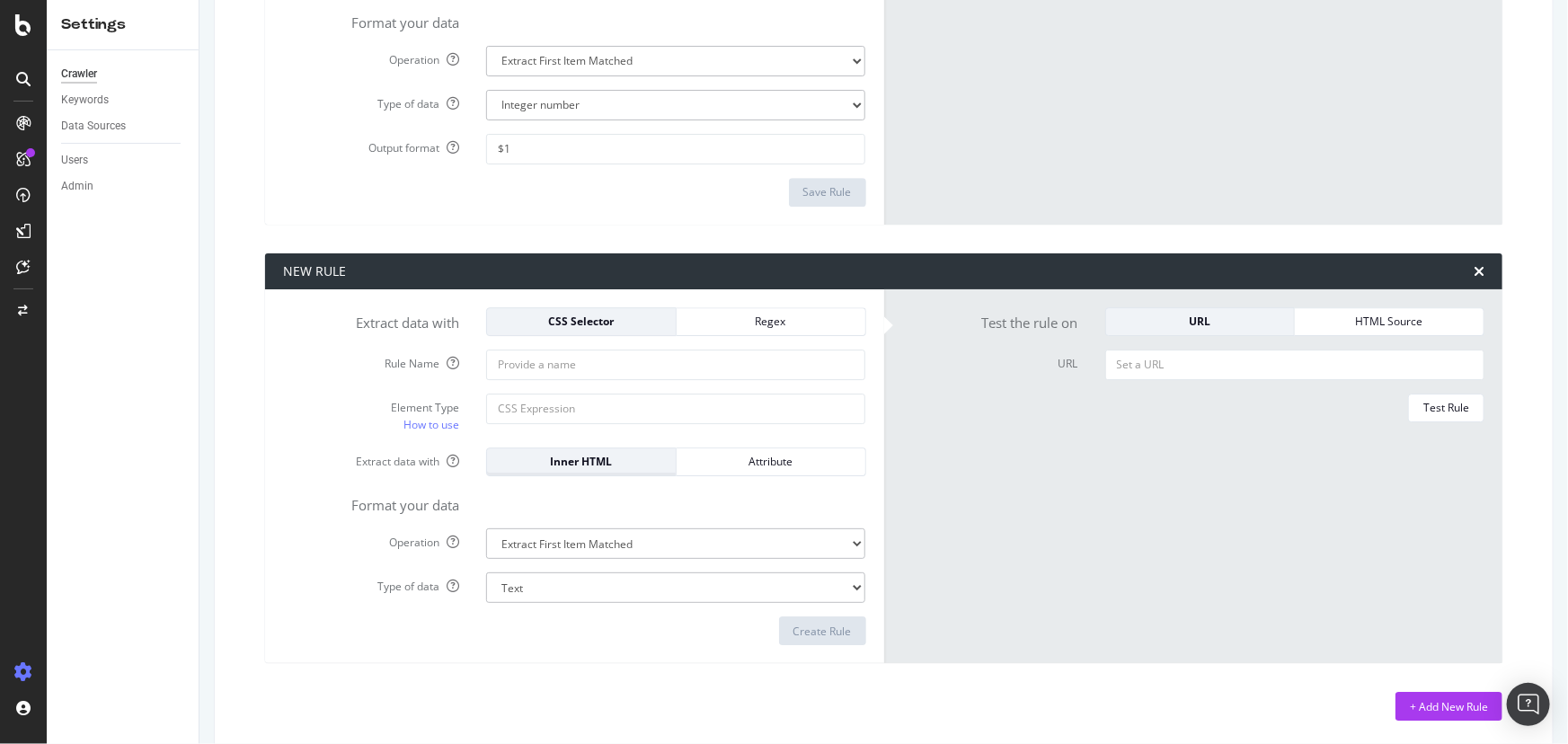
scroll to position [2702, 0]
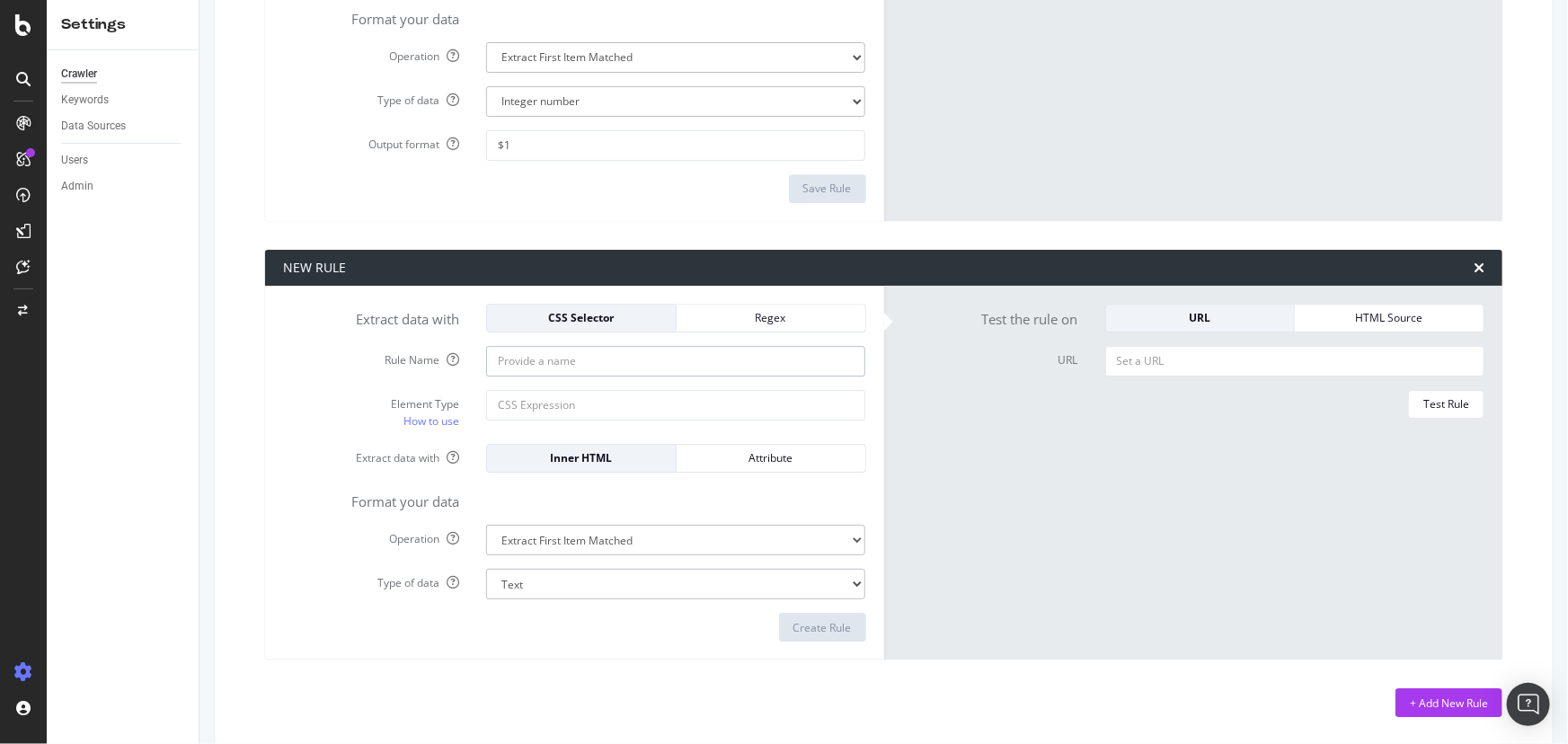
type input "SLB"
paste input "#react-aria-«R1im9dkmH1»"
type input "#react-aria-«R1im9dkmH1»"
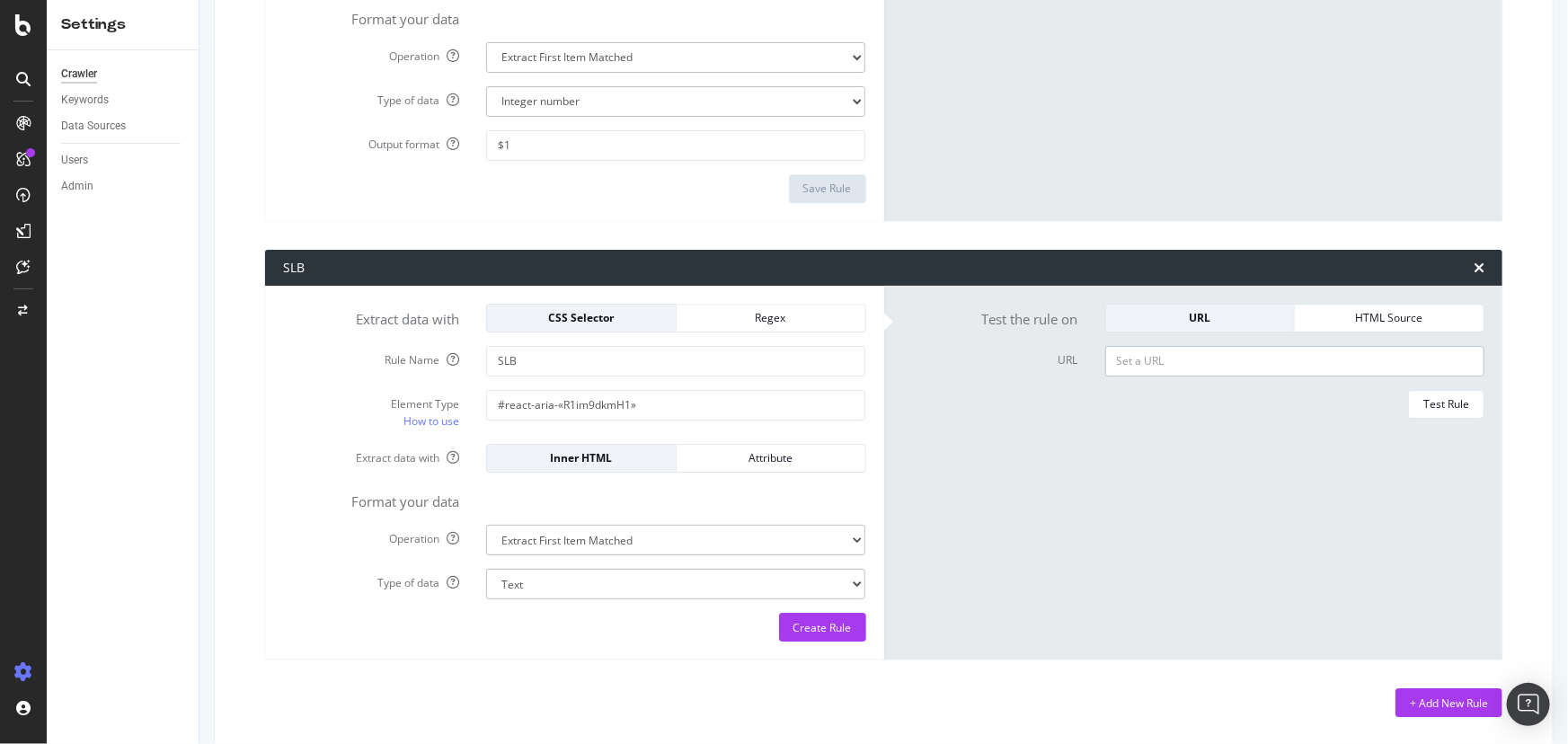
paste input "https://www.immonet.de/suchen/miete/wohnung/berlin/berlin-10115/ad08de8634"
type input "https://www.immonet.de/suchen/miete/wohnung/berlin/berlin-10115/ad08de8634"
click at [1440, 410] on div "Test Rule" at bounding box center [1445, 405] width 46 height 25
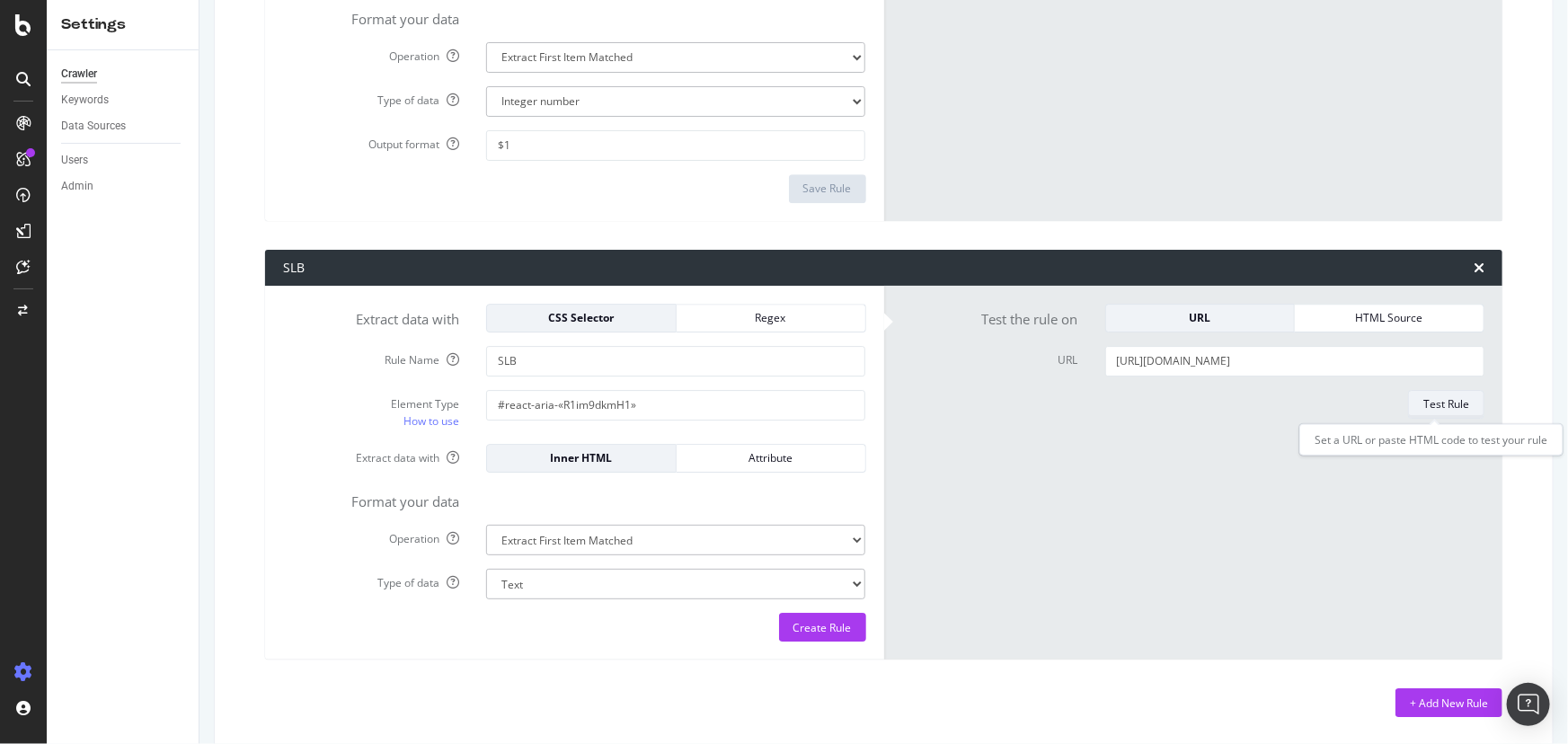
scroll to position [0, 0]
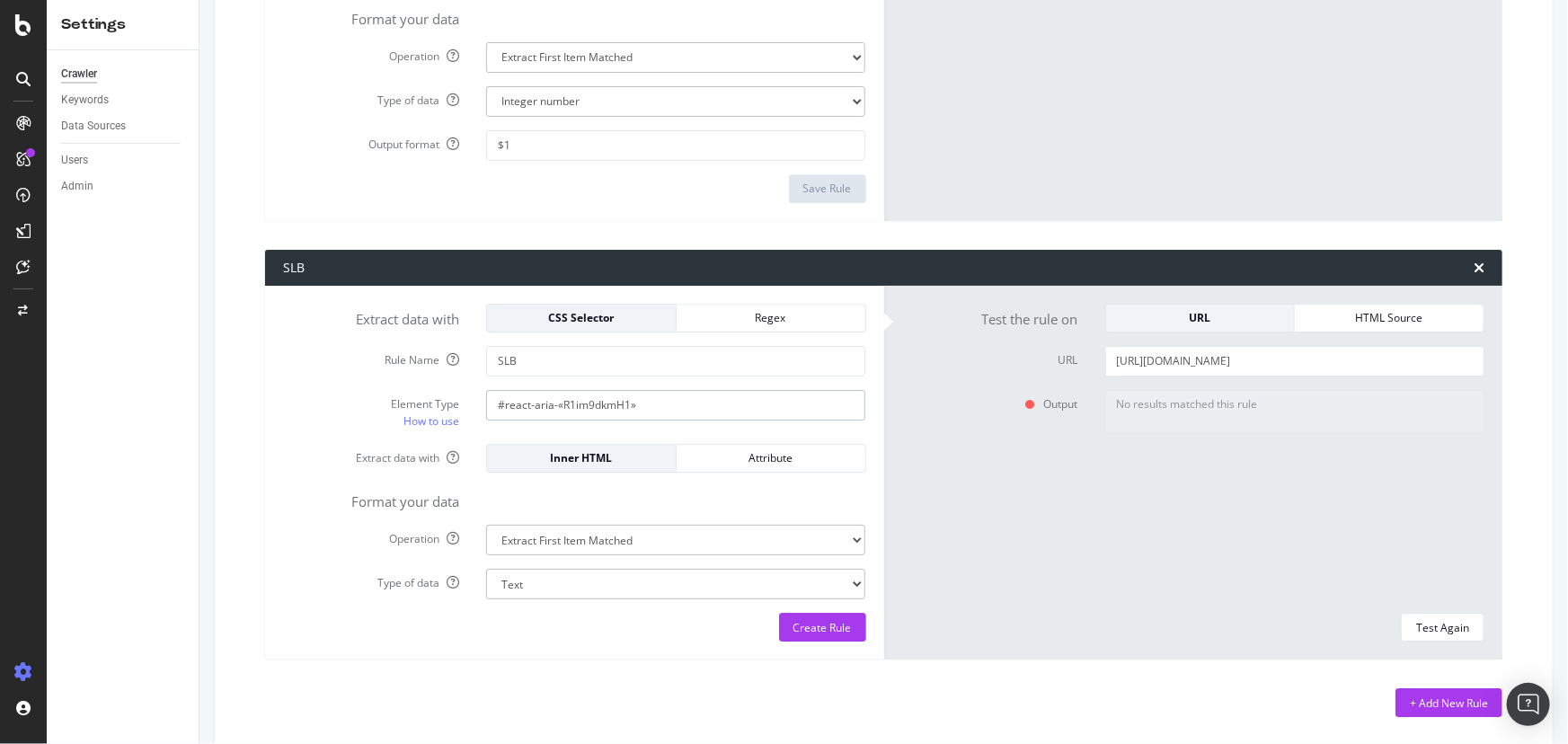
paste input "m"
type input "#react-aria-«R1mm9dkmH1»"
click at [1445, 620] on div "Test Again" at bounding box center [1443, 627] width 53 height 16
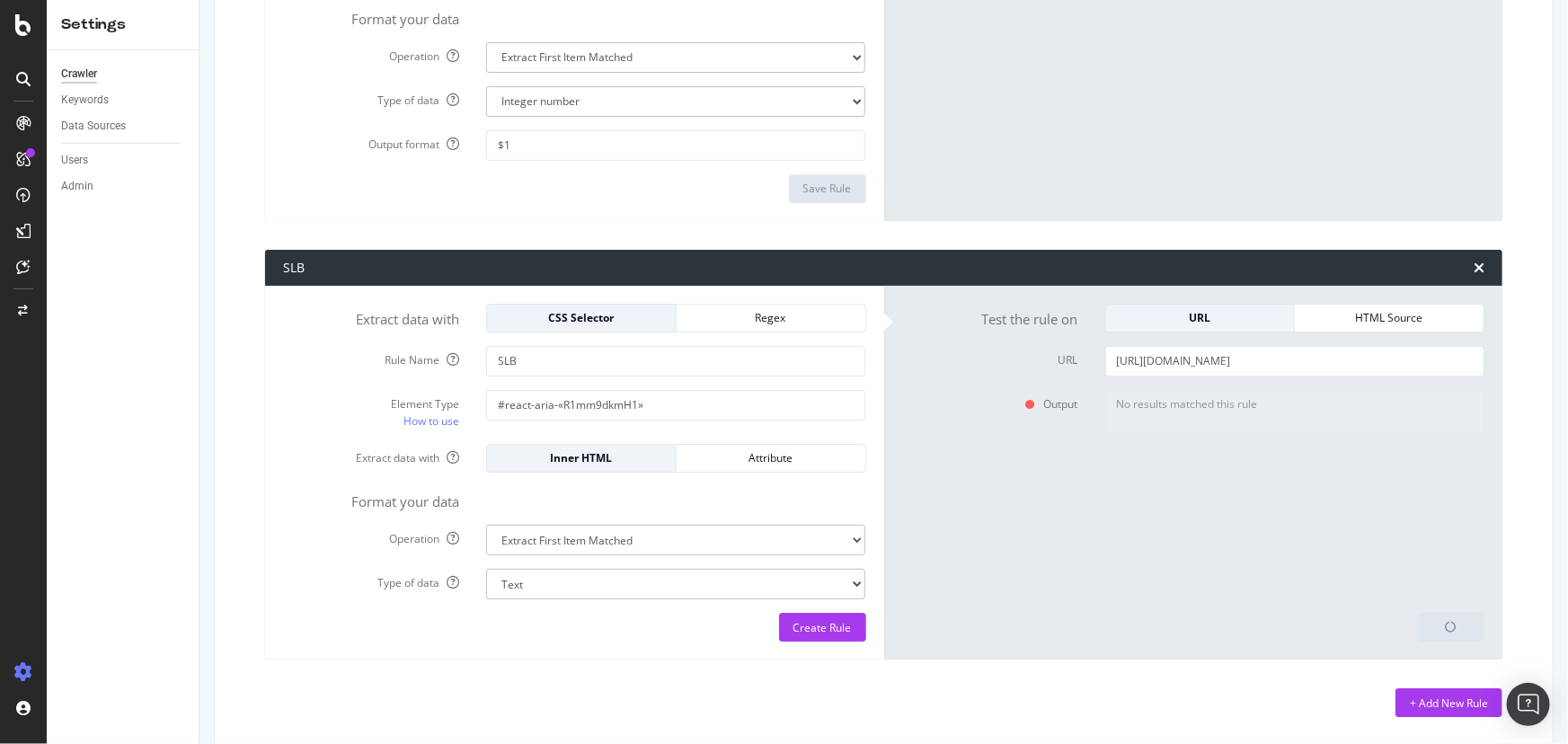
type textarea "Hier geht es zu weiteren ImmobilienHier geht es zu weiteren Immobilien Immobili…"
click at [805, 622] on div "Create Rule" at bounding box center [823, 627] width 58 height 16
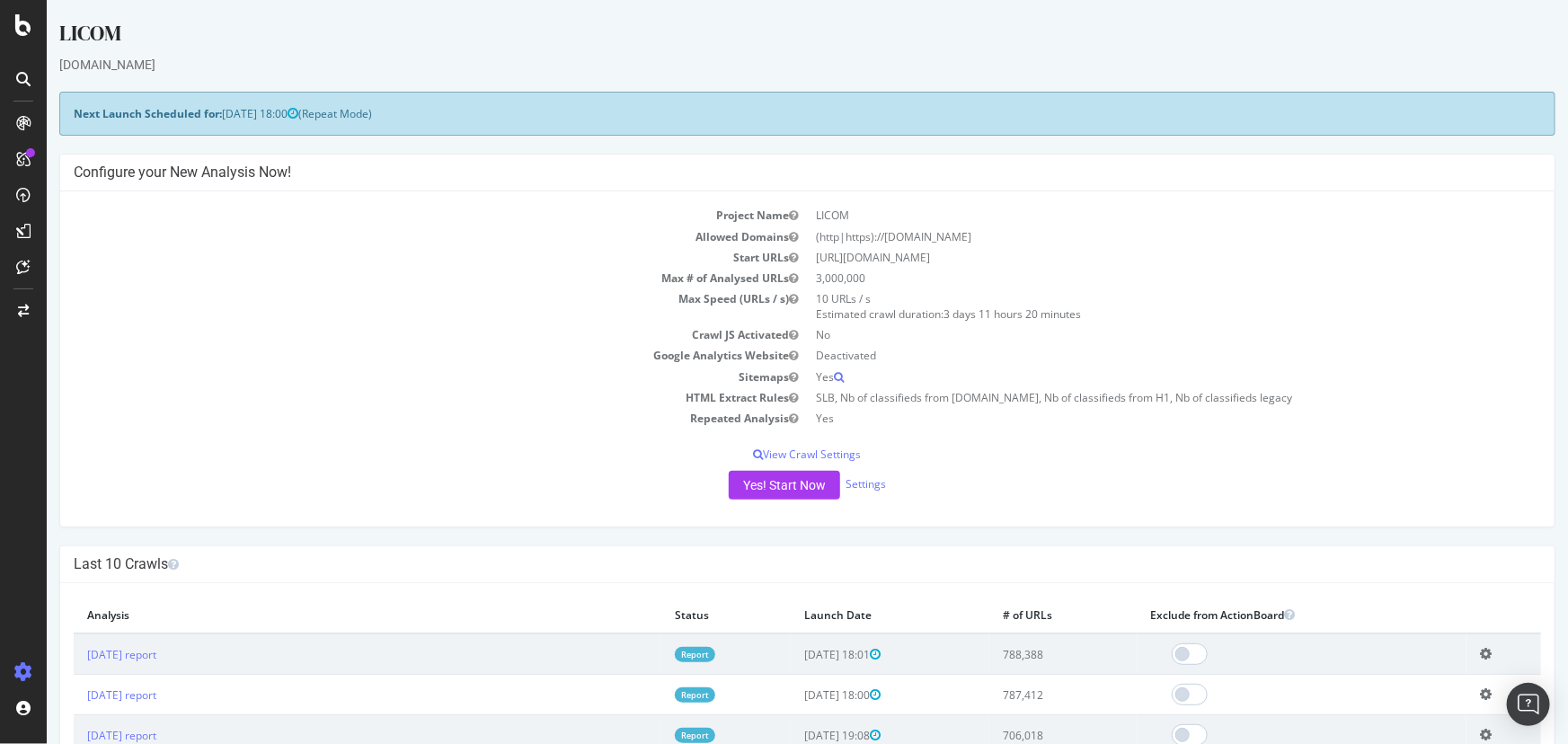
click at [697, 655] on link "Report" at bounding box center [695, 655] width 41 height 16
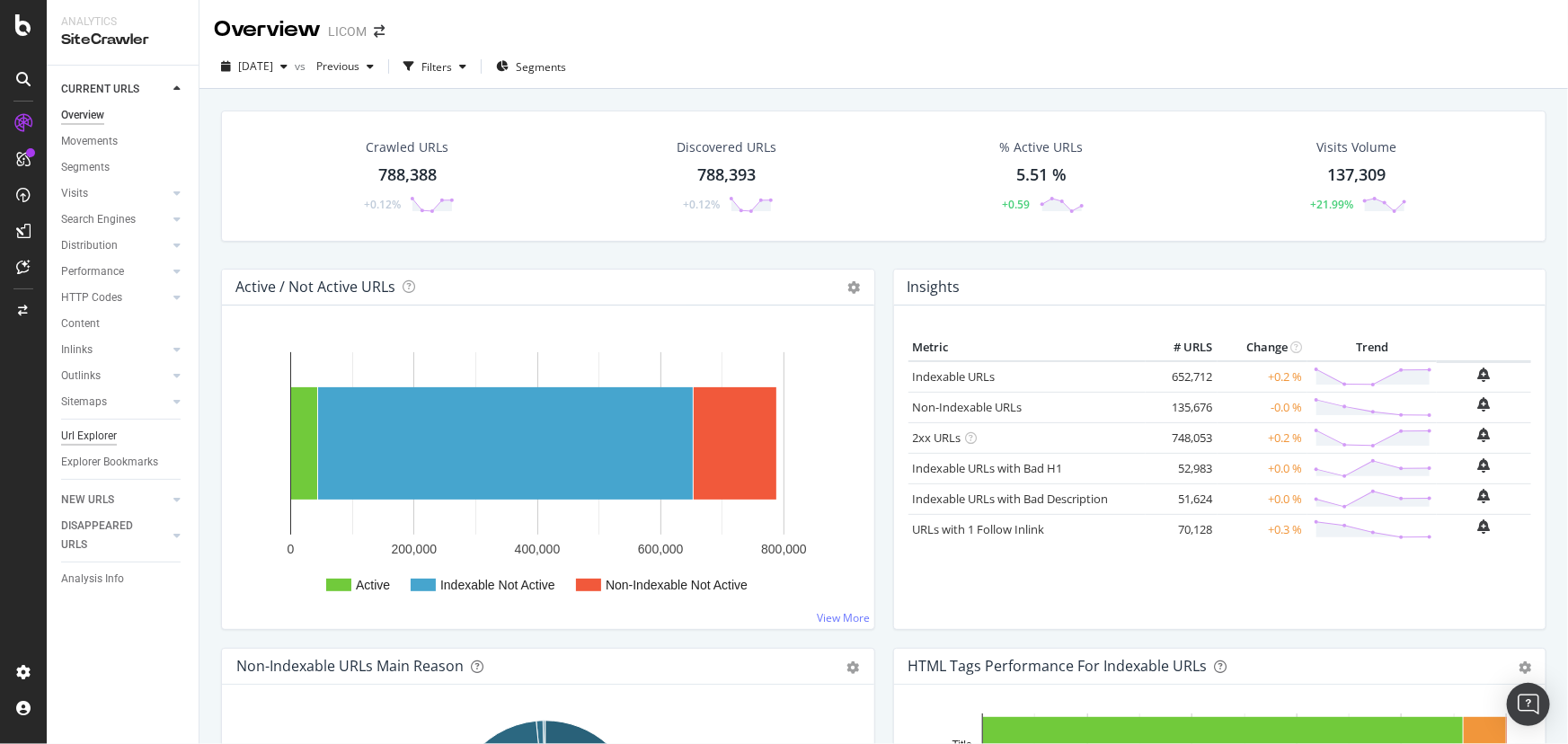
click at [113, 438] on div "Url Explorer" at bounding box center [89, 436] width 55 height 18
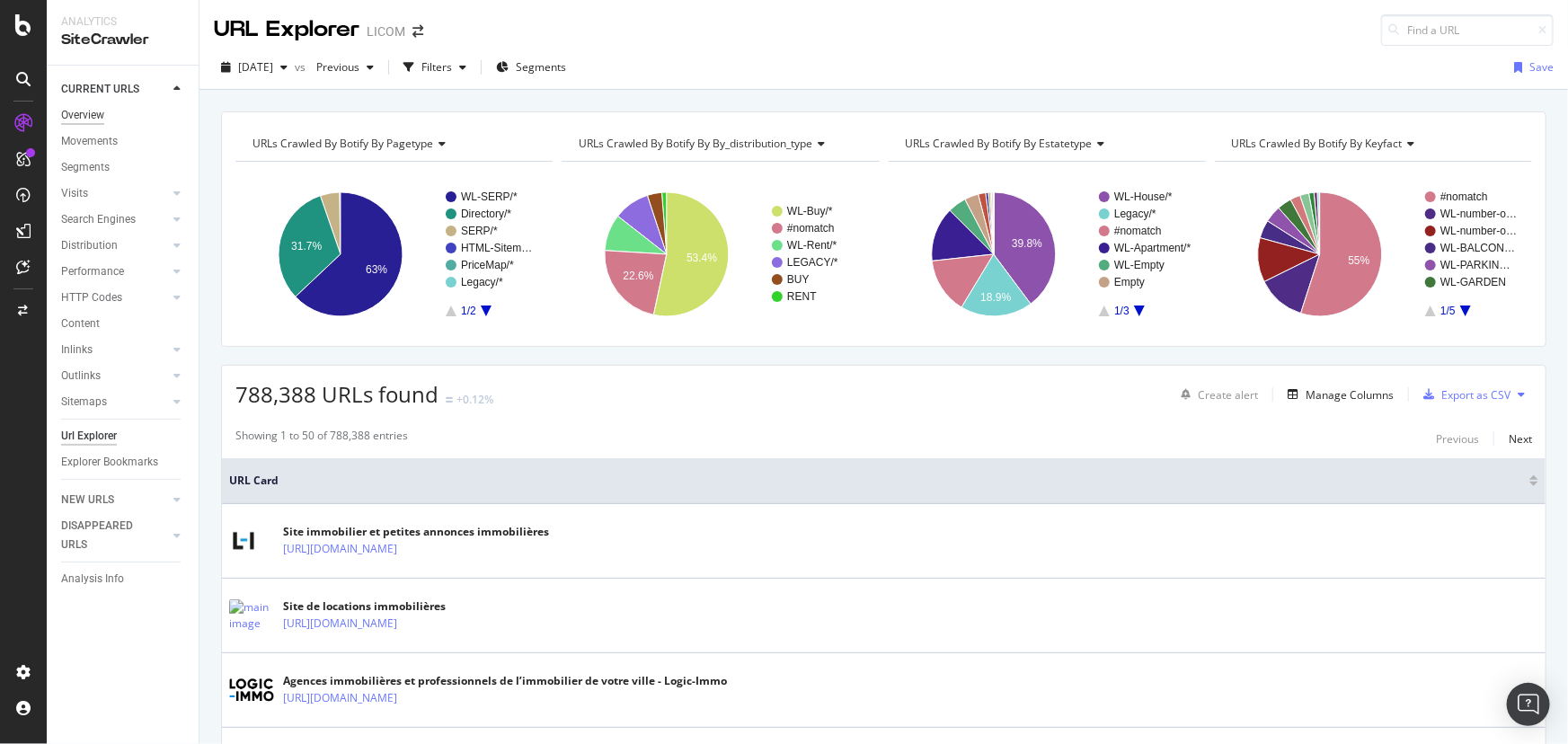
click at [93, 111] on div "Overview" at bounding box center [83, 115] width 43 height 18
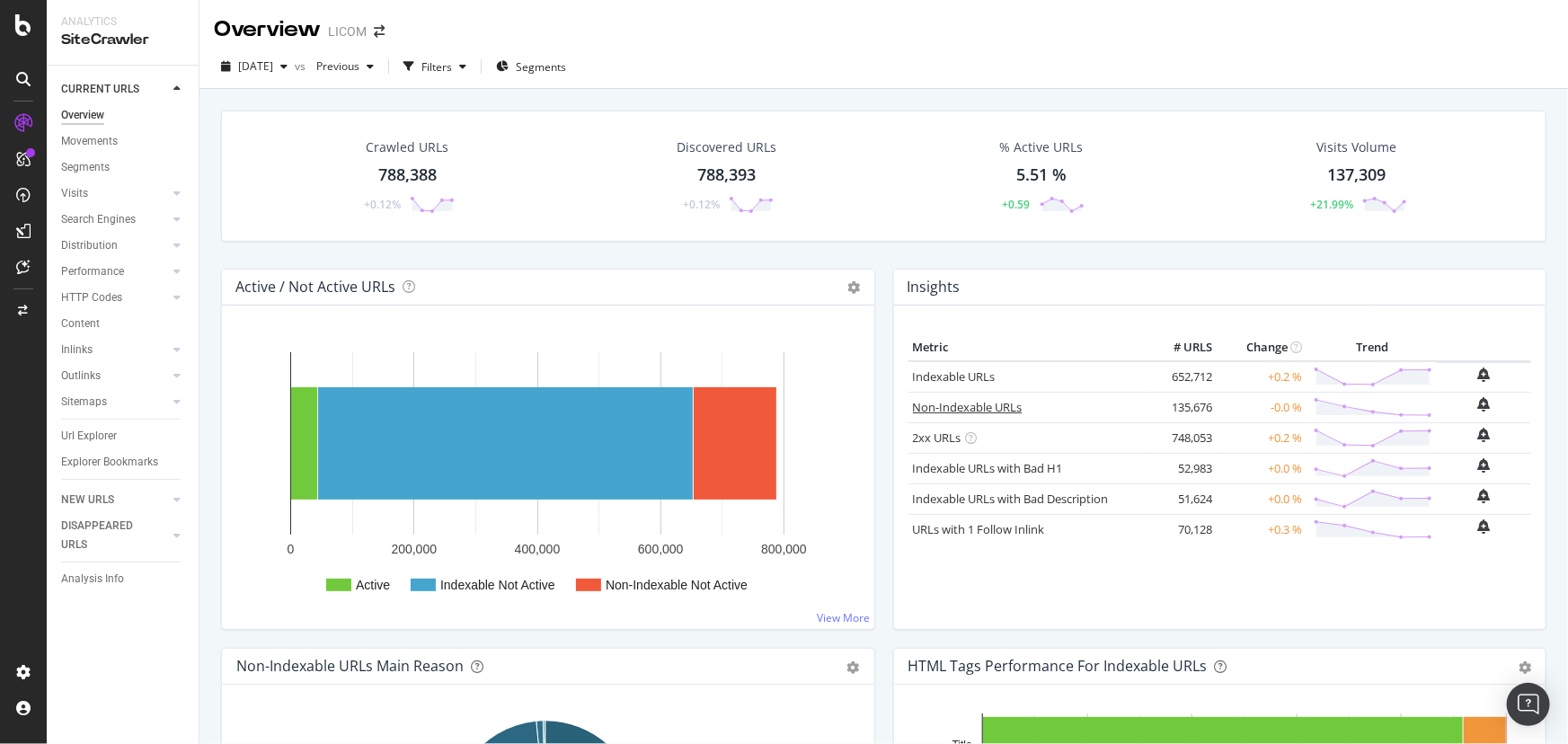
click at [960, 404] on link "Non-Indexable URLs" at bounding box center [967, 407] width 110 height 17
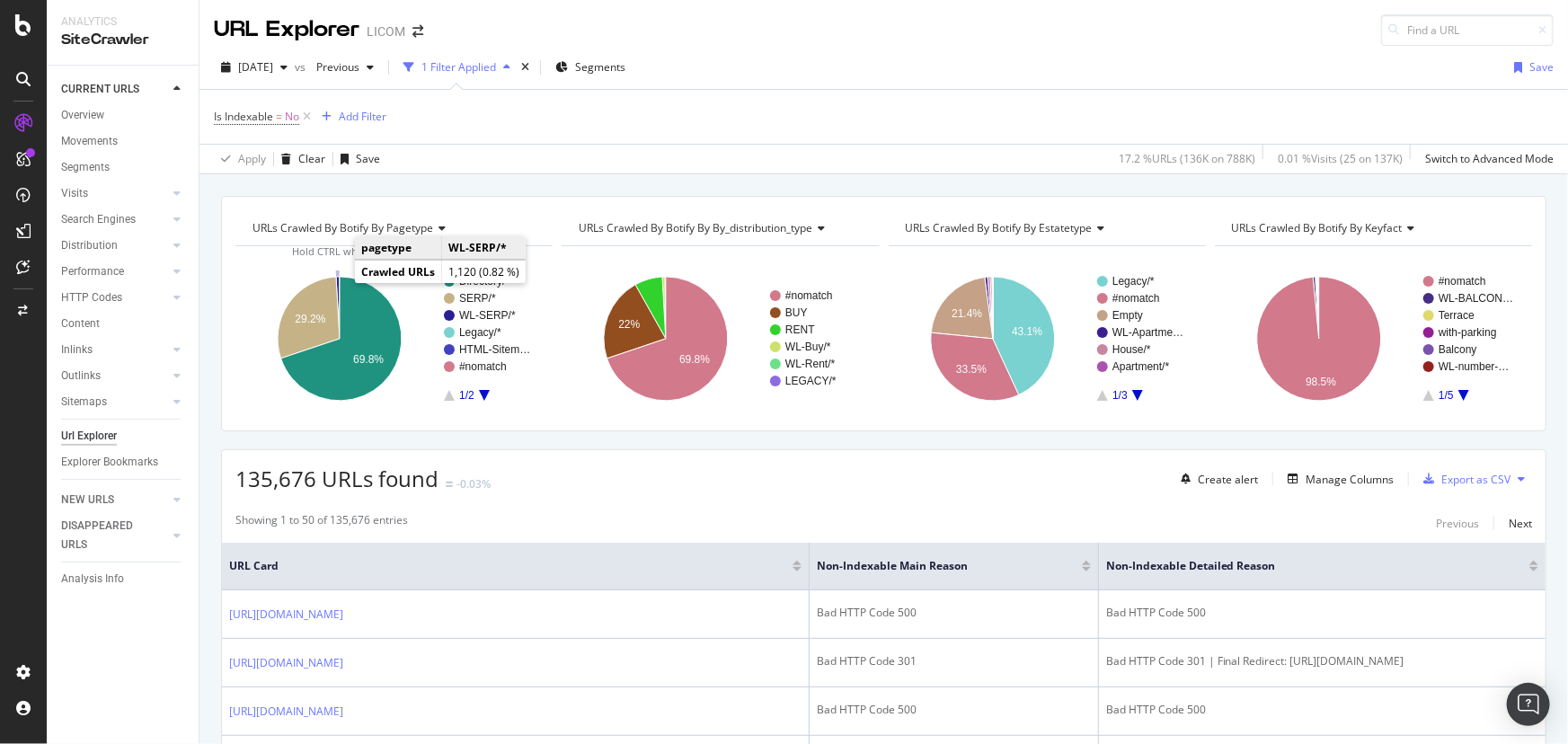
click at [337, 282] on icon "A chart." at bounding box center [338, 307] width 4 height 62
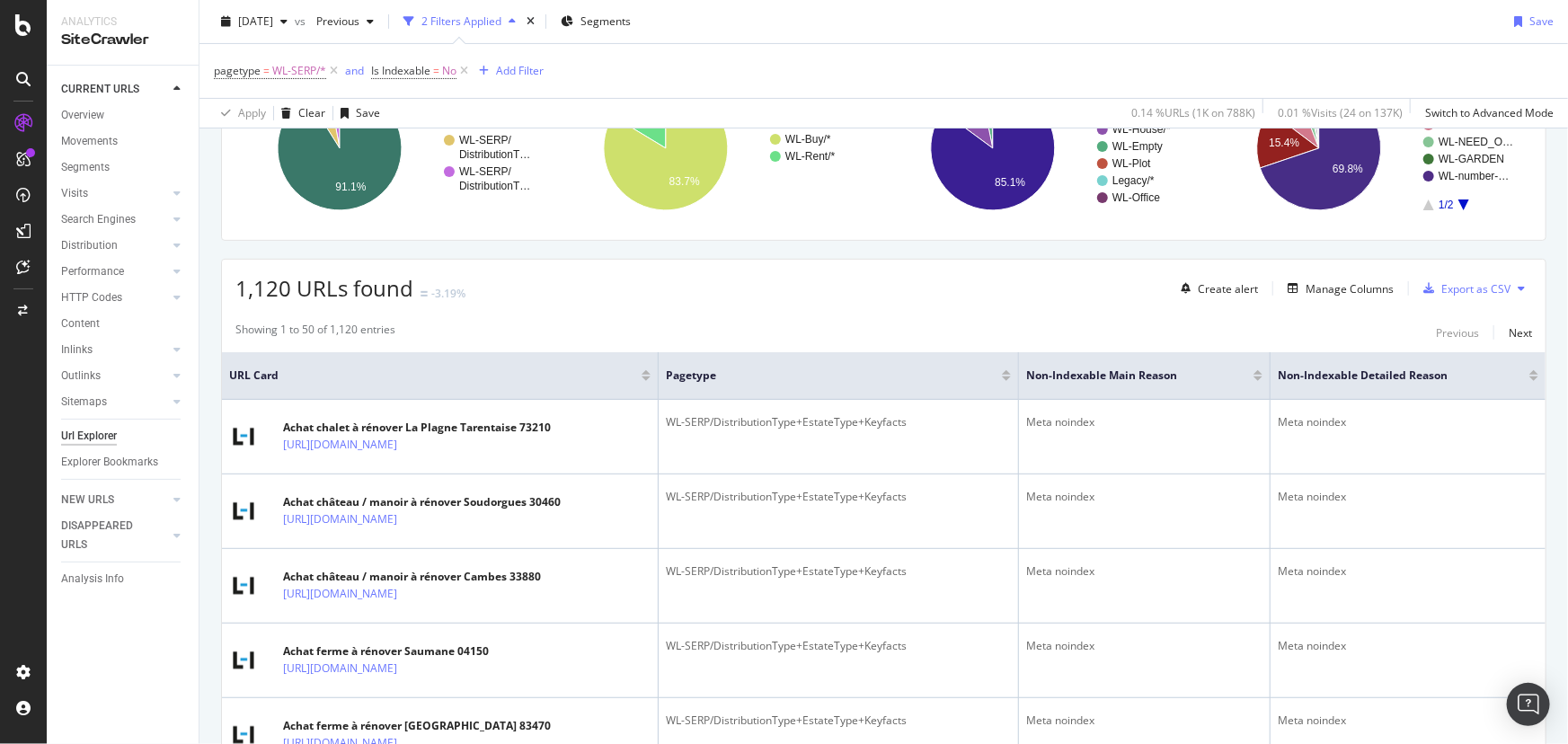
scroll to position [326, 0]
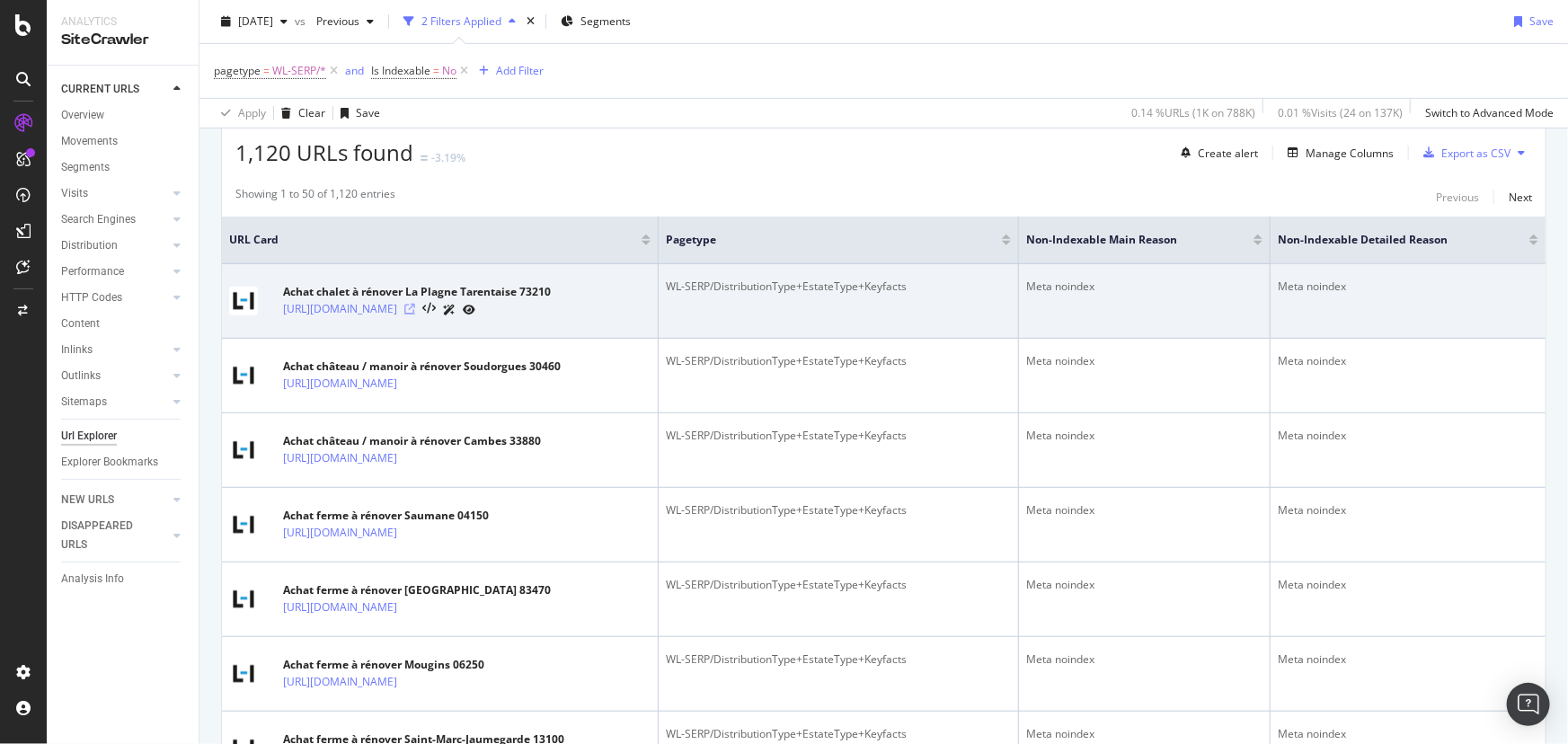
click at [415, 314] on icon at bounding box center [410, 308] width 11 height 11
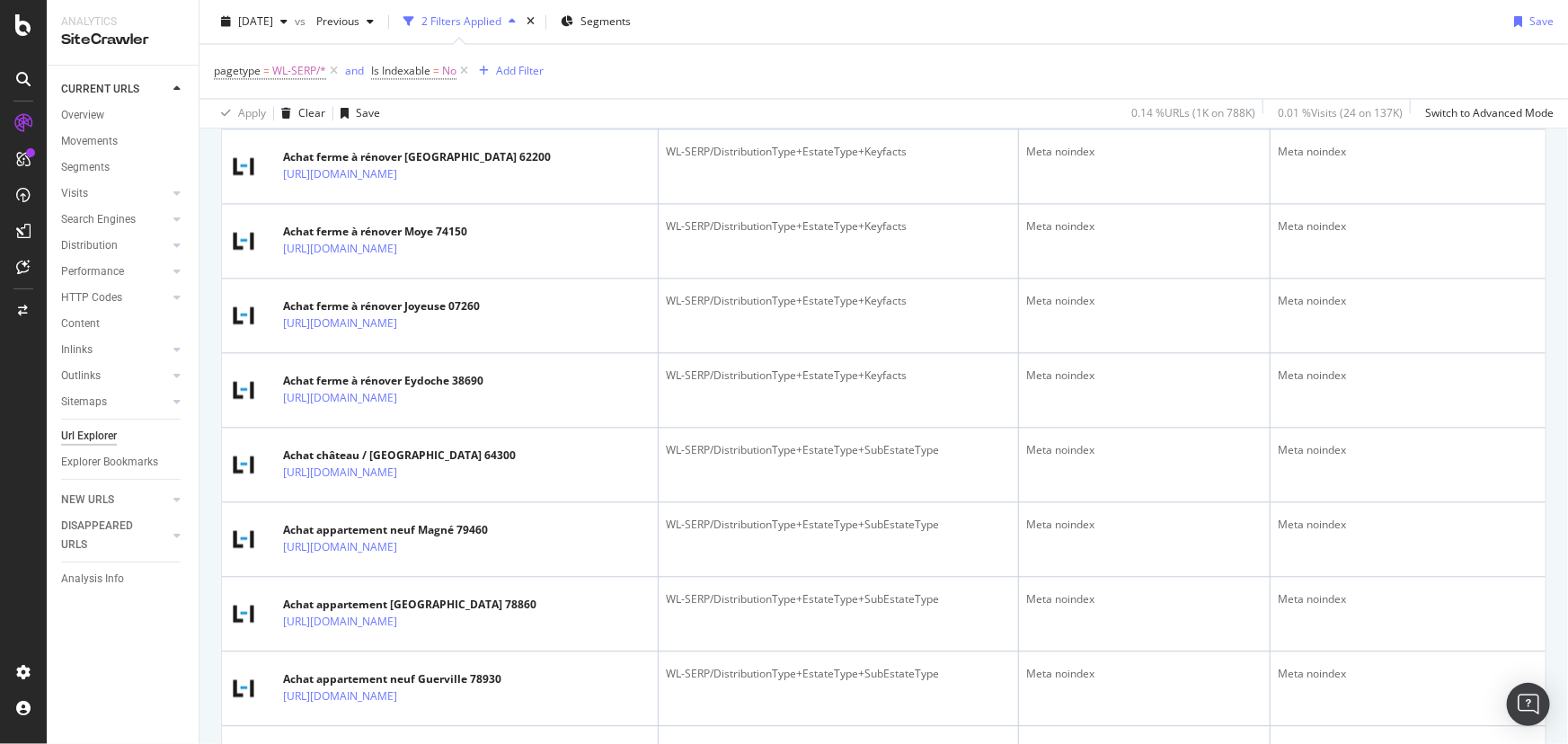
scroll to position [2613, 0]
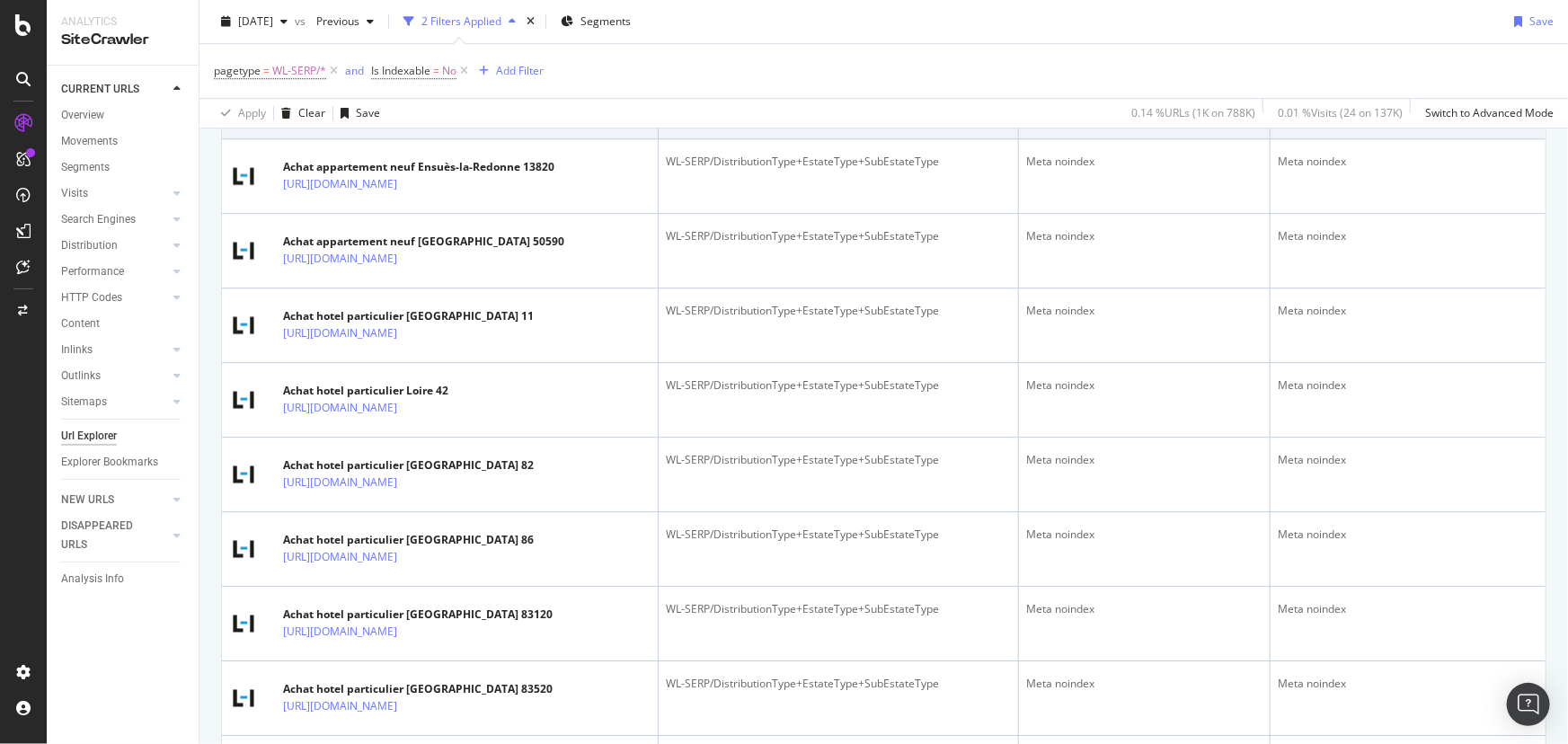
click at [415, 115] on icon at bounding box center [410, 109] width 11 height 11
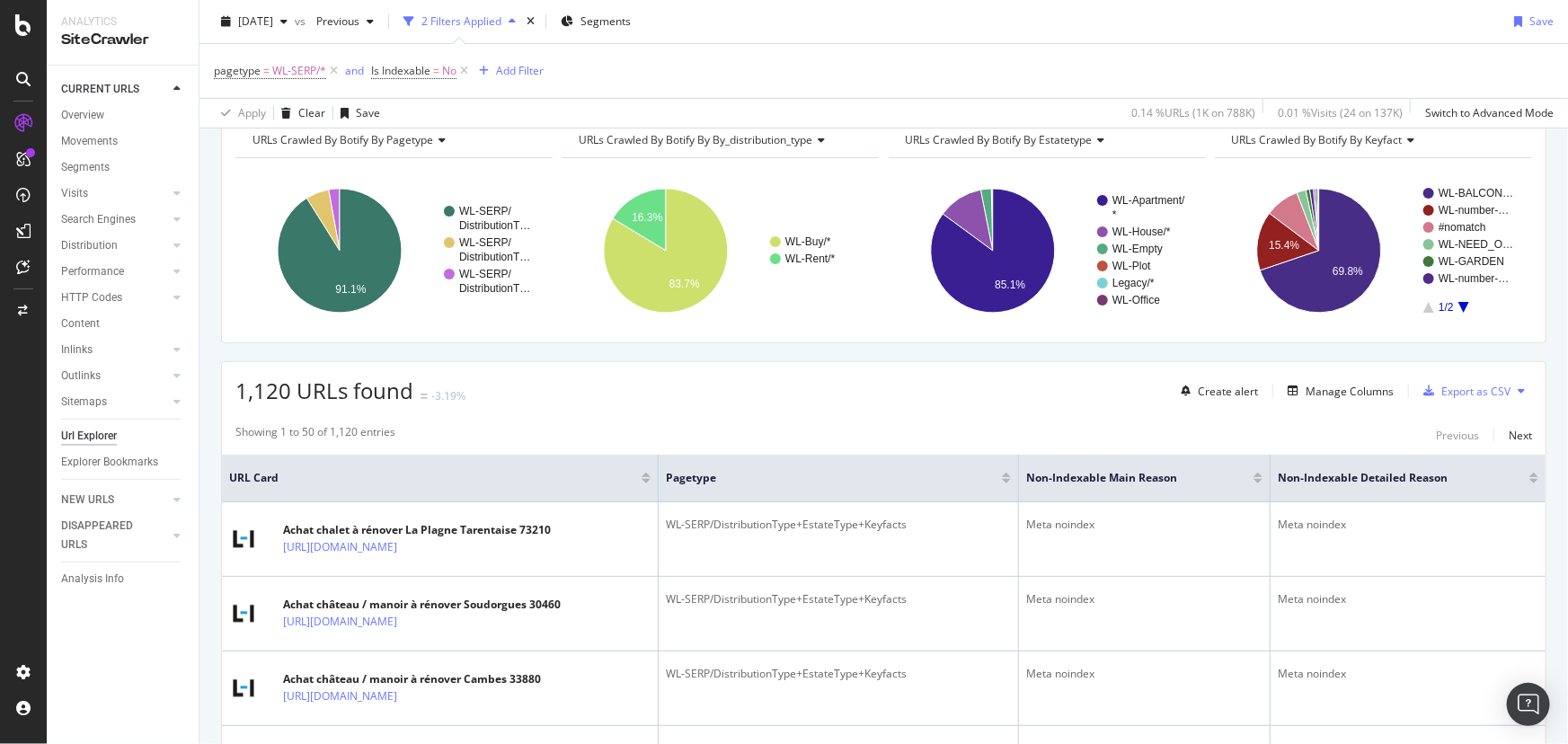
scroll to position [0, 0]
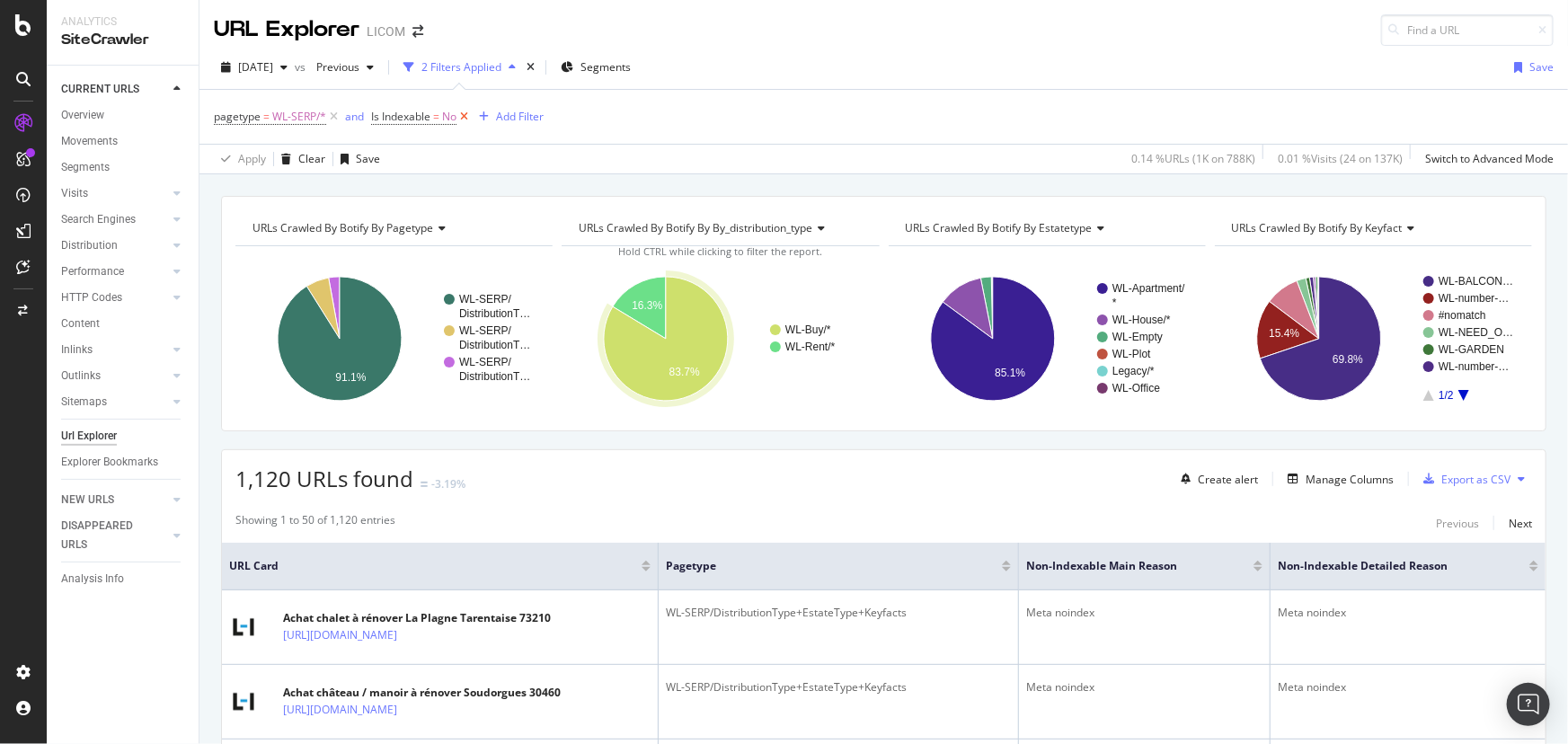
click at [467, 113] on icon at bounding box center [464, 117] width 16 height 18
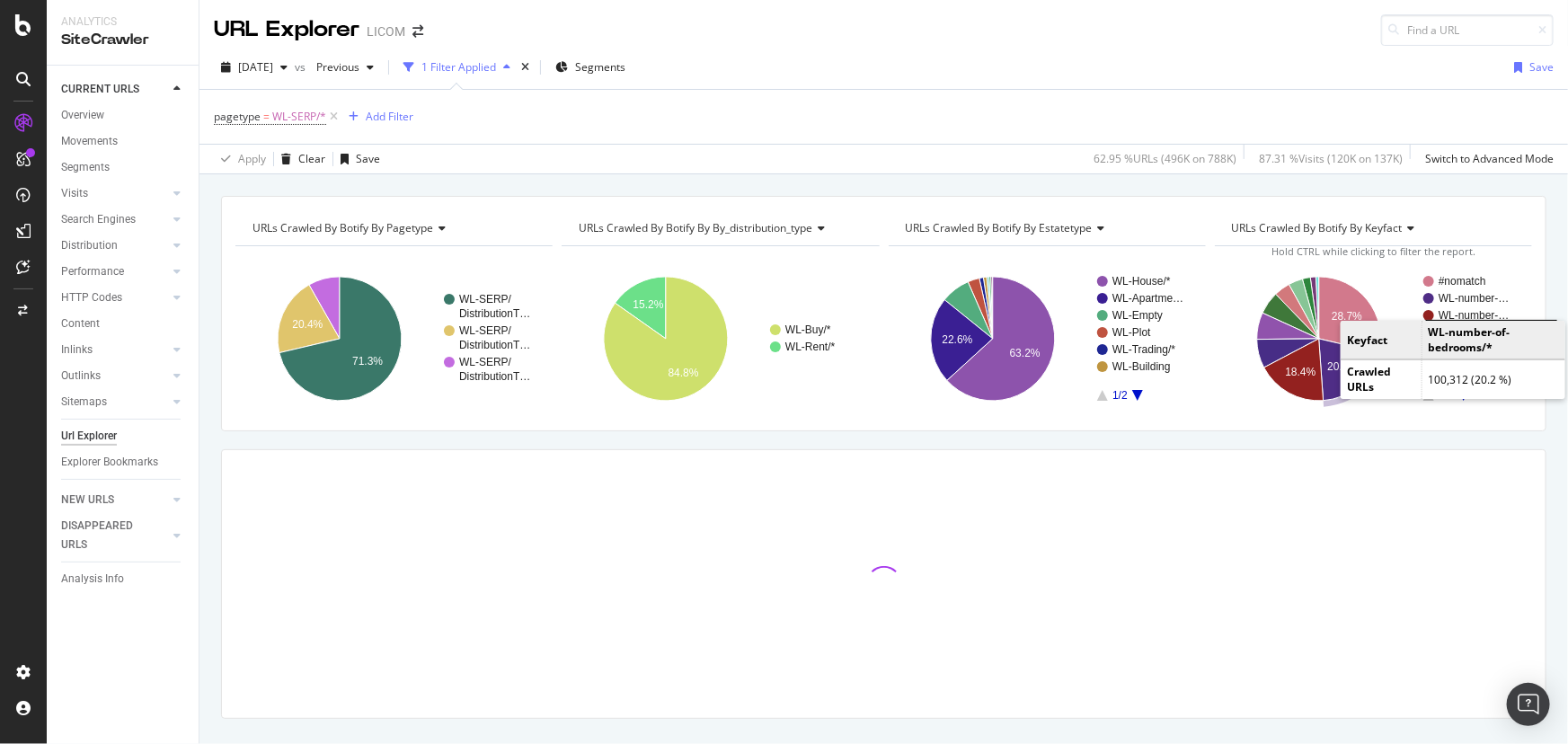
click at [1454, 300] on rect "A chart." at bounding box center [1477, 298] width 76 height 11
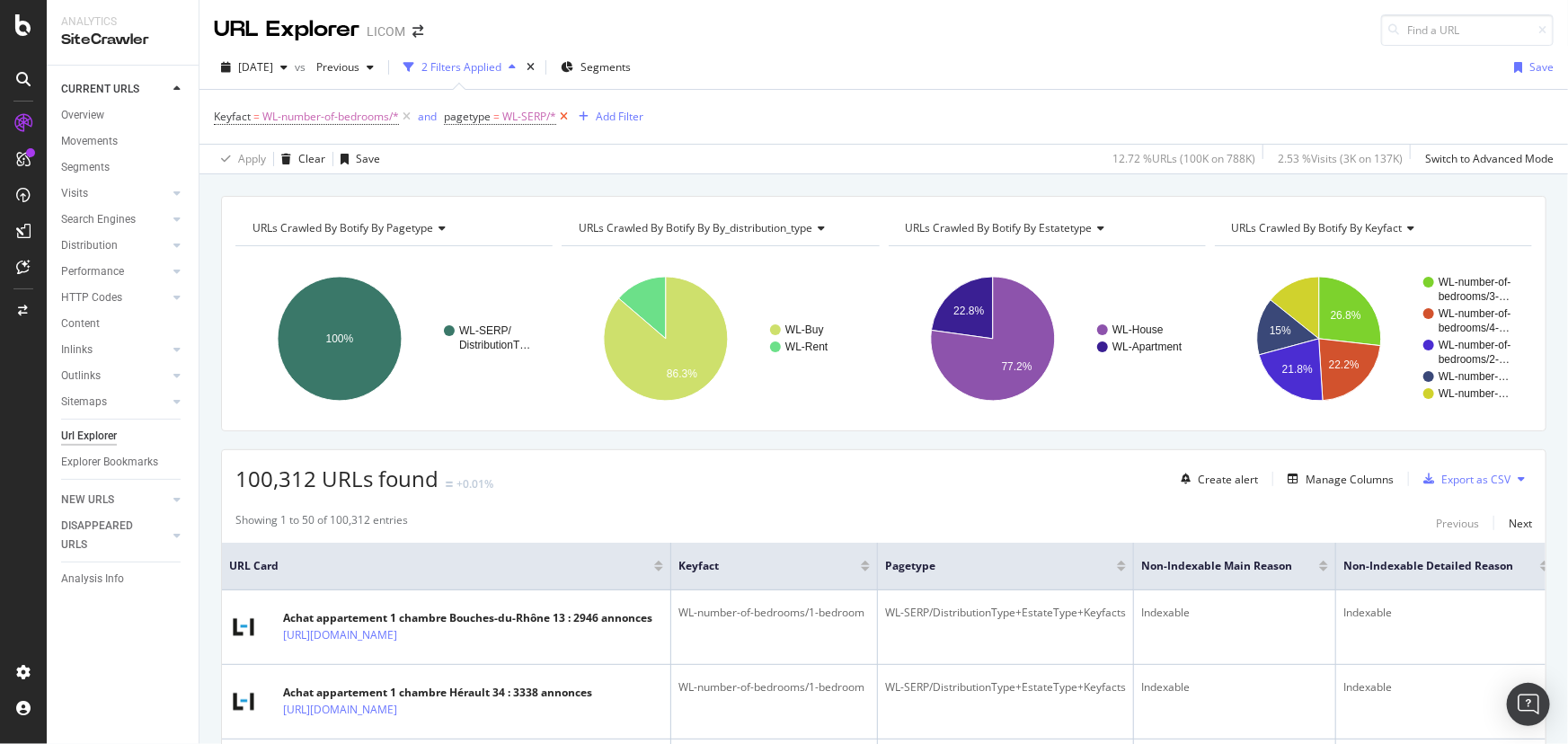
click at [566, 117] on icon at bounding box center [564, 117] width 16 height 18
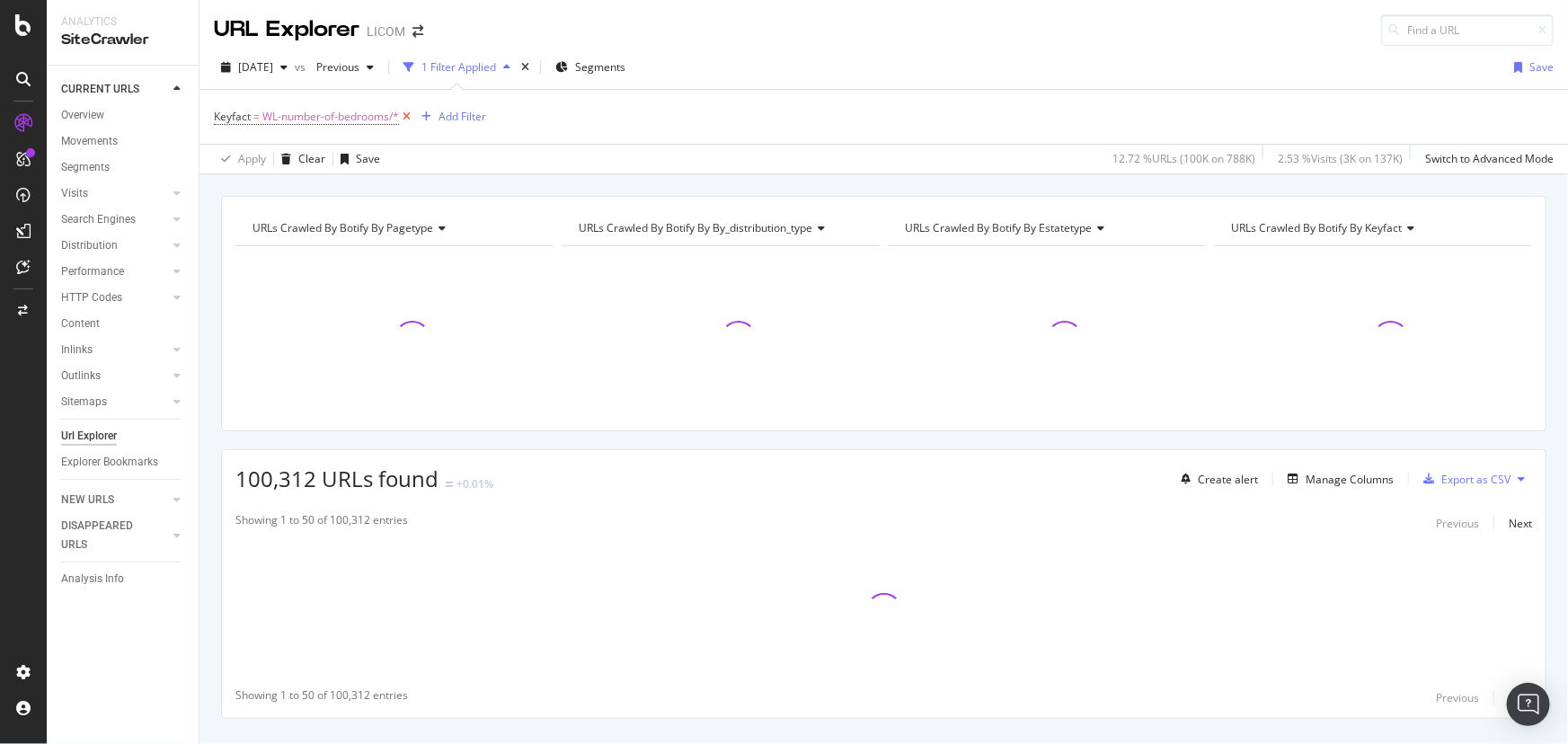
click at [407, 112] on icon at bounding box center [407, 117] width 16 height 18
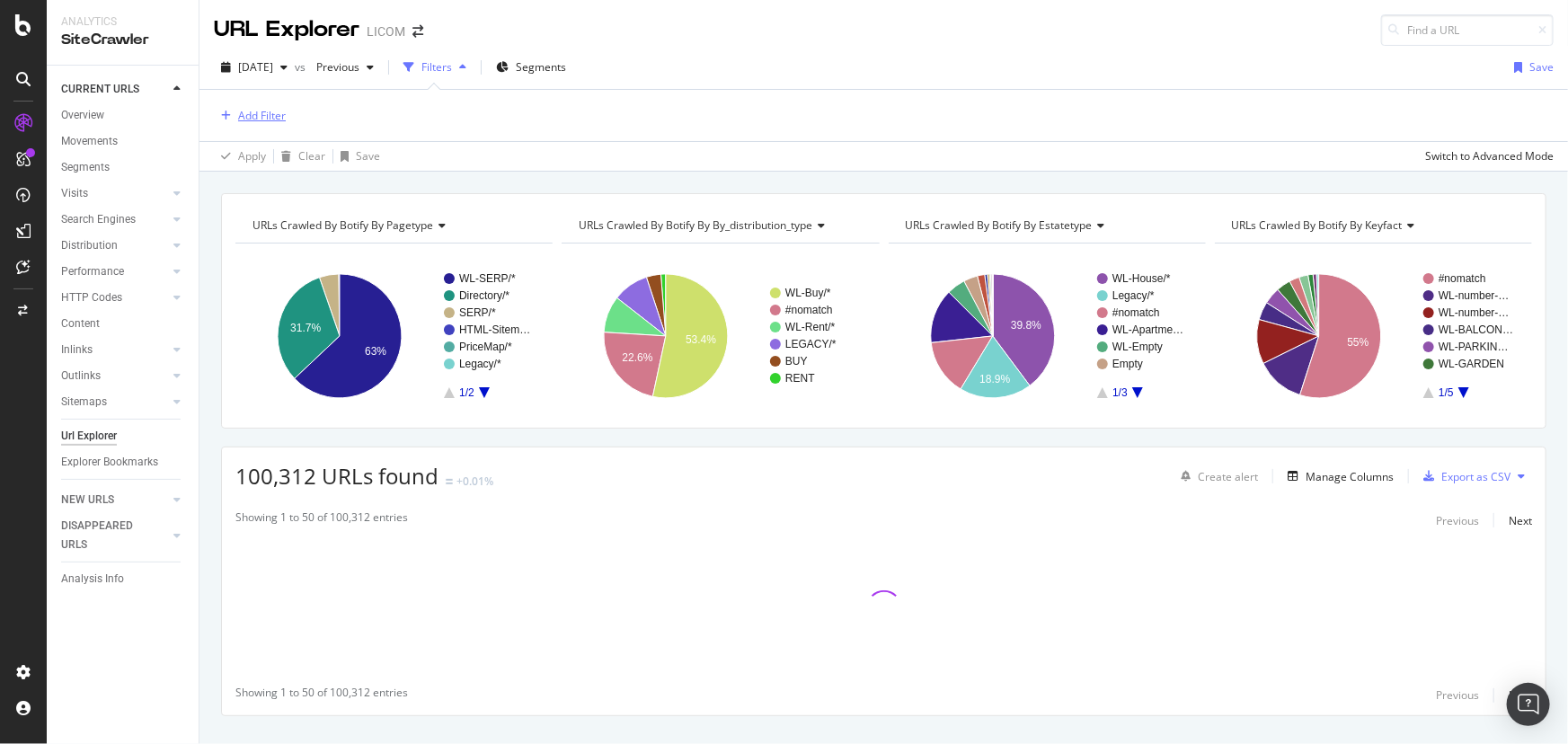
click at [263, 112] on div "Add Filter" at bounding box center [262, 116] width 48 height 16
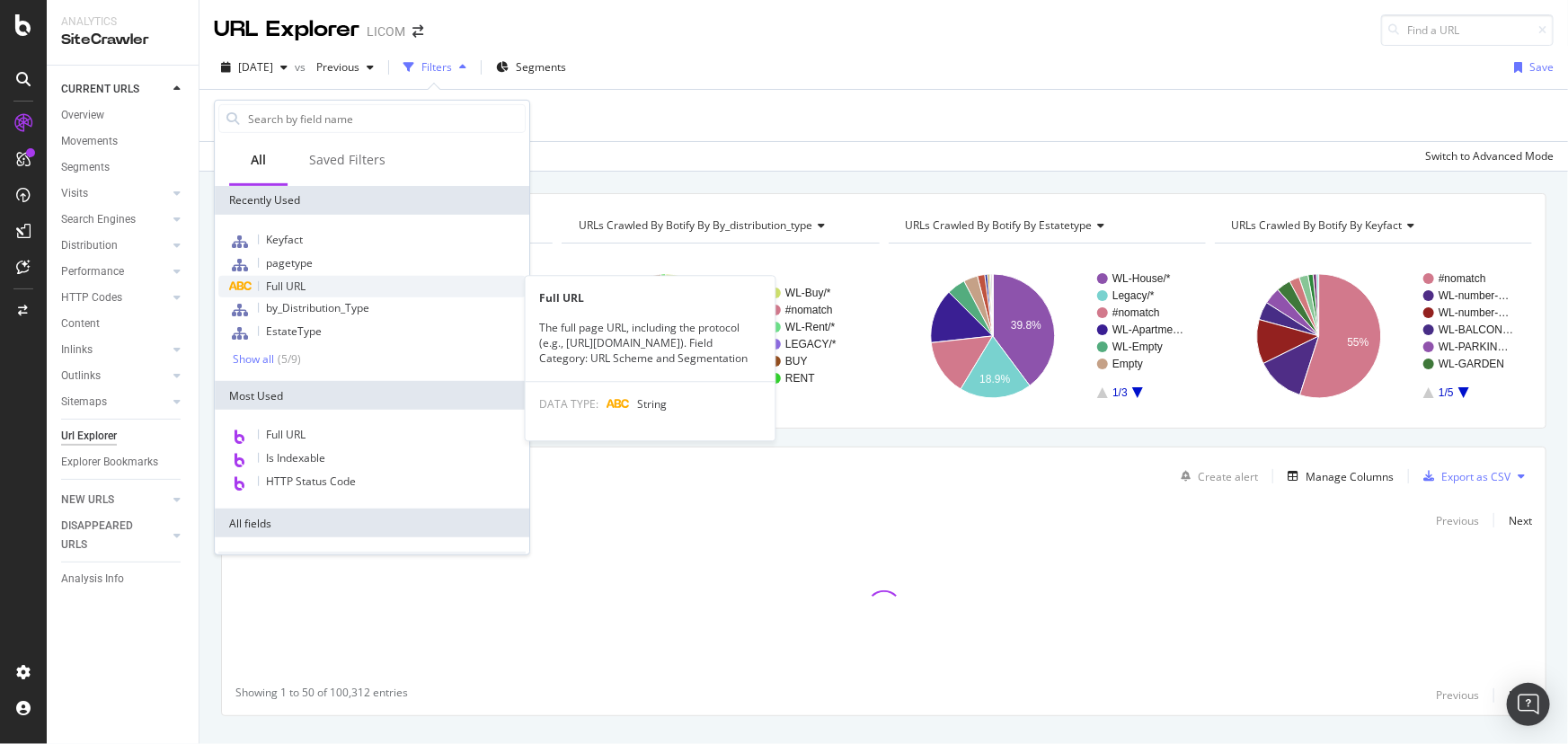
click at [311, 288] on div "Full URL" at bounding box center [372, 287] width 307 height 21
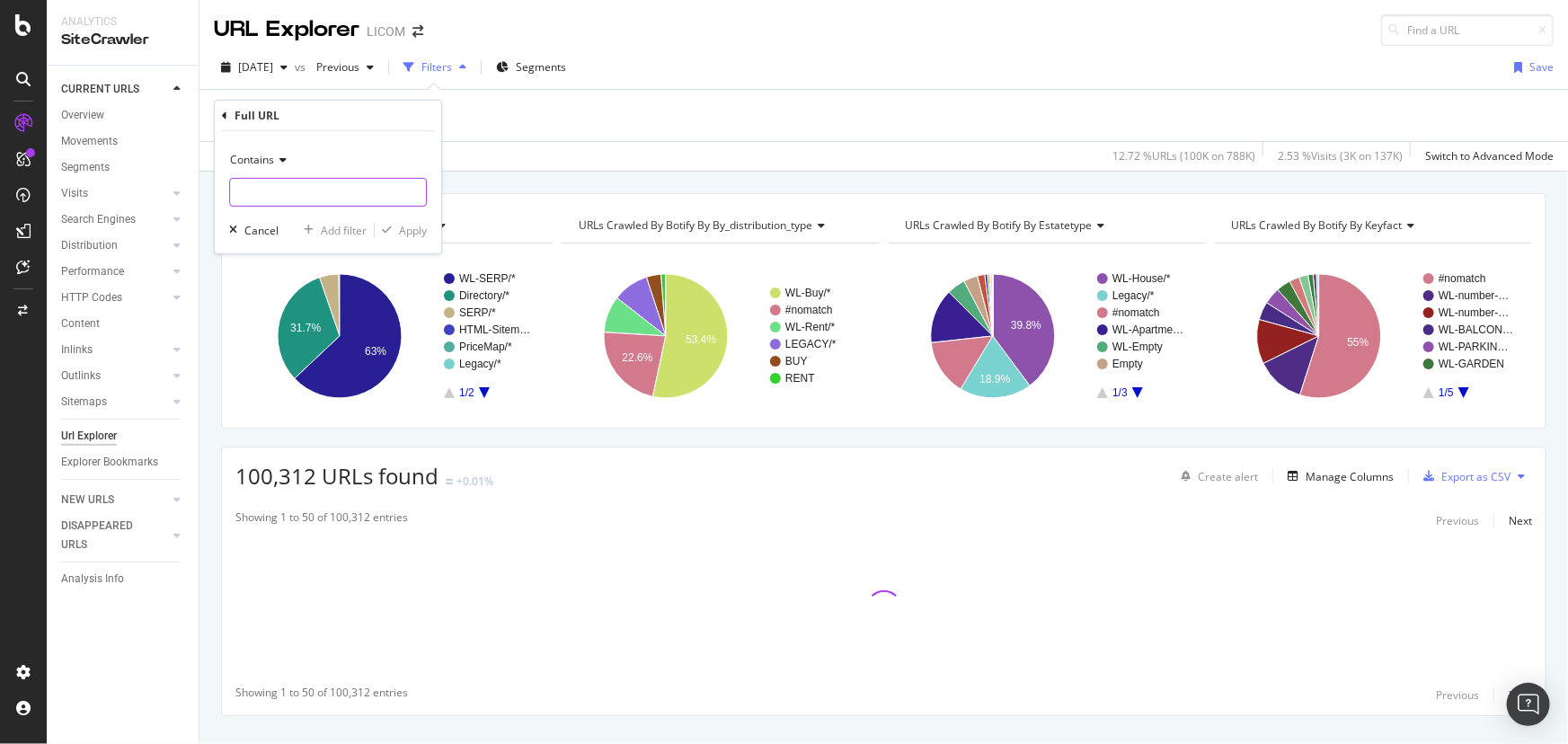
click at [278, 195] on input "text" at bounding box center [327, 193] width 196 height 29
type input "viager"
click at [410, 230] on div "Apply" at bounding box center [412, 230] width 28 height 16
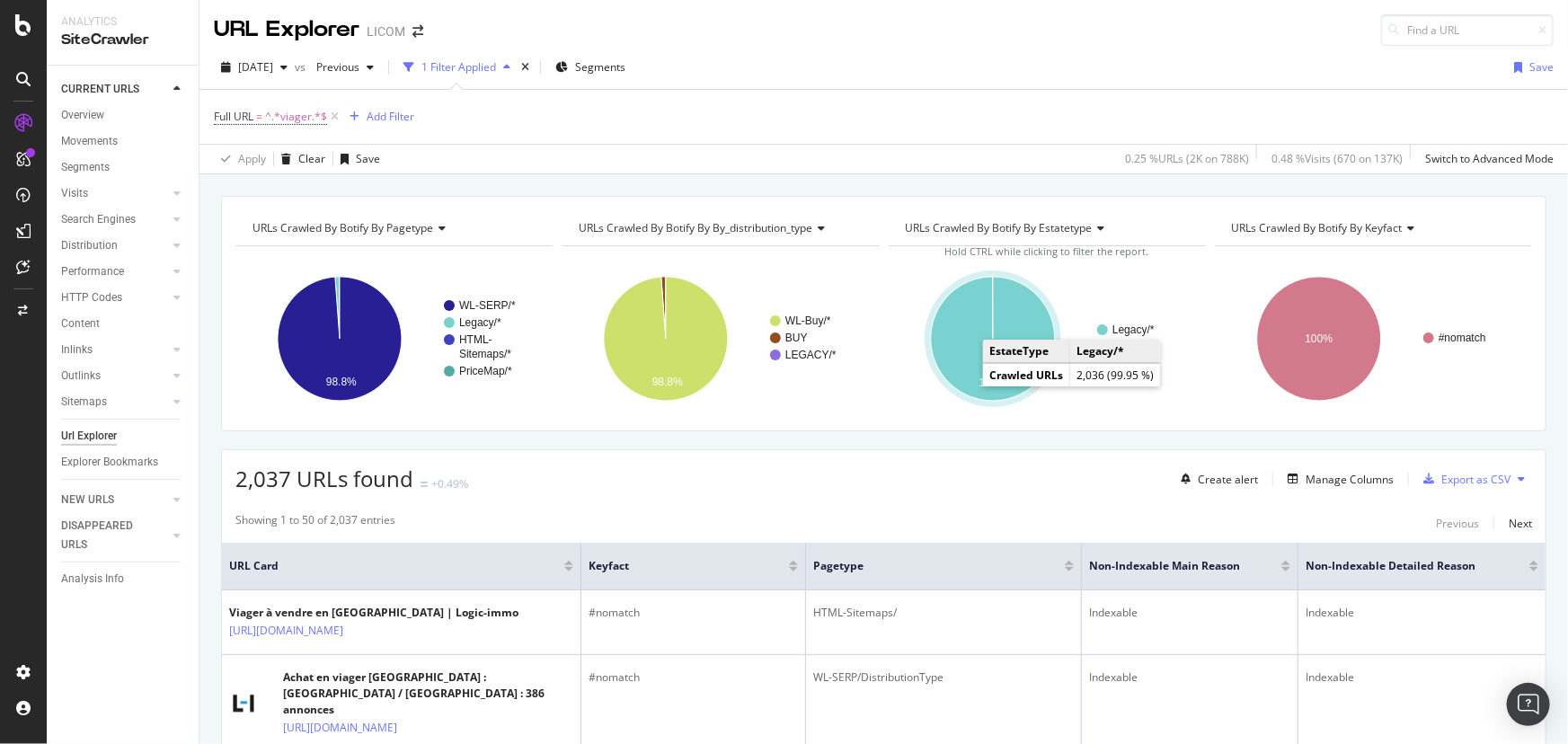
click at [965, 383] on icon "A chart." at bounding box center [992, 337] width 124 height 124
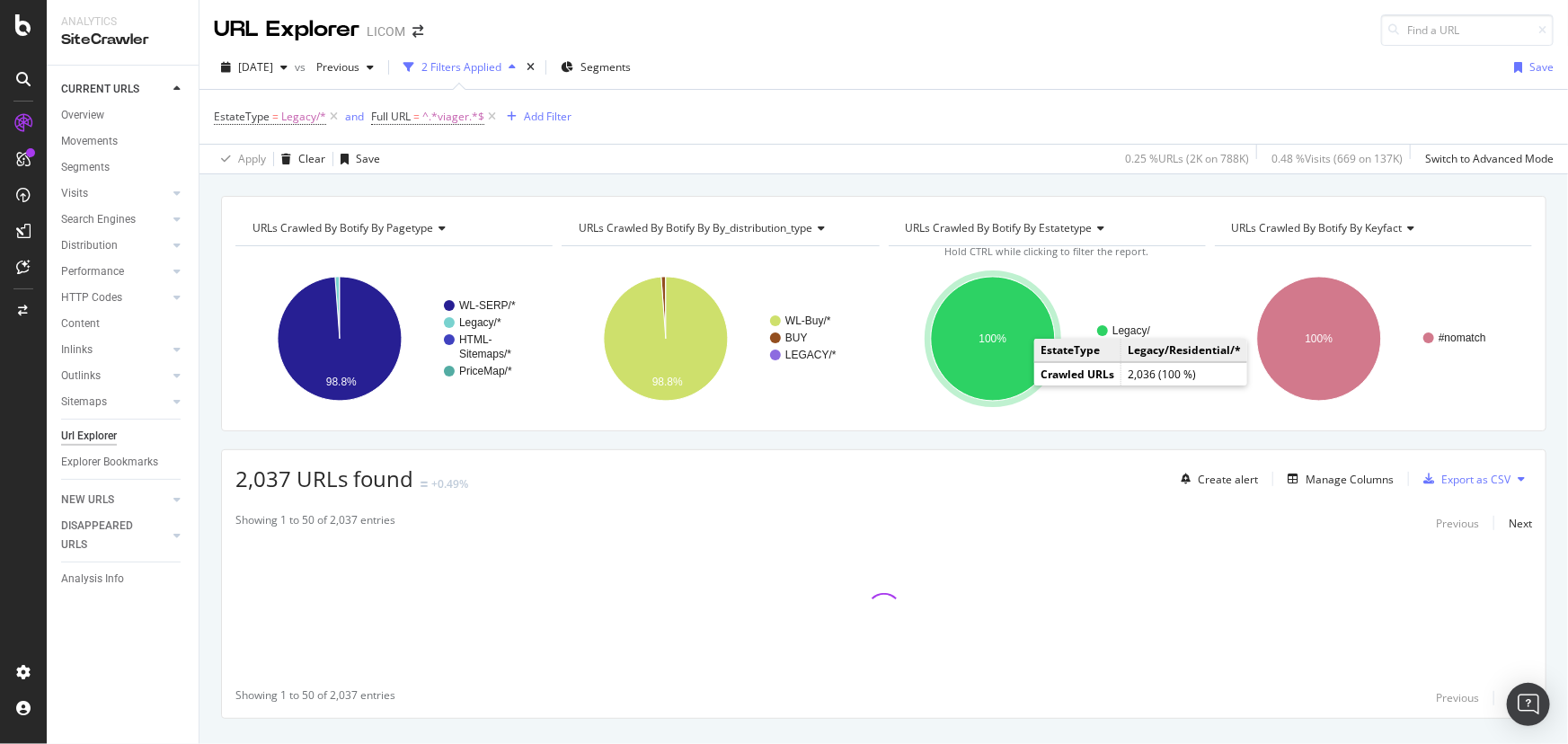
click at [1016, 382] on ellipse "A chart." at bounding box center [992, 337] width 124 height 124
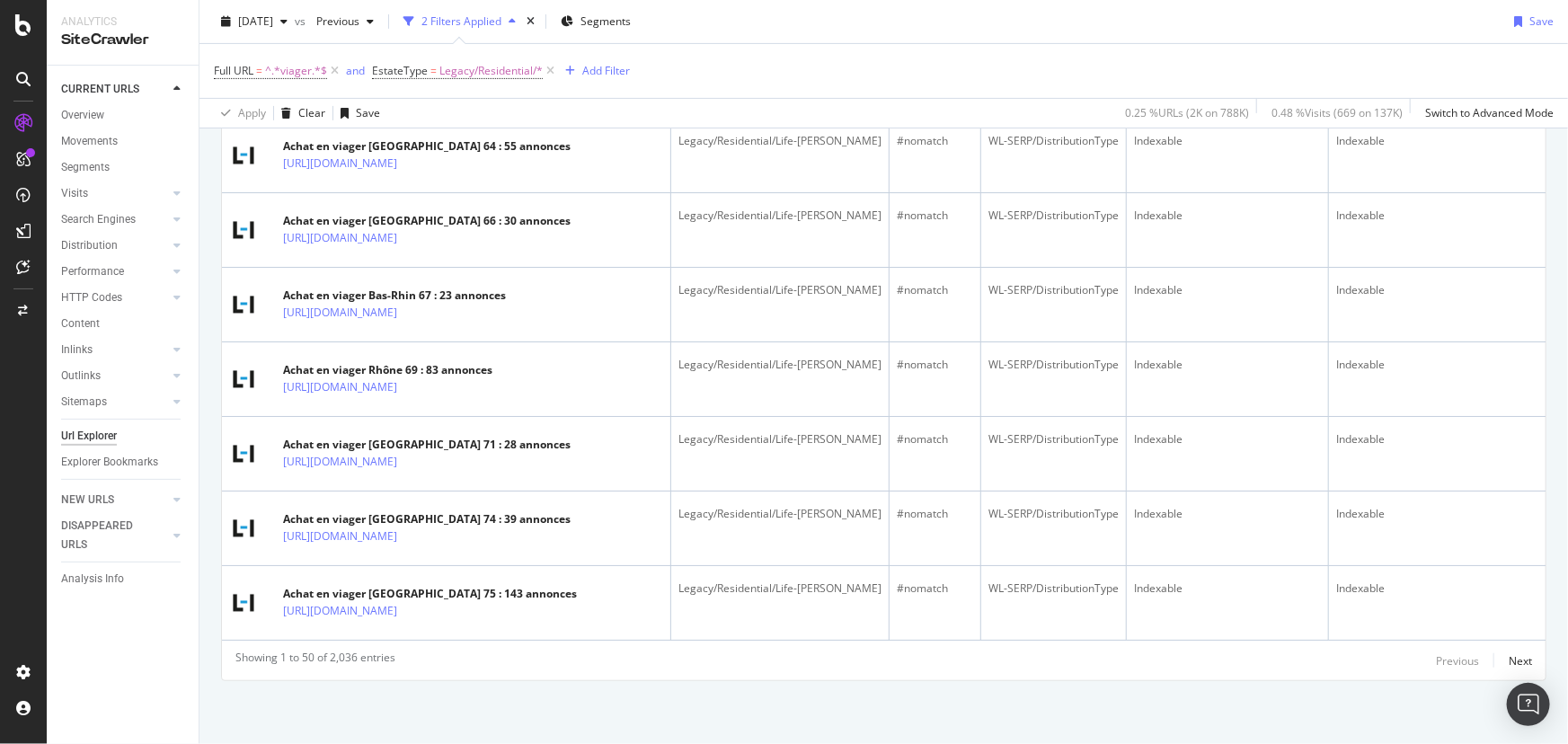
scroll to position [4271, 0]
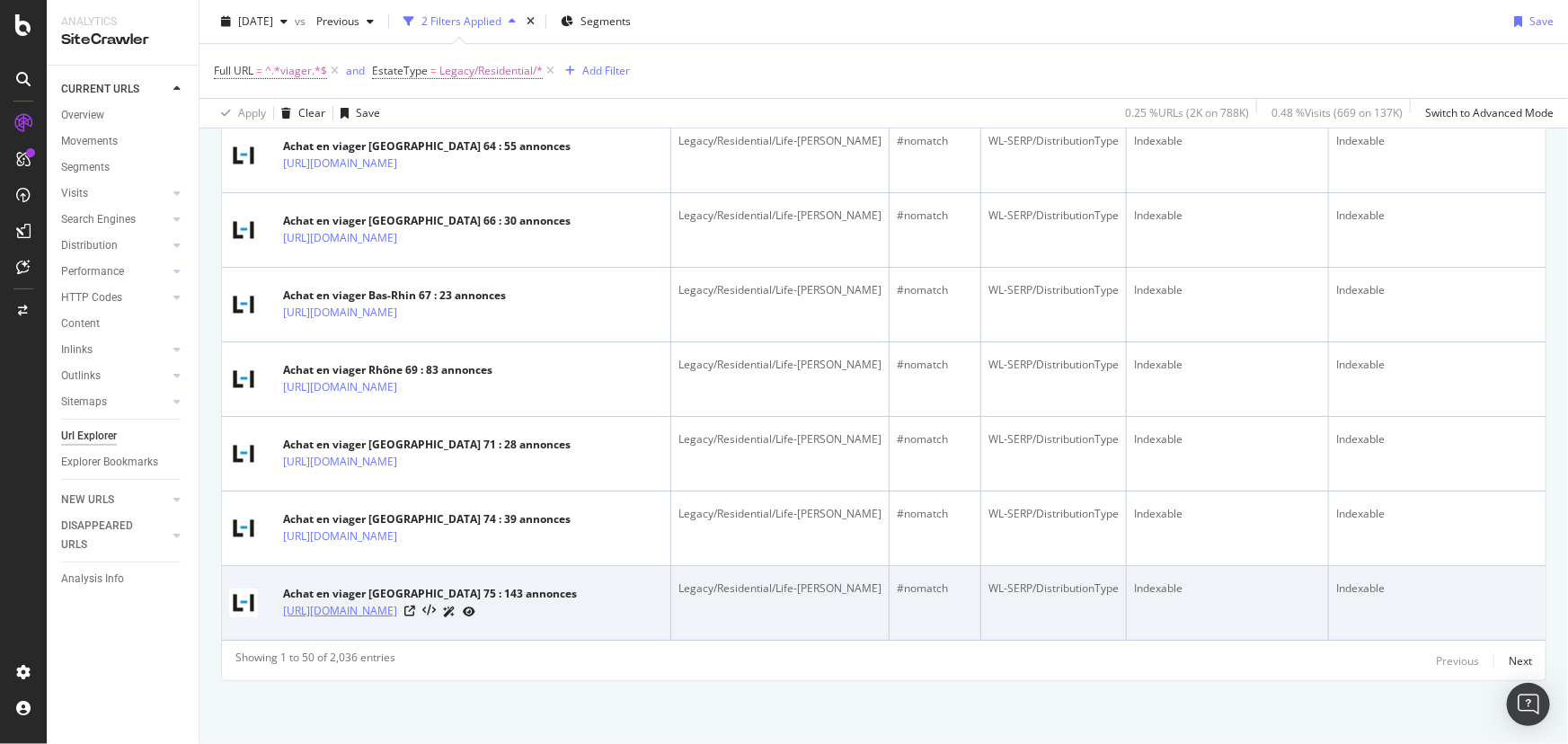
click at [397, 602] on link "[URL][DOMAIN_NAME]" at bounding box center [339, 611] width 114 height 18
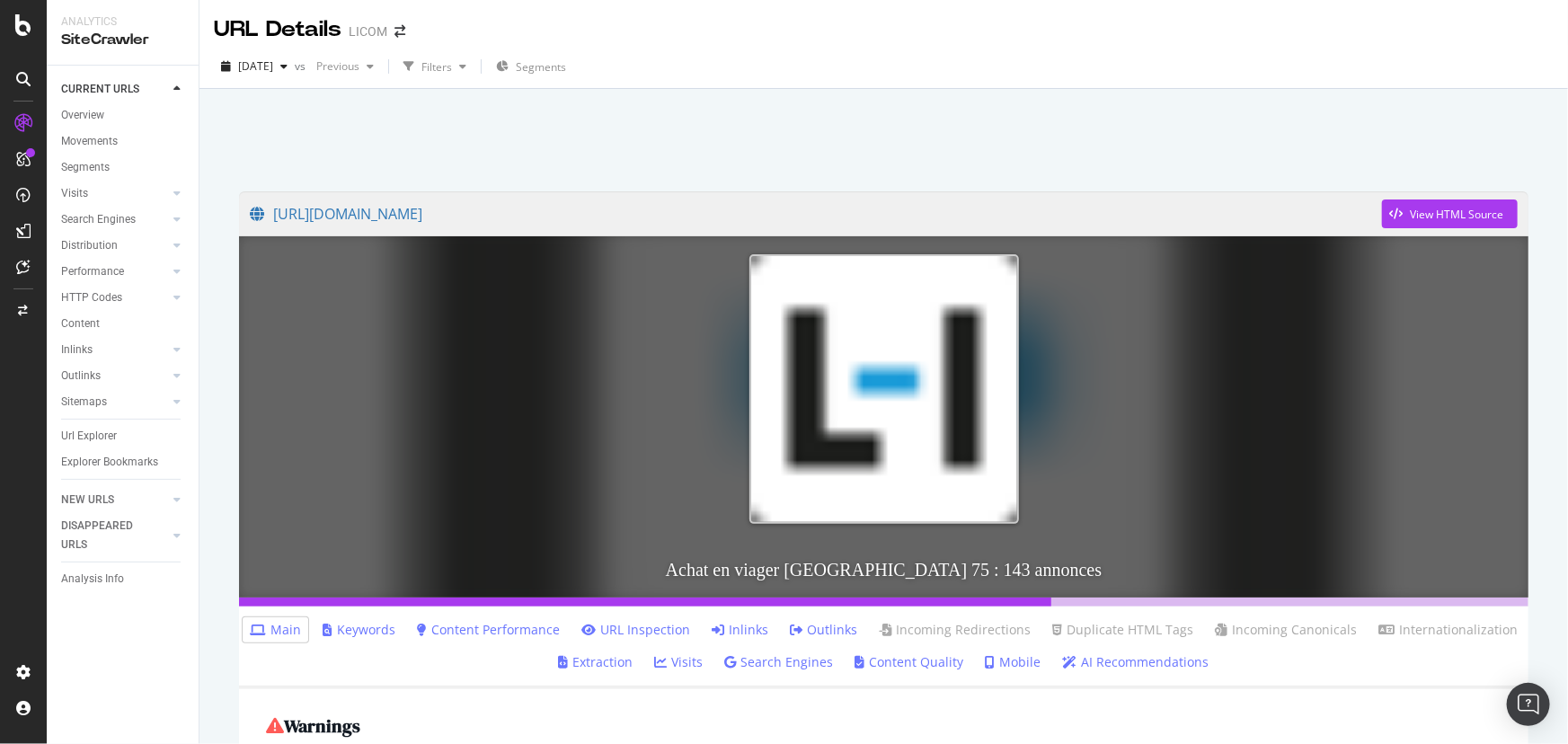
click at [751, 629] on link "Inlinks" at bounding box center [740, 629] width 56 height 18
click at [396, 38] on icon "arrow-right-arrow-left" at bounding box center [400, 31] width 11 height 13
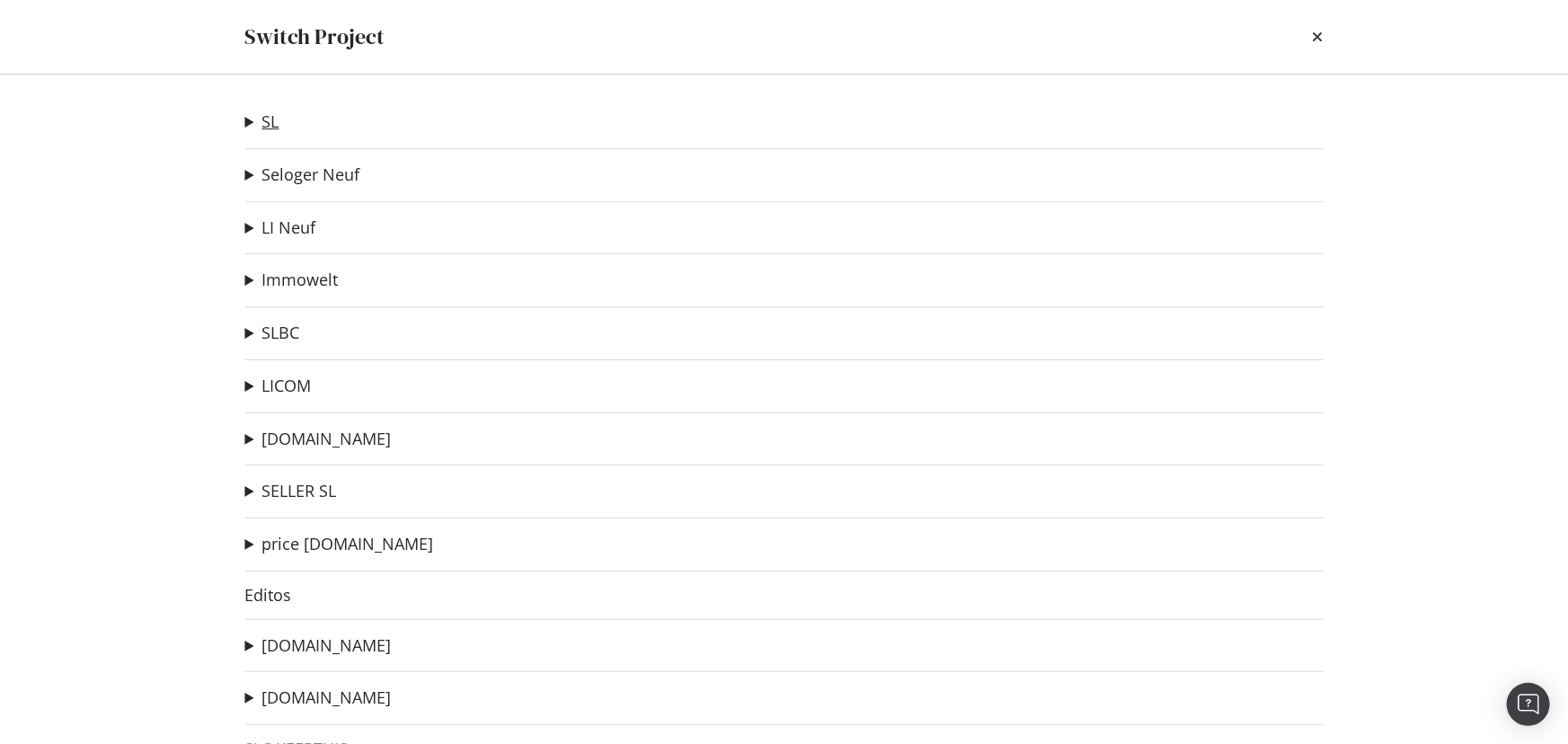
click at [273, 120] on link "SL" at bounding box center [271, 121] width 18 height 18
